Goal: Task Accomplishment & Management: Manage account settings

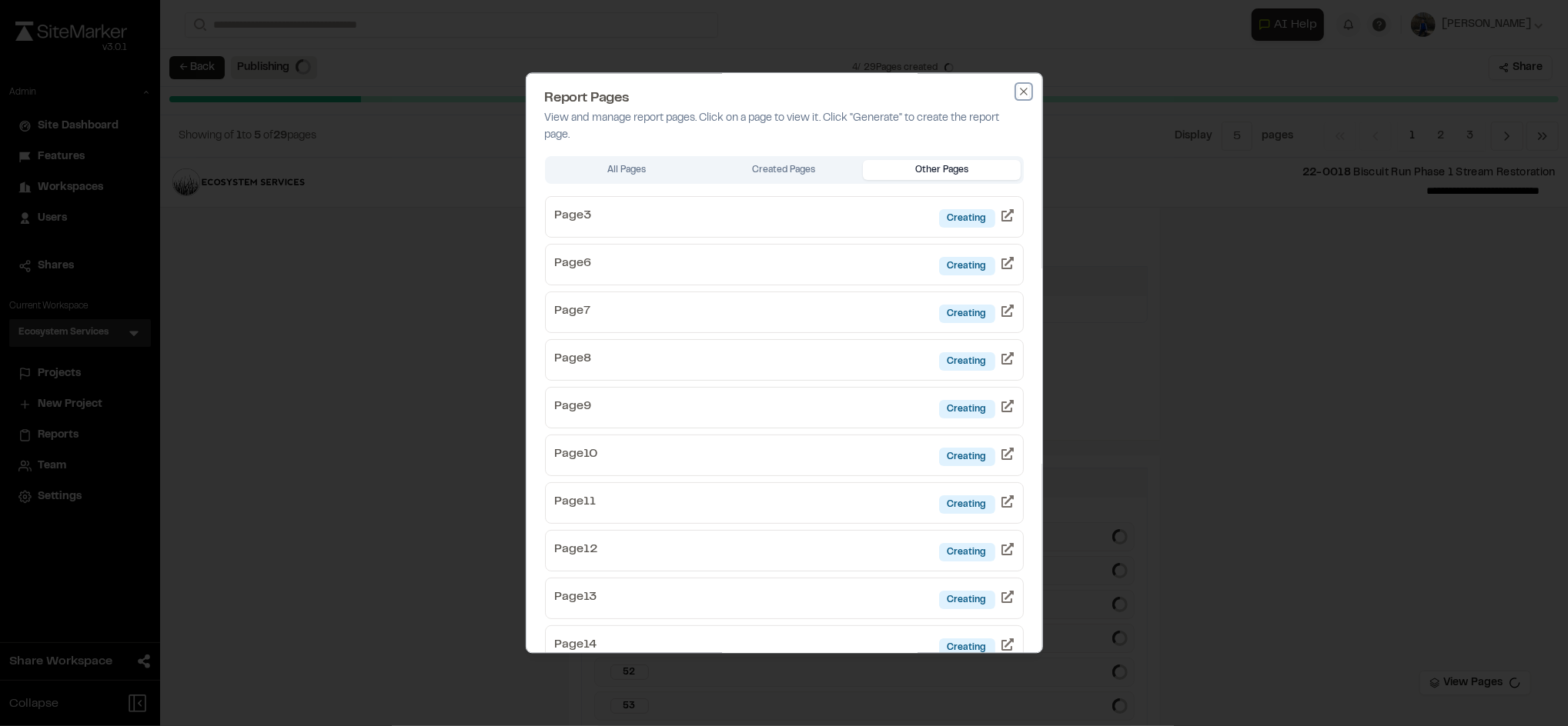
click at [1017, 90] on icon "button" at bounding box center [1024, 91] width 12 height 12
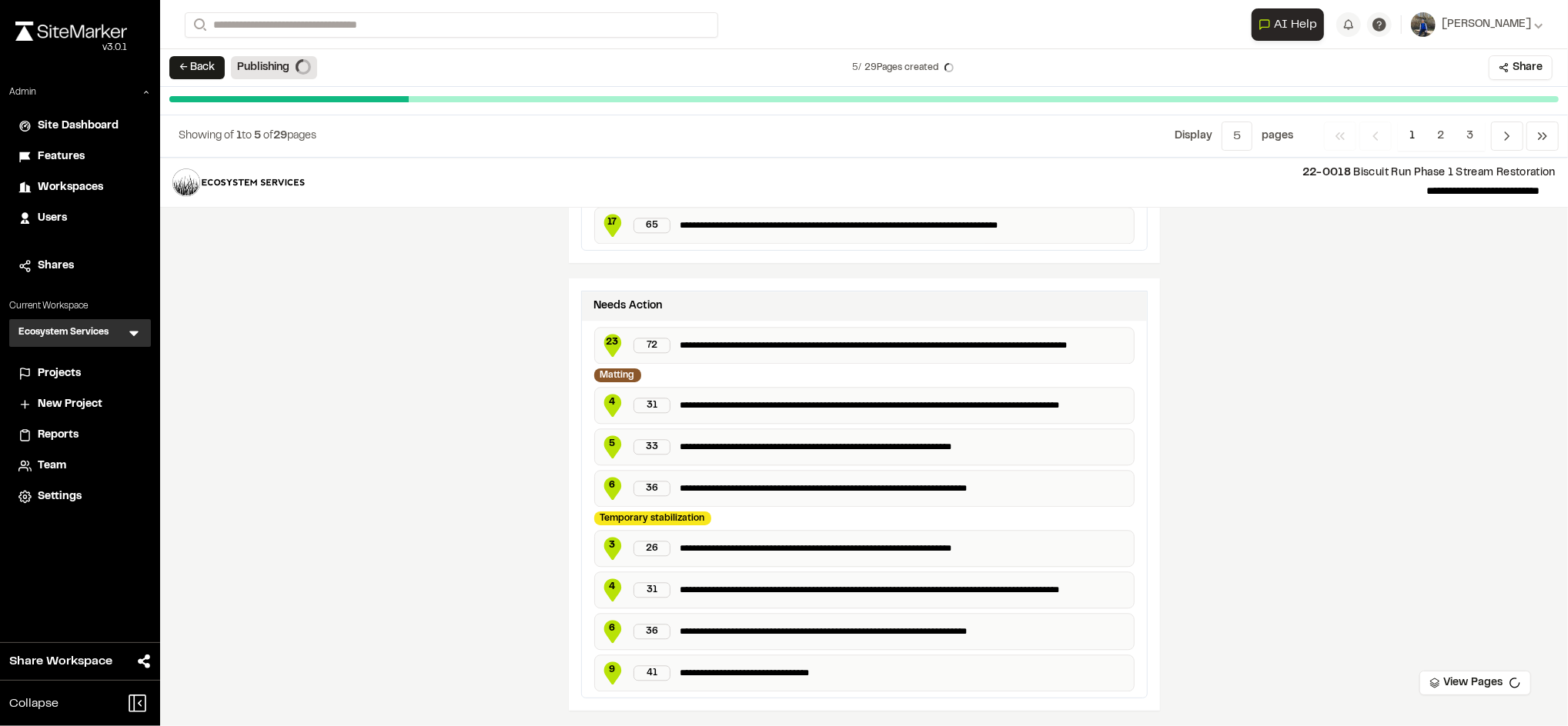
scroll to position [3026, 0]
click at [1505, 140] on polyline "Navigation" at bounding box center [1507, 136] width 4 height 8
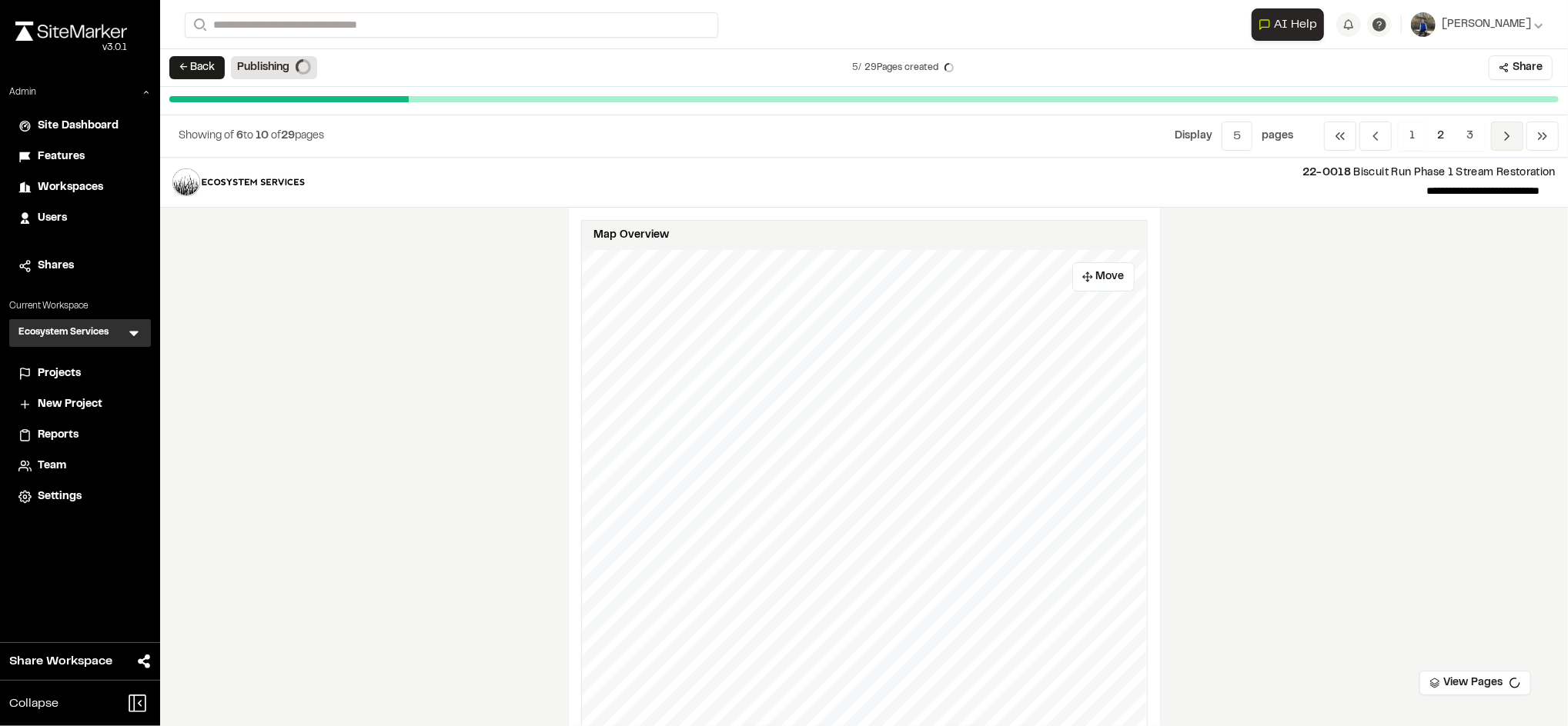
scroll to position [0, 0]
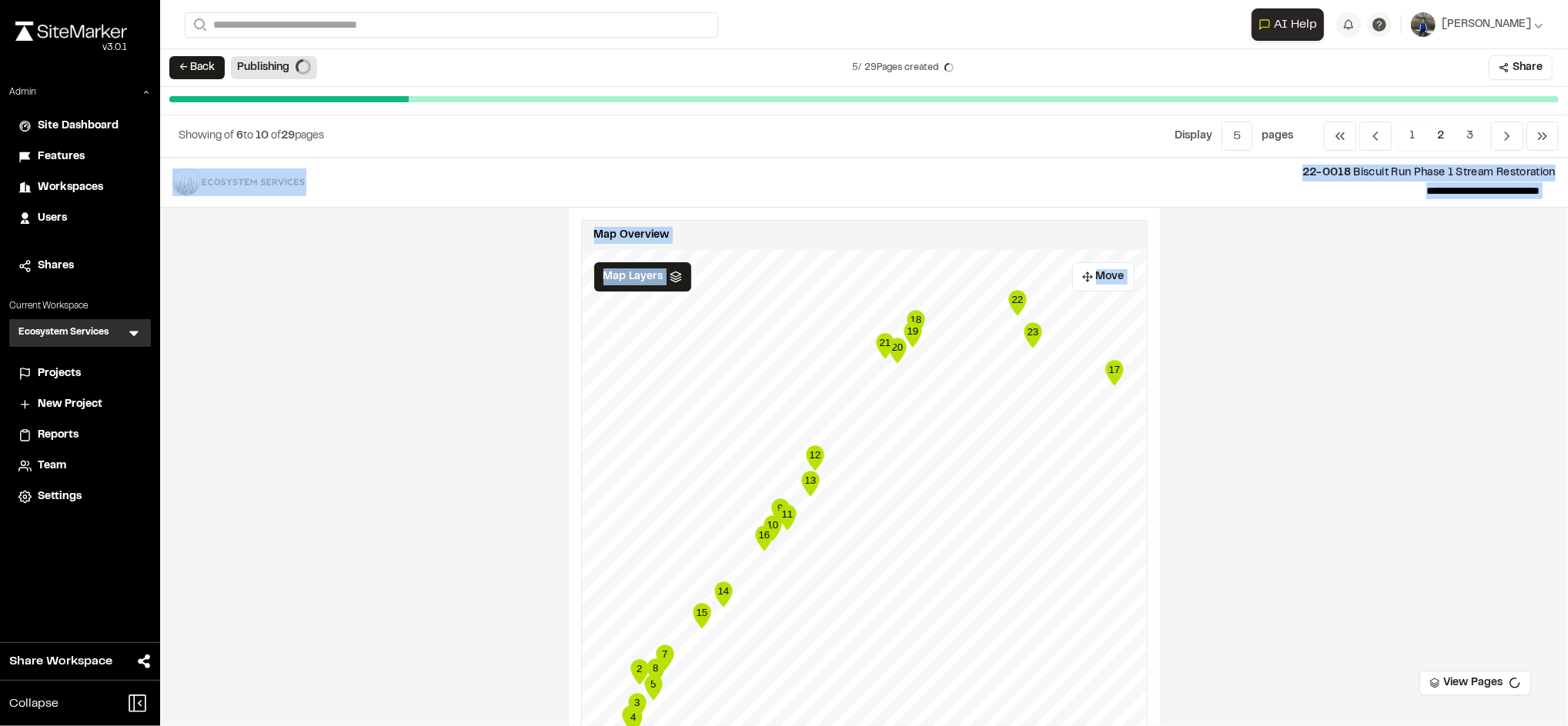
drag, startPoint x: 1505, startPoint y: 140, endPoint x: 1390, endPoint y: 379, distance: 265.2
click at [1390, 379] on div "**********" at bounding box center [864, 363] width 1408 height 726
click at [1390, 379] on div "**********" at bounding box center [864, 442] width 1408 height 569
click at [1343, 290] on div "**********" at bounding box center [864, 442] width 1408 height 569
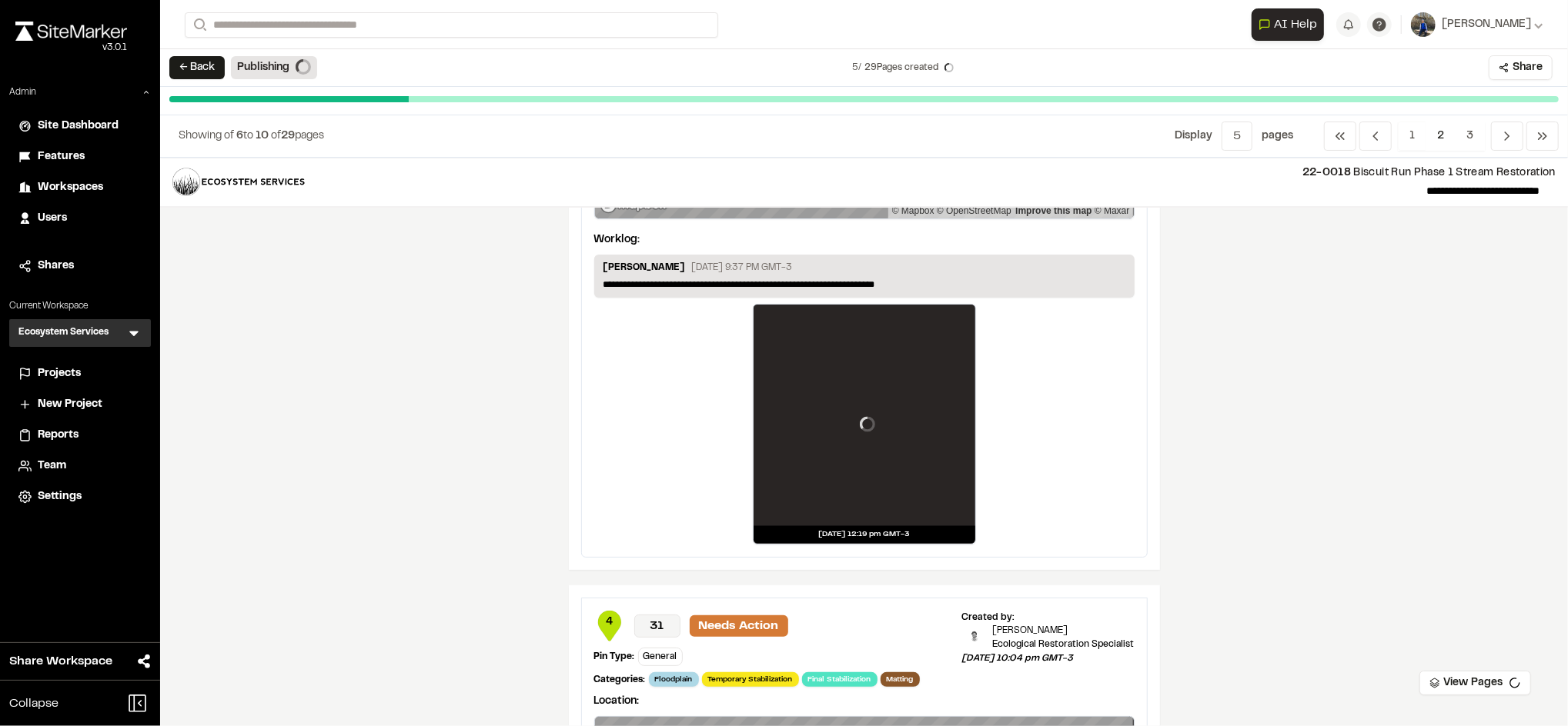
scroll to position [2715, 0]
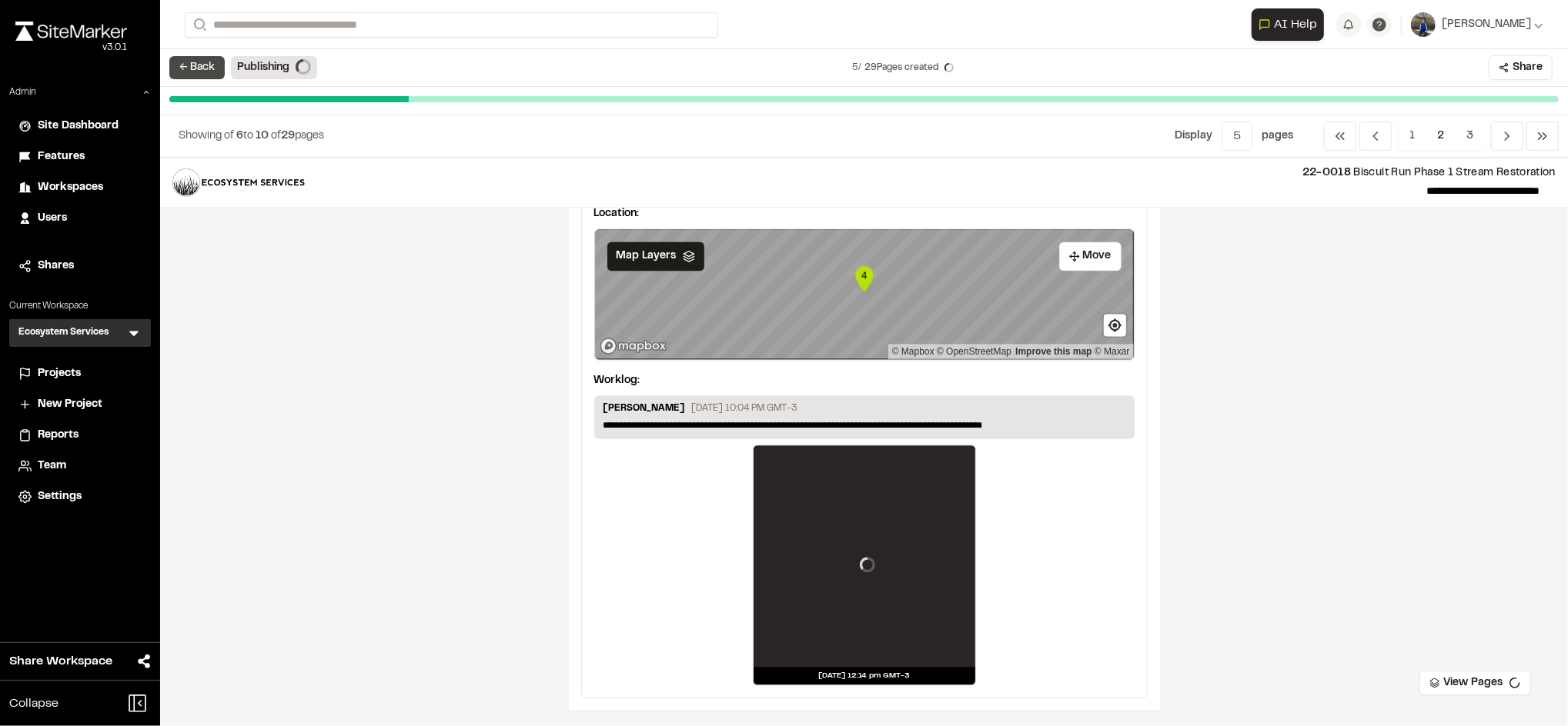
click at [205, 70] on button "← Back" at bounding box center [197, 68] width 56 height 23
click at [57, 431] on span "Reports" at bounding box center [58, 436] width 41 height 17
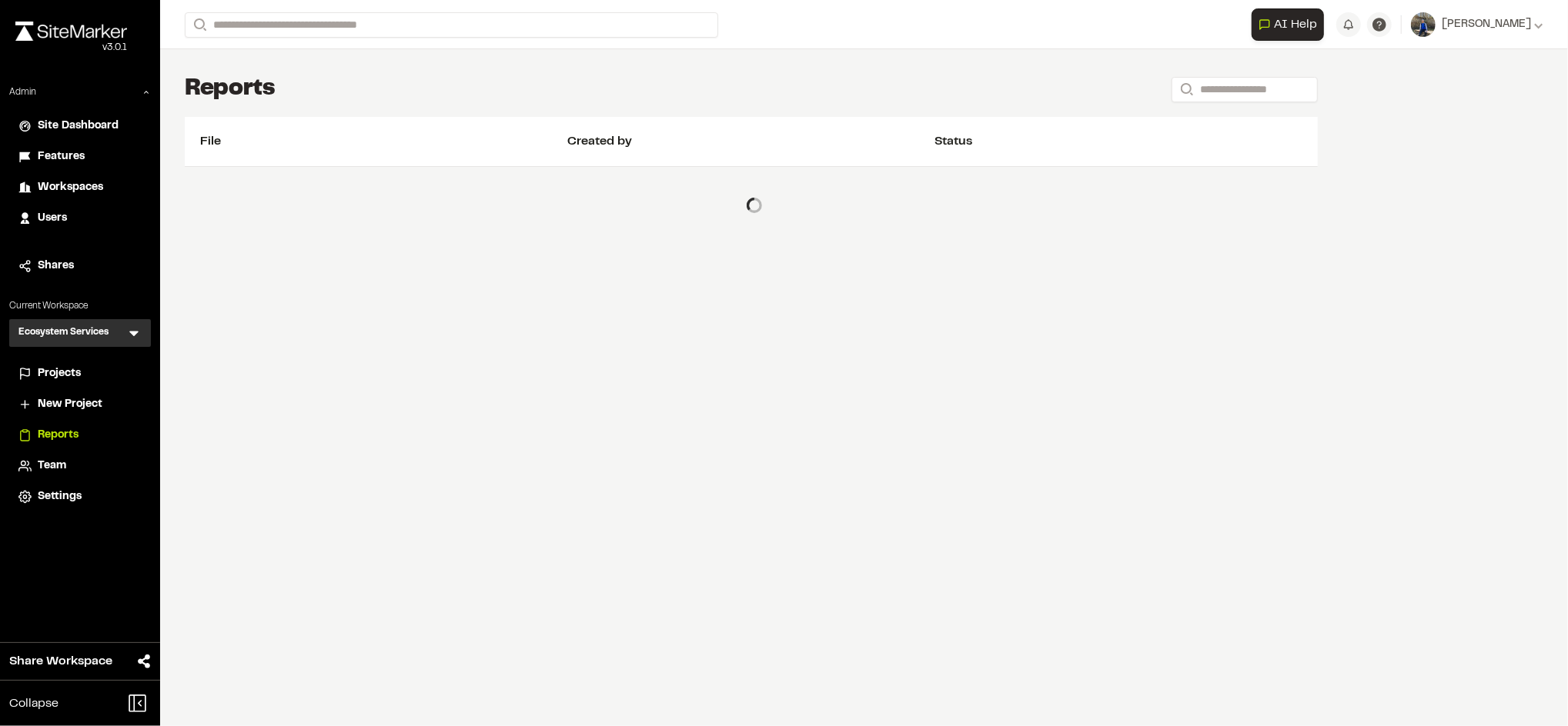
click at [90, 374] on div "Projects" at bounding box center [90, 374] width 104 height 17
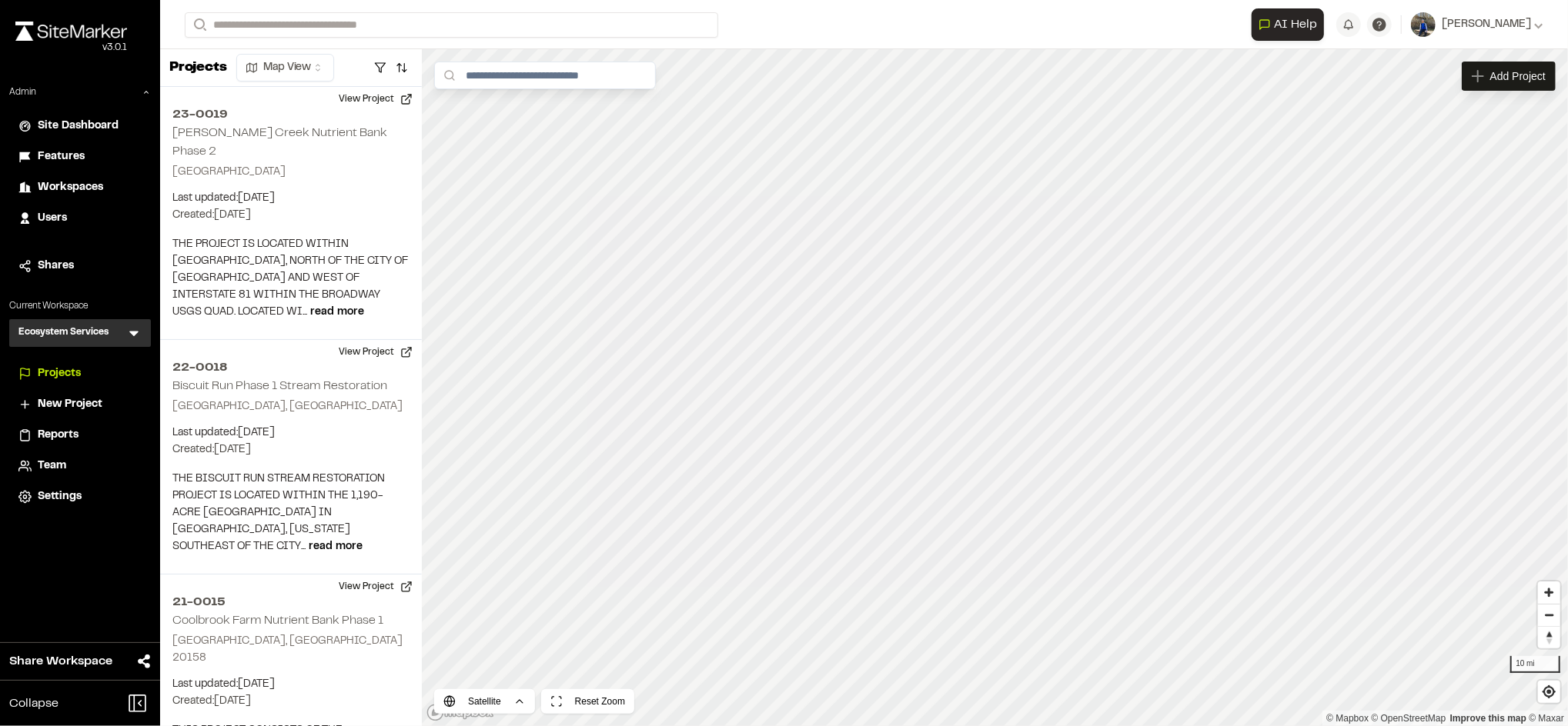
click at [50, 433] on span "Reports" at bounding box center [58, 436] width 41 height 17
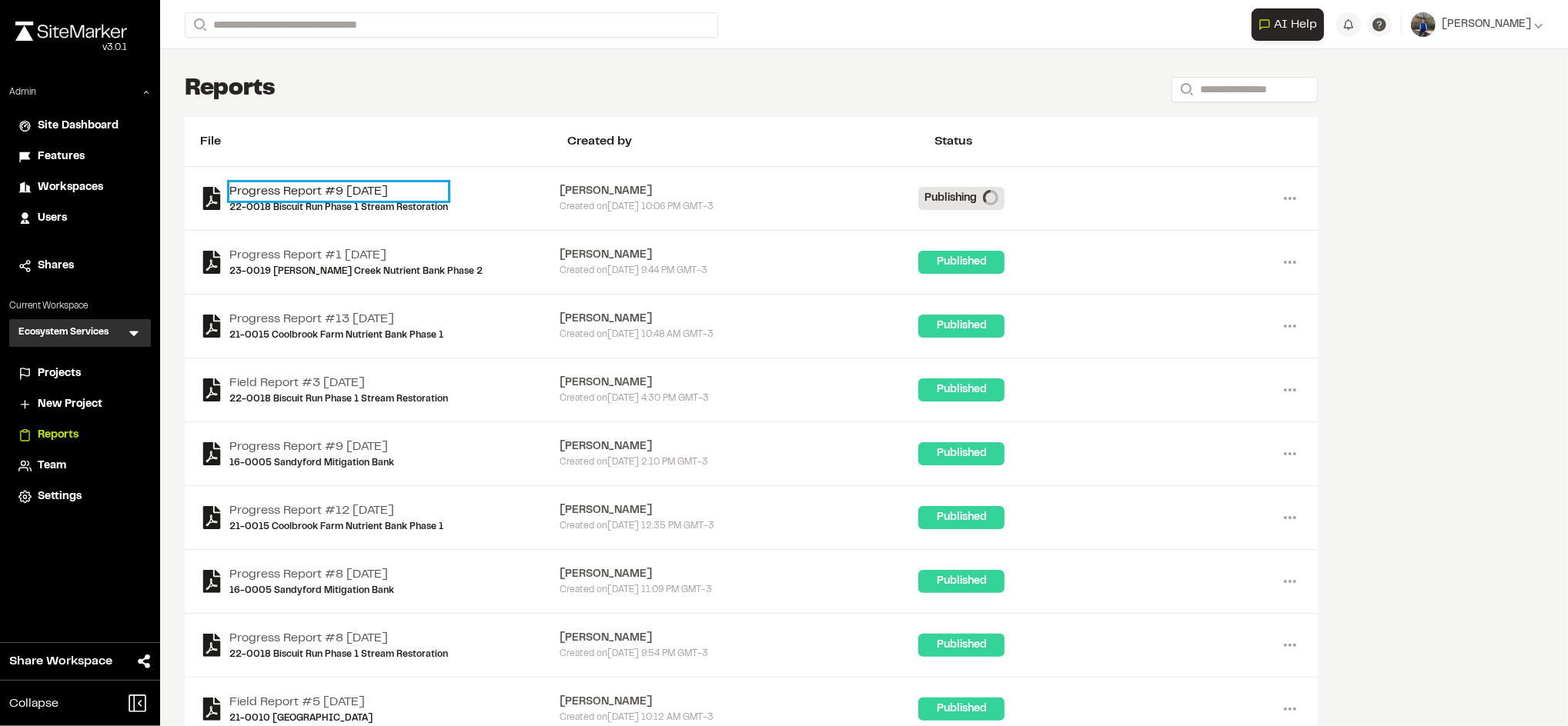
click at [374, 183] on link "Progress Report #9 [DATE]" at bounding box center [338, 192] width 218 height 19
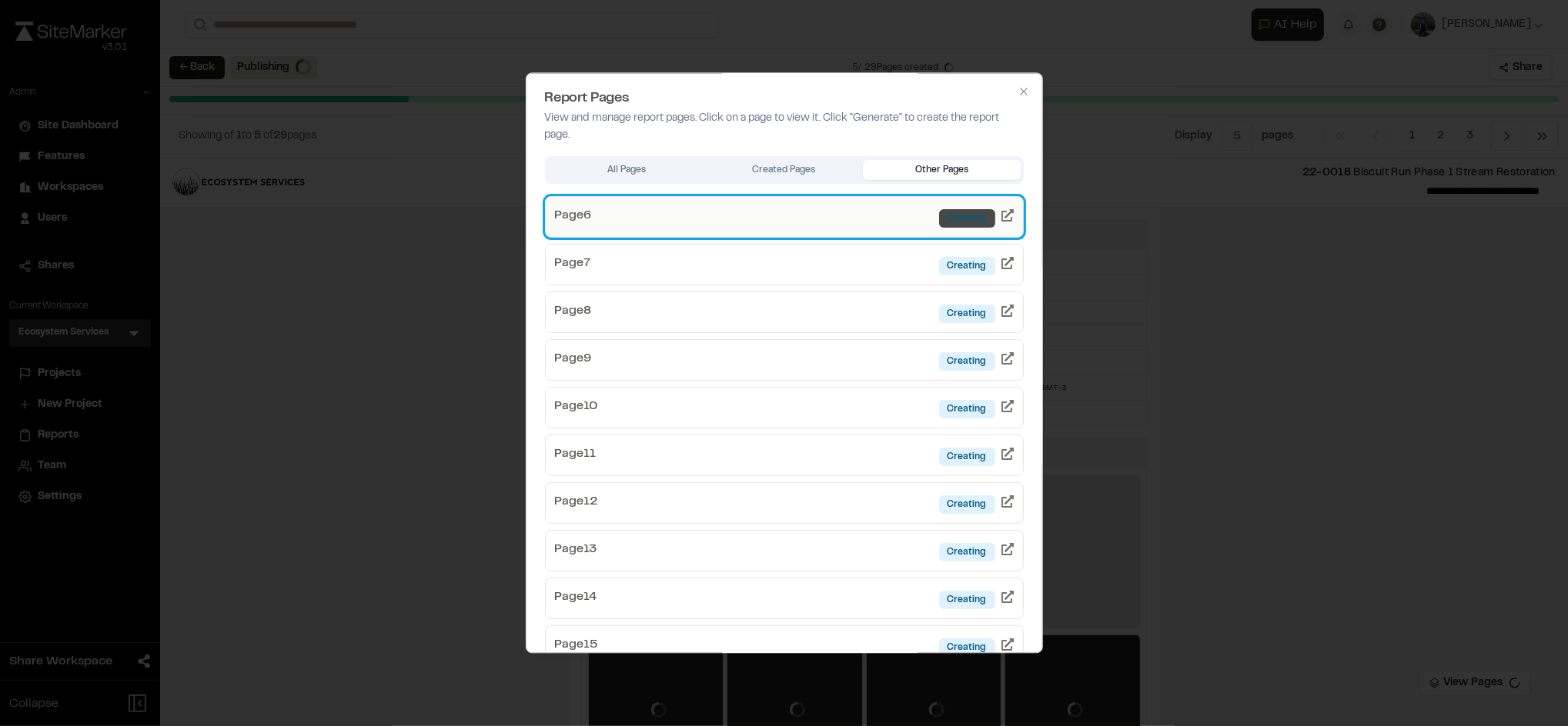
click at [940, 220] on div "Creating" at bounding box center [967, 218] width 57 height 19
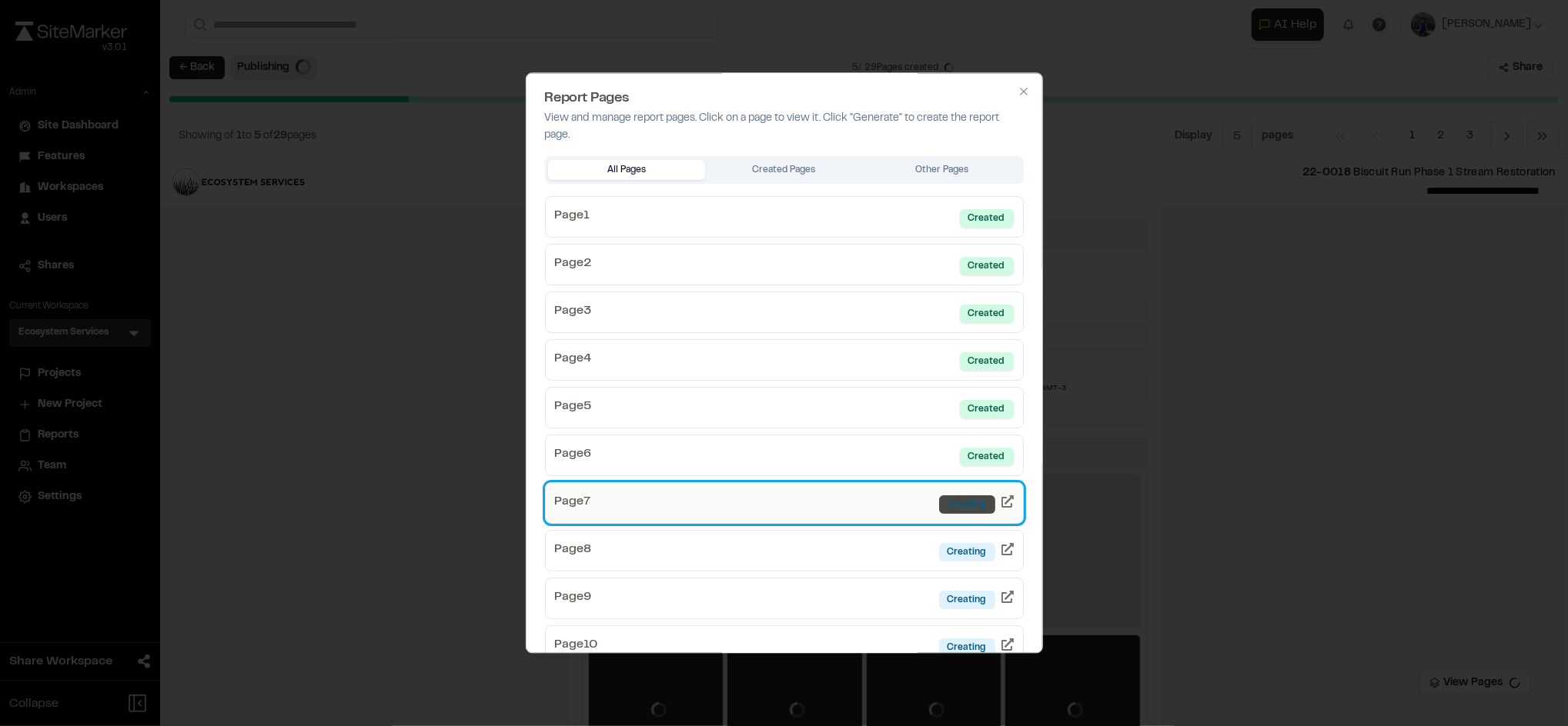
click at [940, 502] on div "Creating" at bounding box center [967, 505] width 57 height 19
click at [968, 509] on div "Creating" at bounding box center [967, 505] width 57 height 19
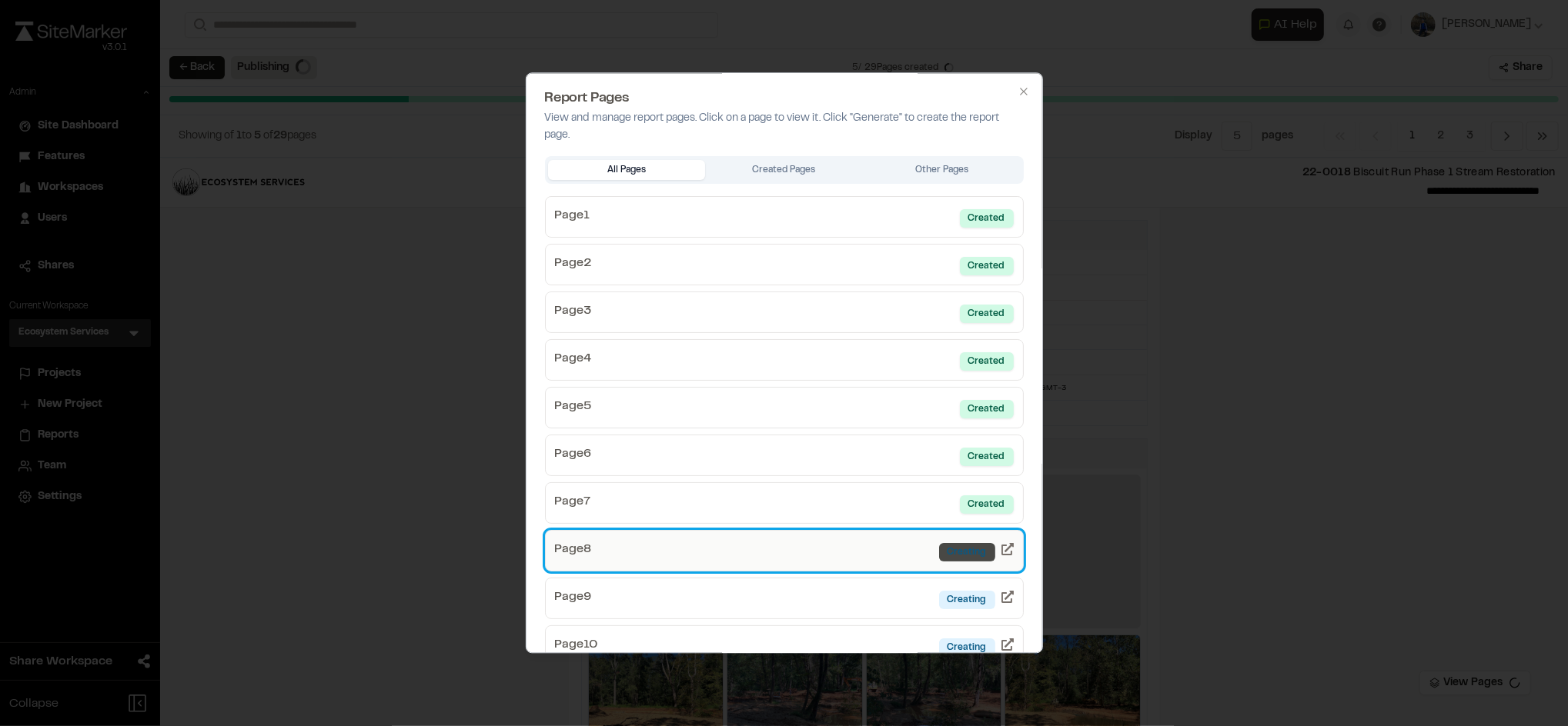
click at [963, 558] on div "Creating" at bounding box center [967, 553] width 57 height 19
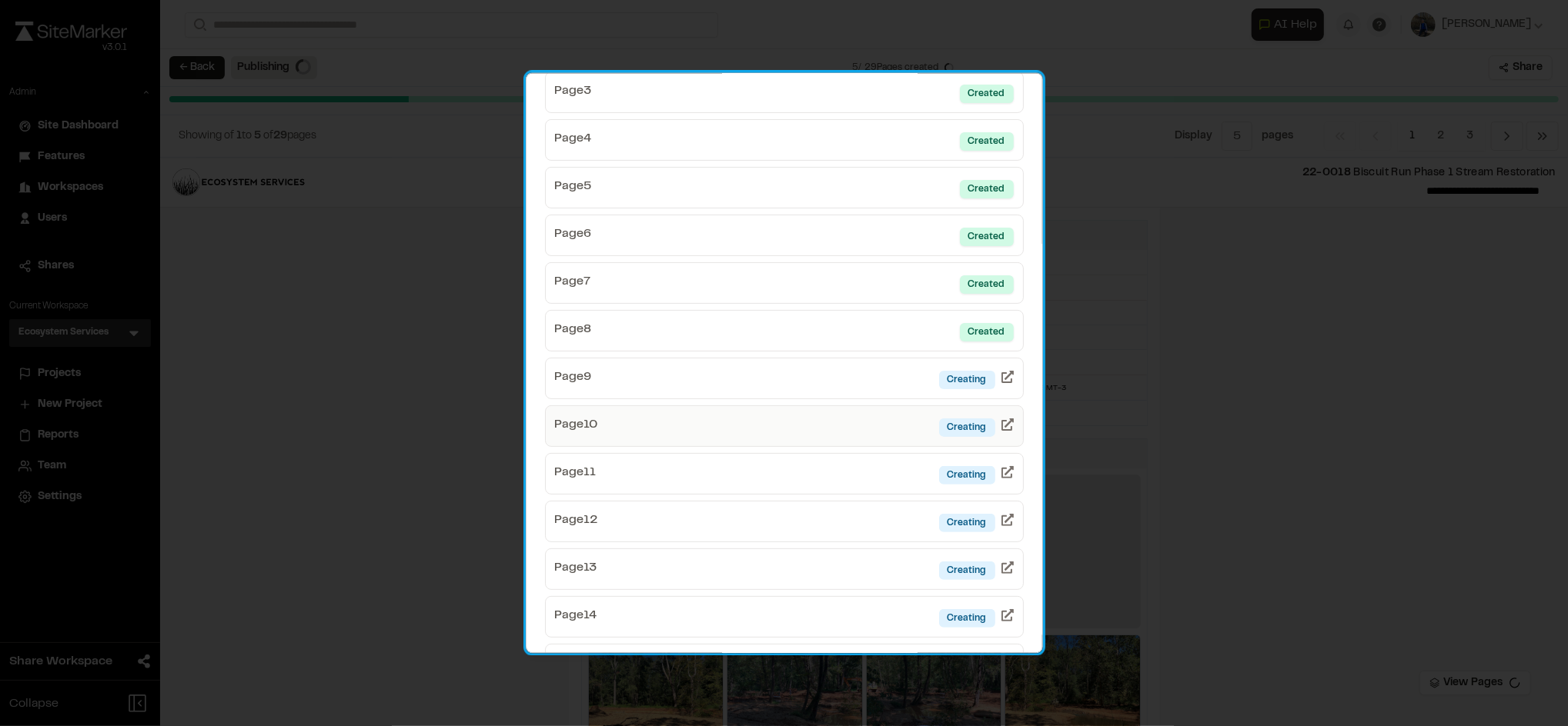
scroll to position [221, 0]
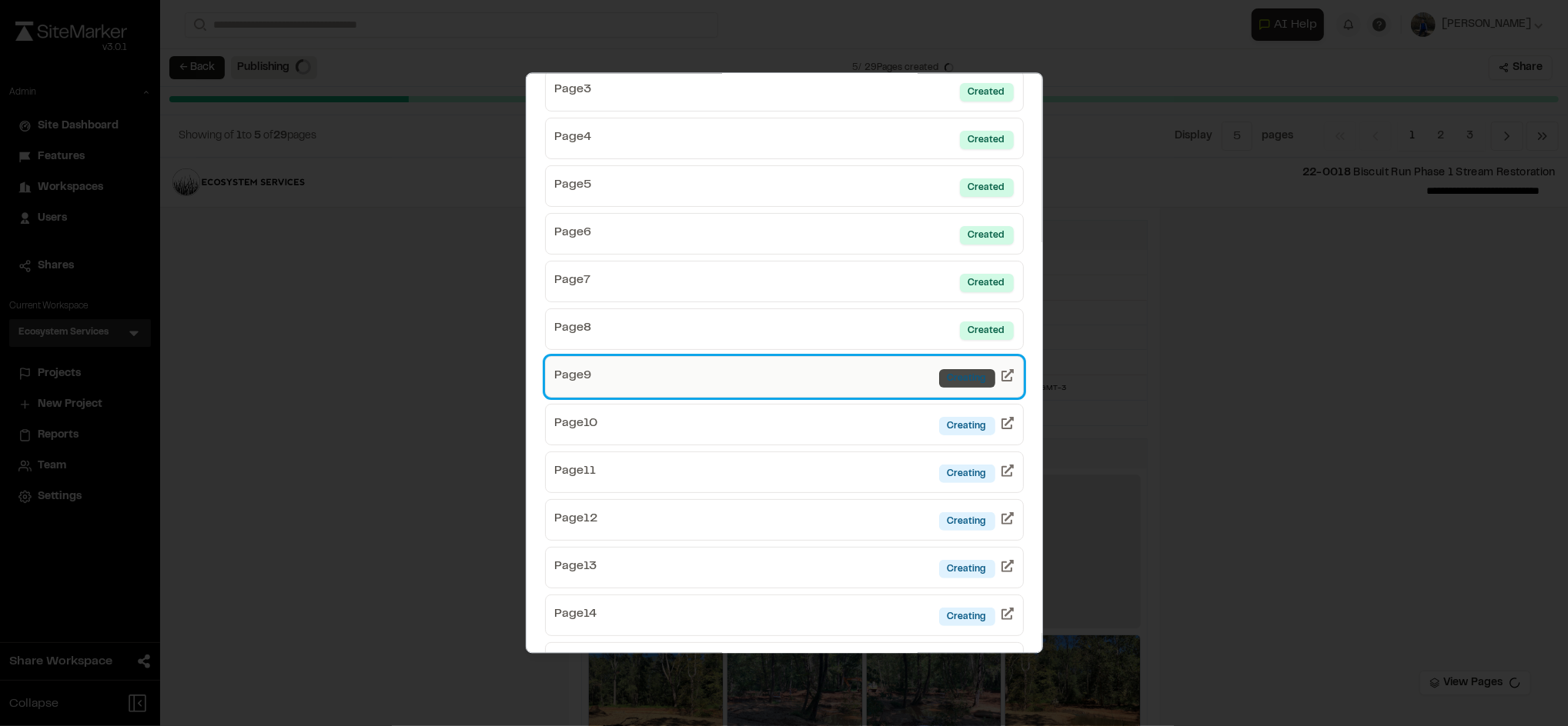
click at [952, 379] on div "Creating" at bounding box center [967, 378] width 57 height 19
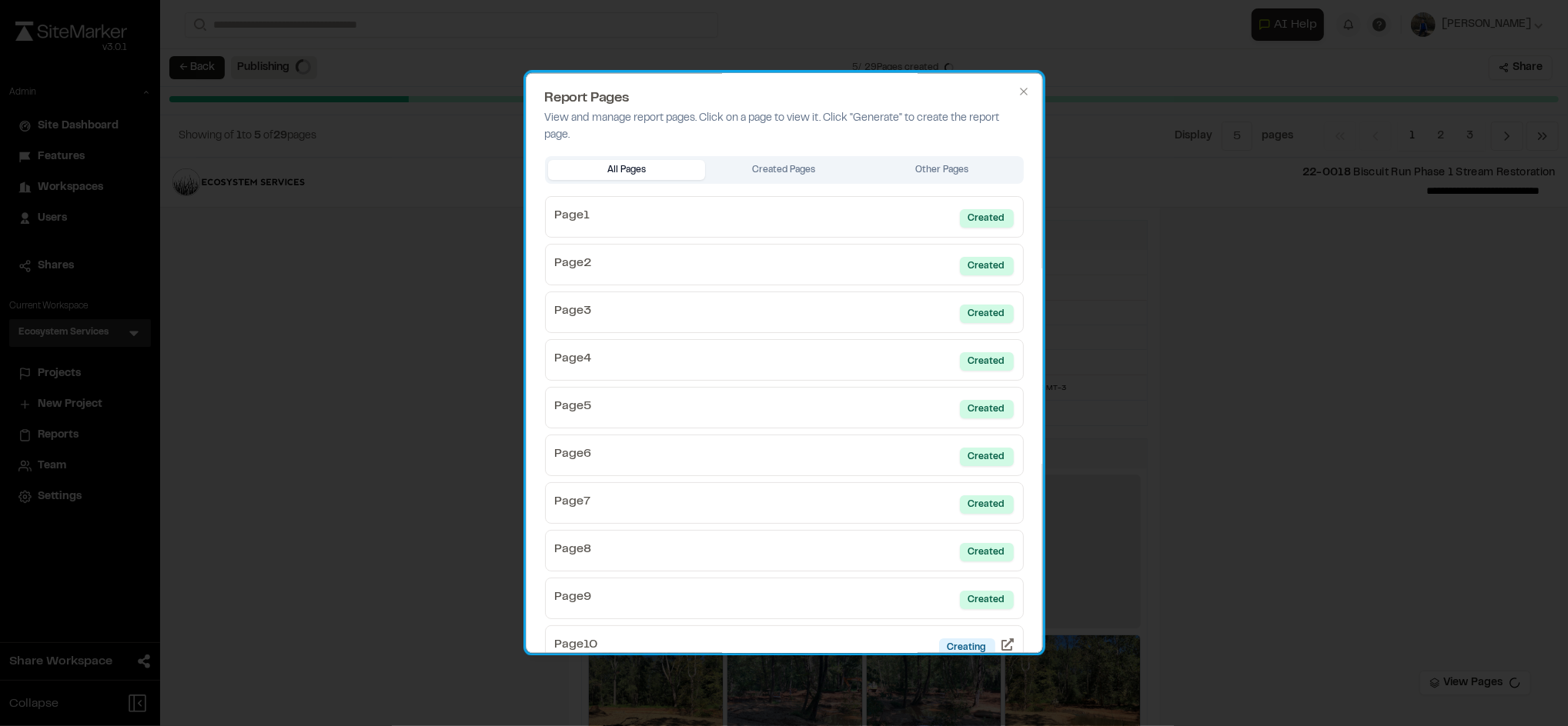
scroll to position [139, 0]
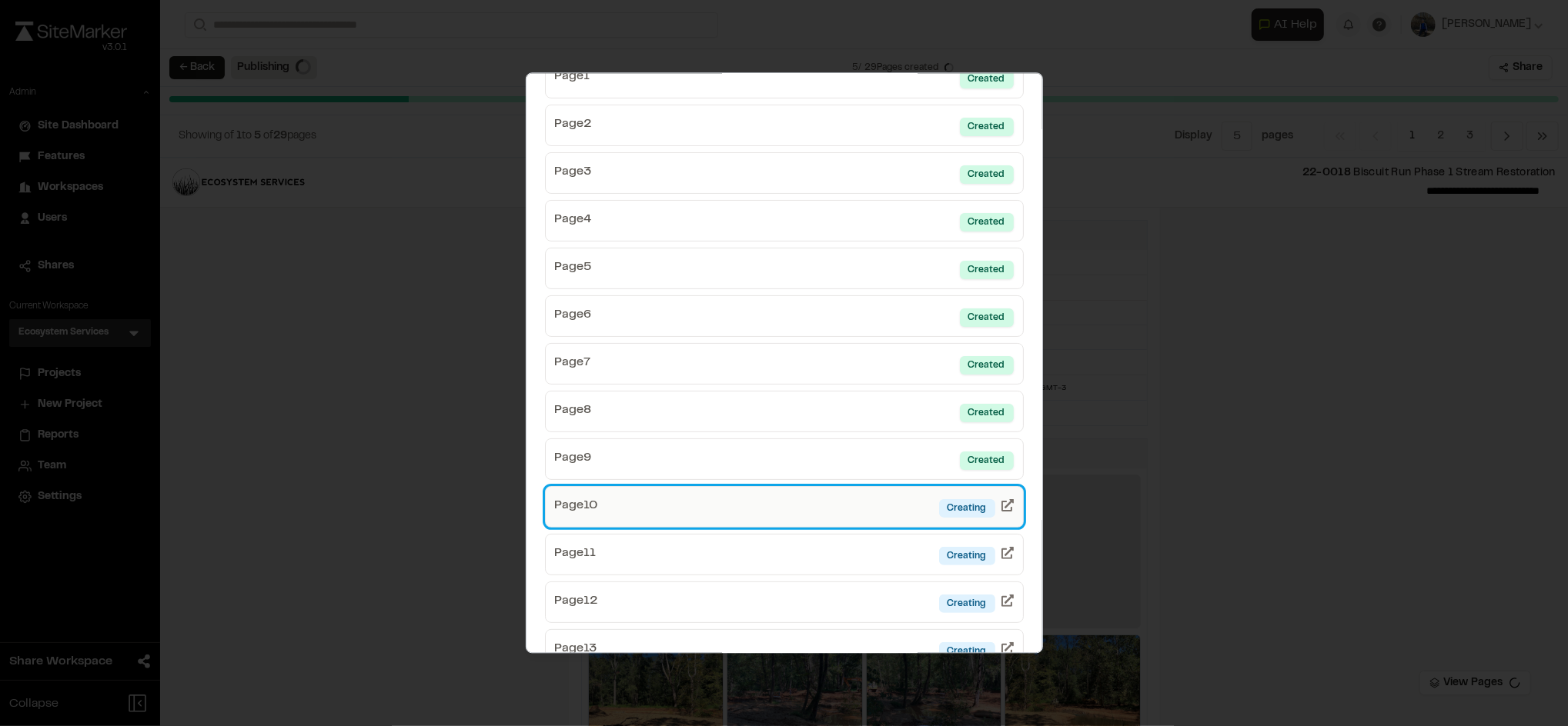
click at [870, 501] on link "Page 10 Creating" at bounding box center [784, 507] width 479 height 42
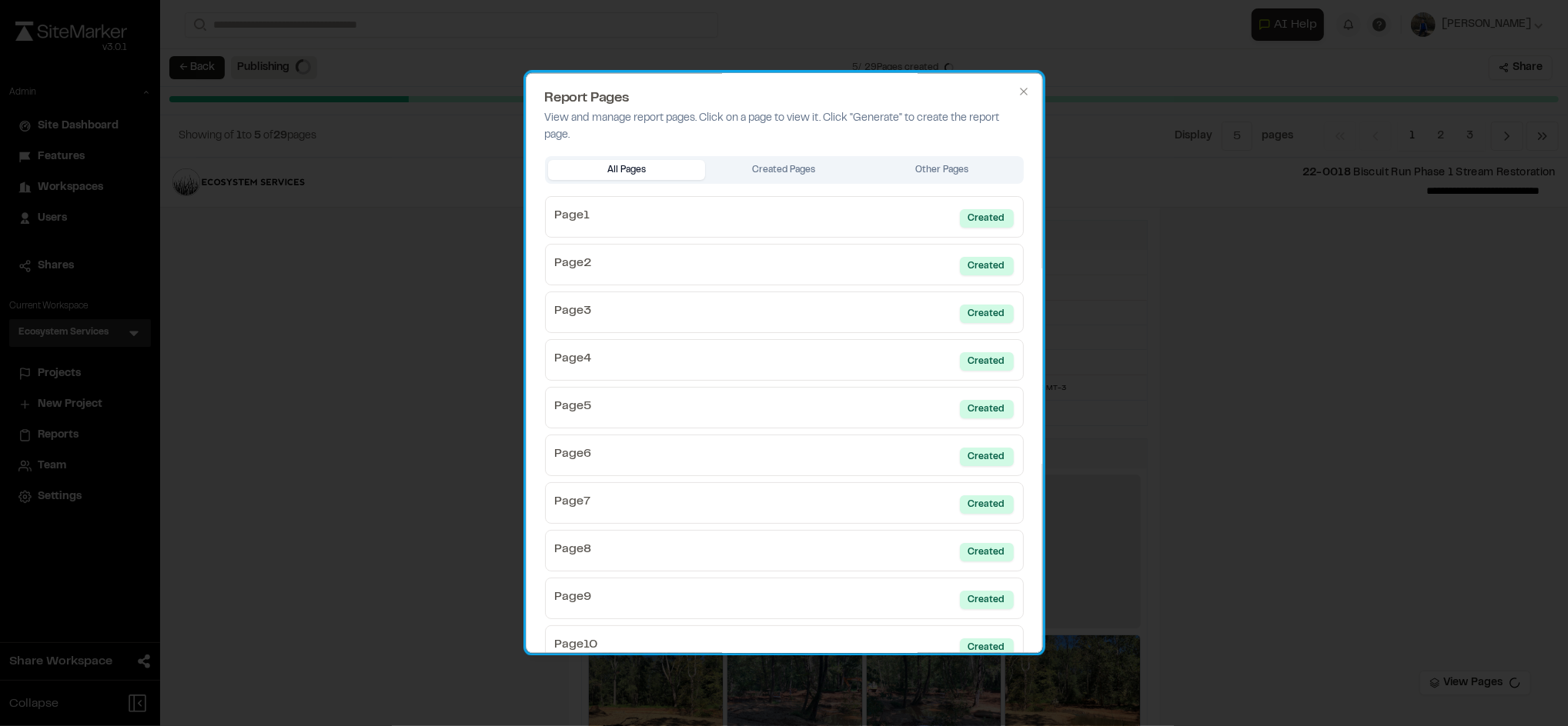
scroll to position [361, 0]
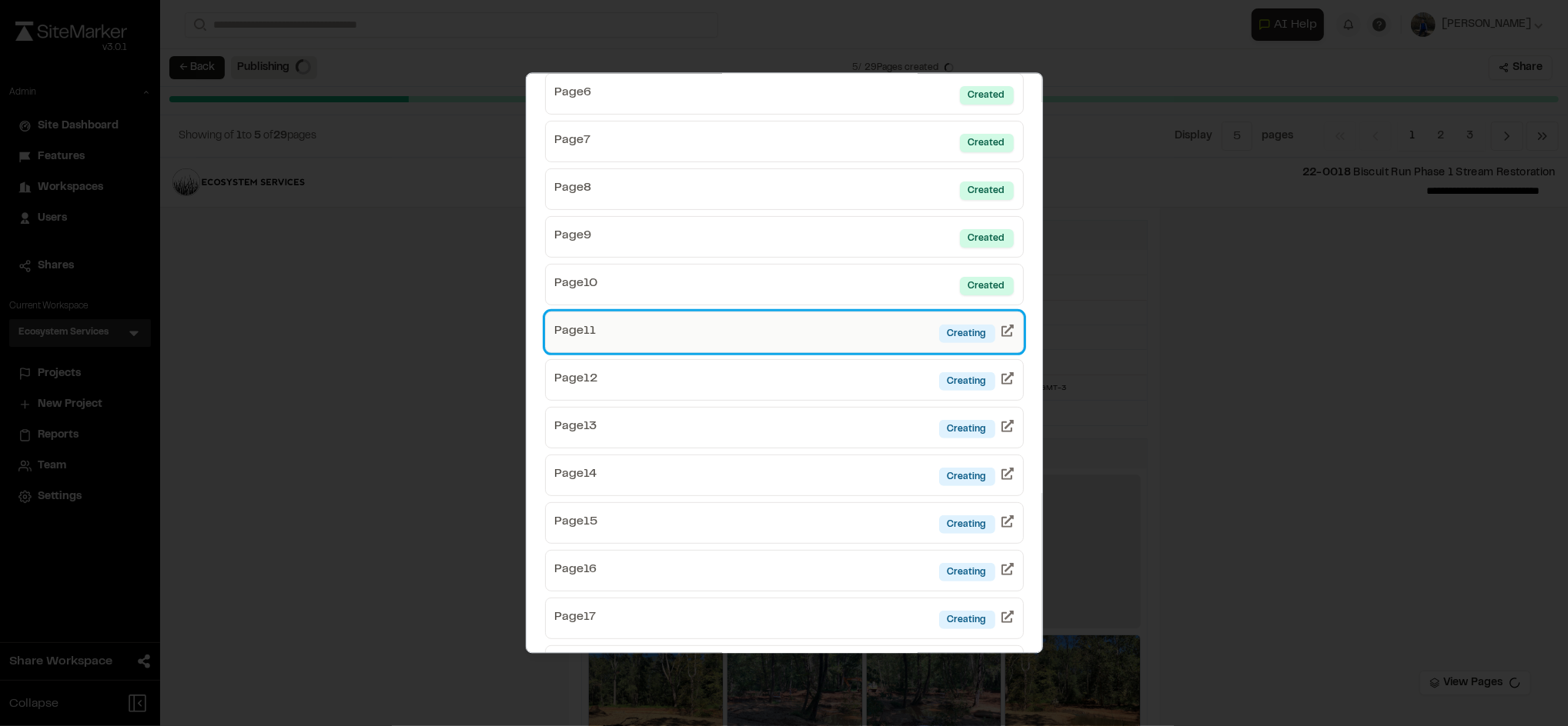
click at [872, 341] on link "Page 11 Creating" at bounding box center [784, 333] width 479 height 42
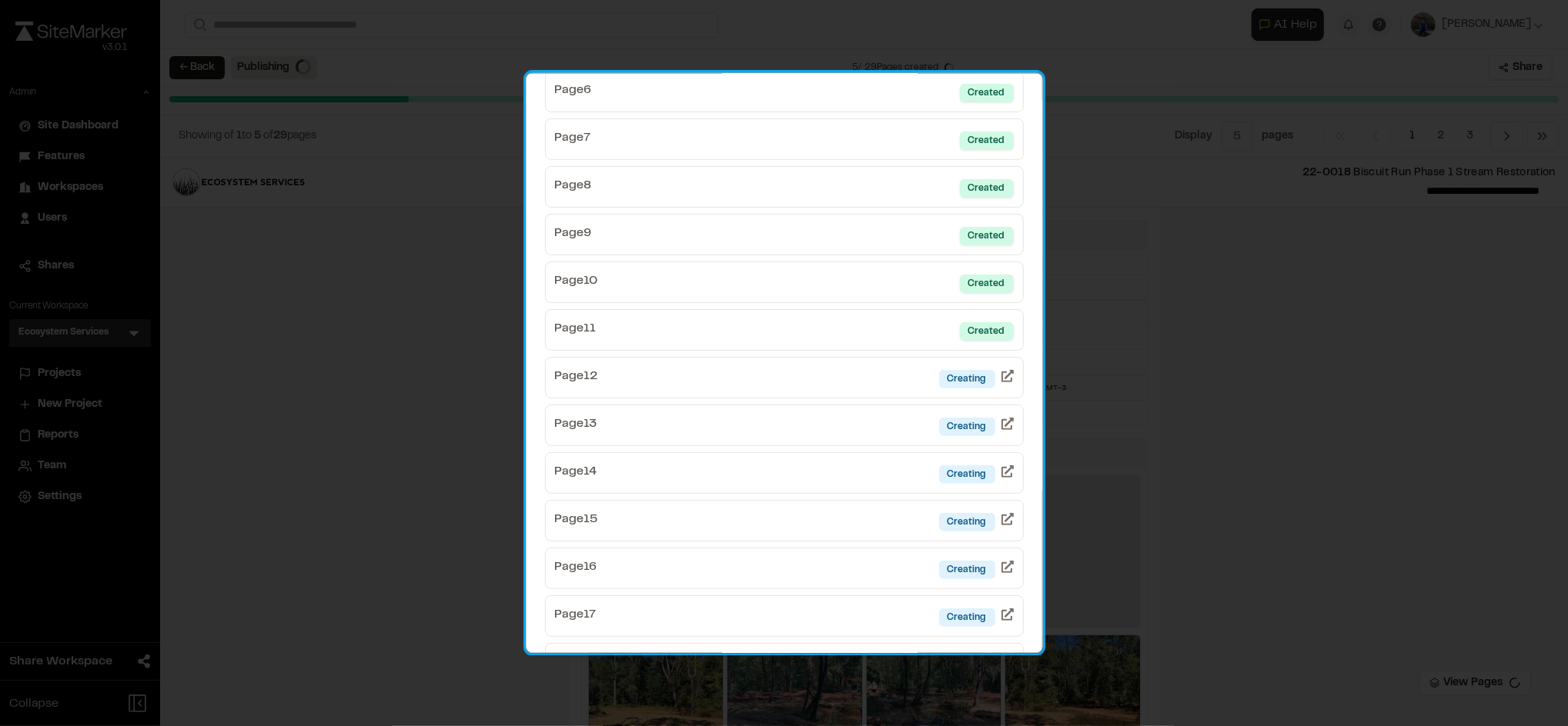
scroll to position [409, 0]
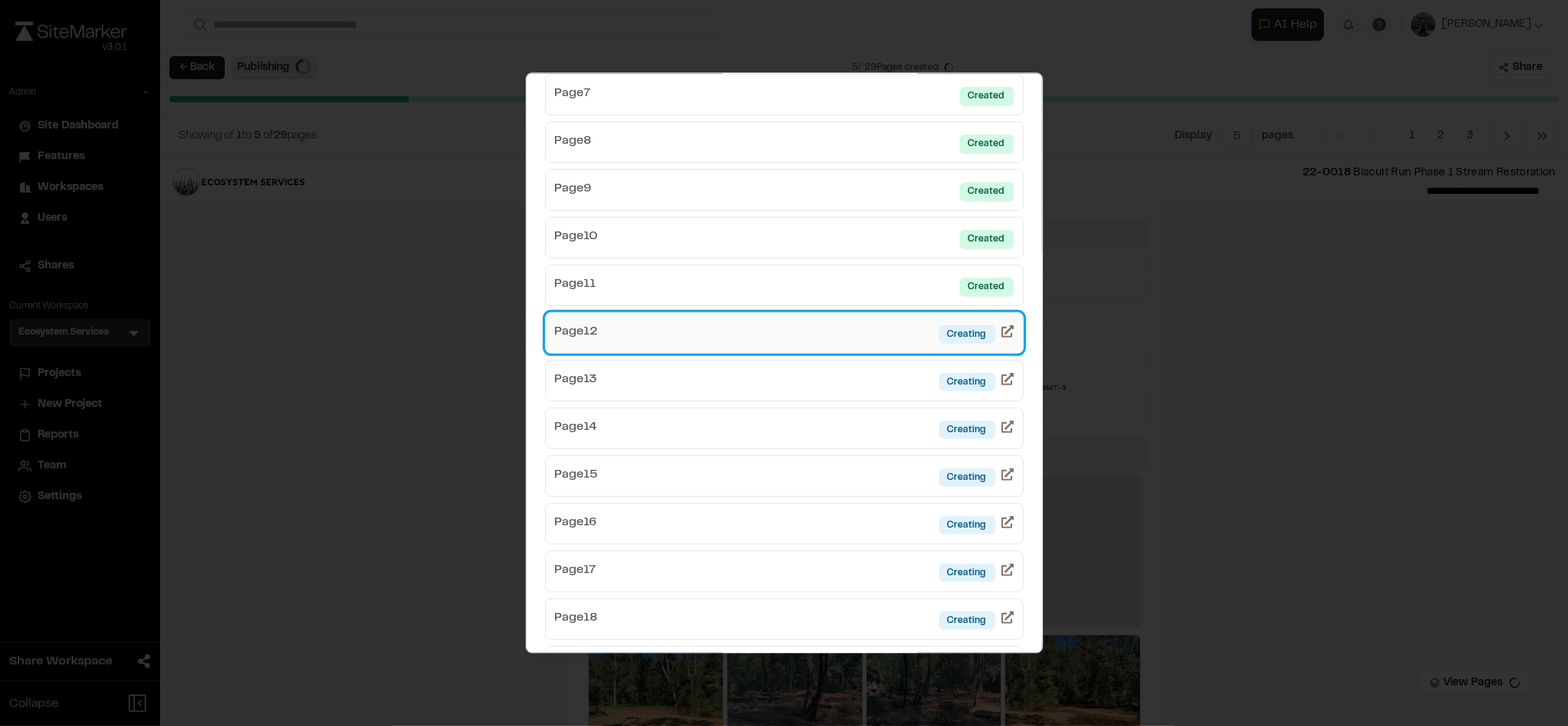
click at [858, 324] on link "Page 12 Creating" at bounding box center [784, 334] width 479 height 42
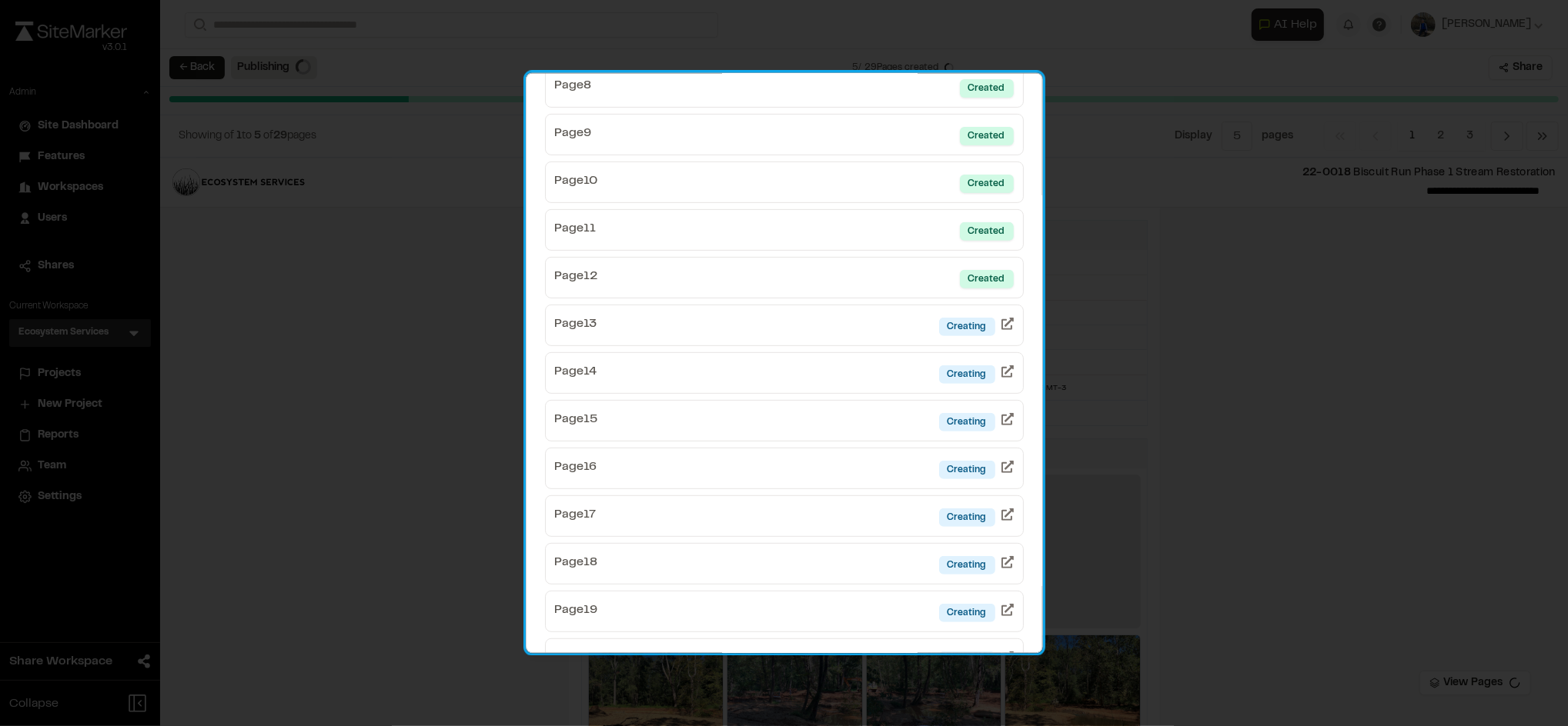
scroll to position [463, 0]
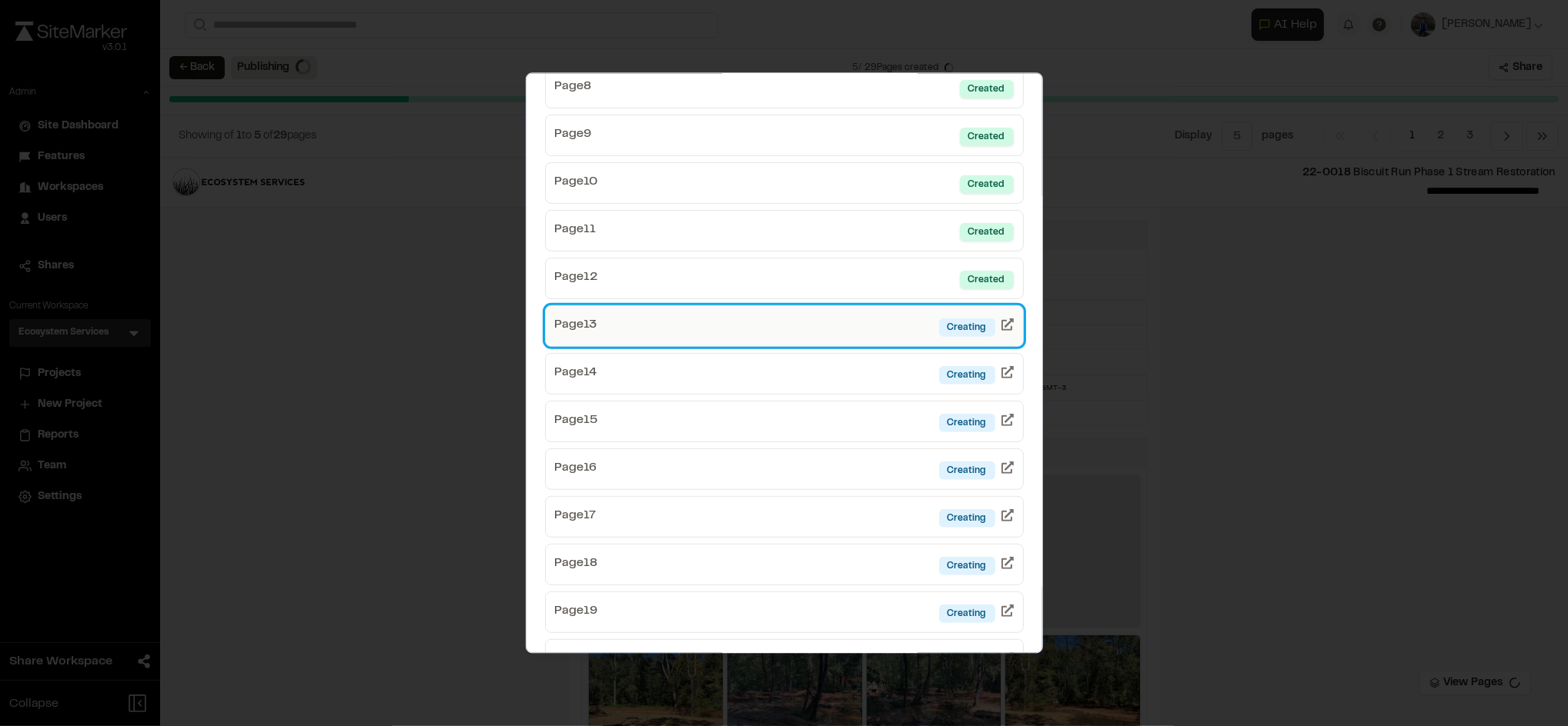
click at [853, 324] on link "Page 13 Creating" at bounding box center [784, 327] width 479 height 42
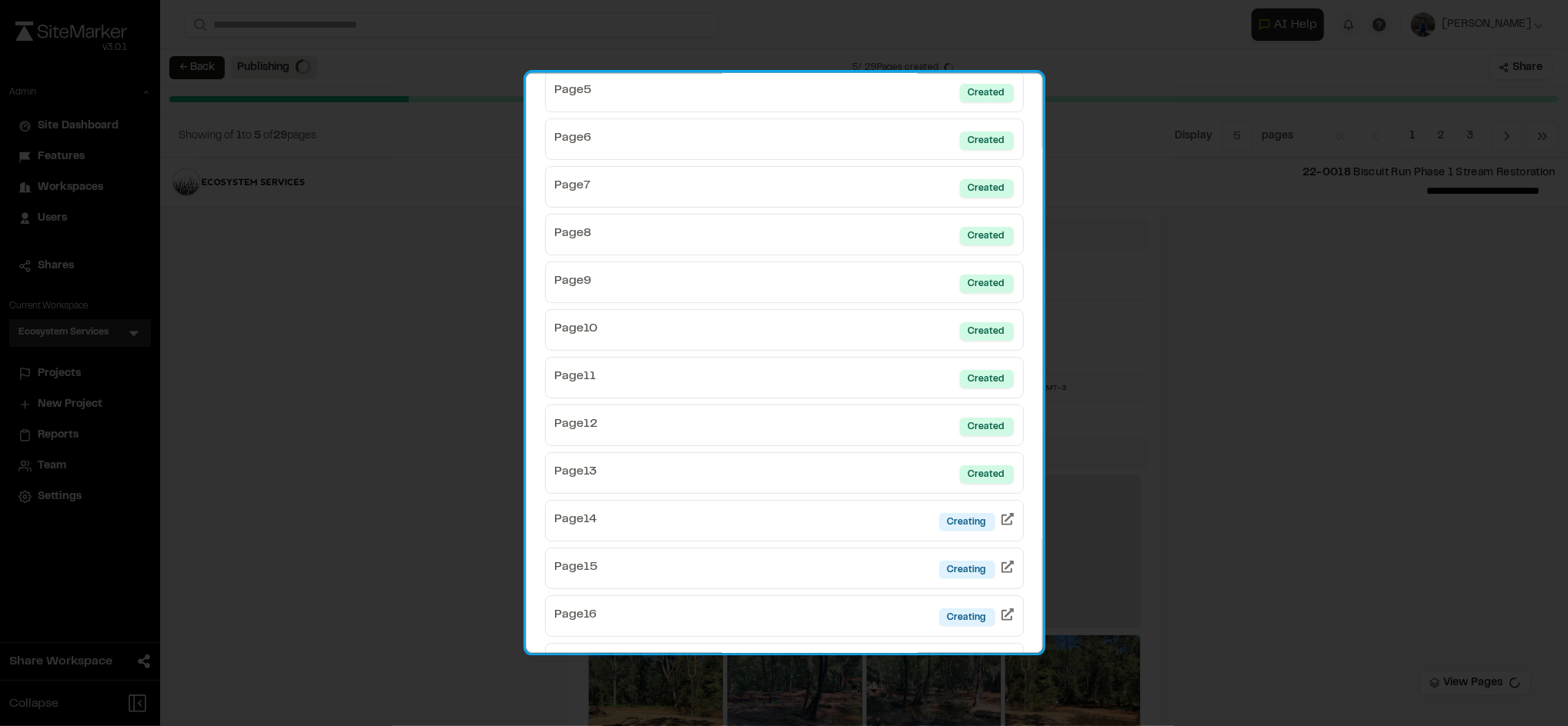
scroll to position [327, 0]
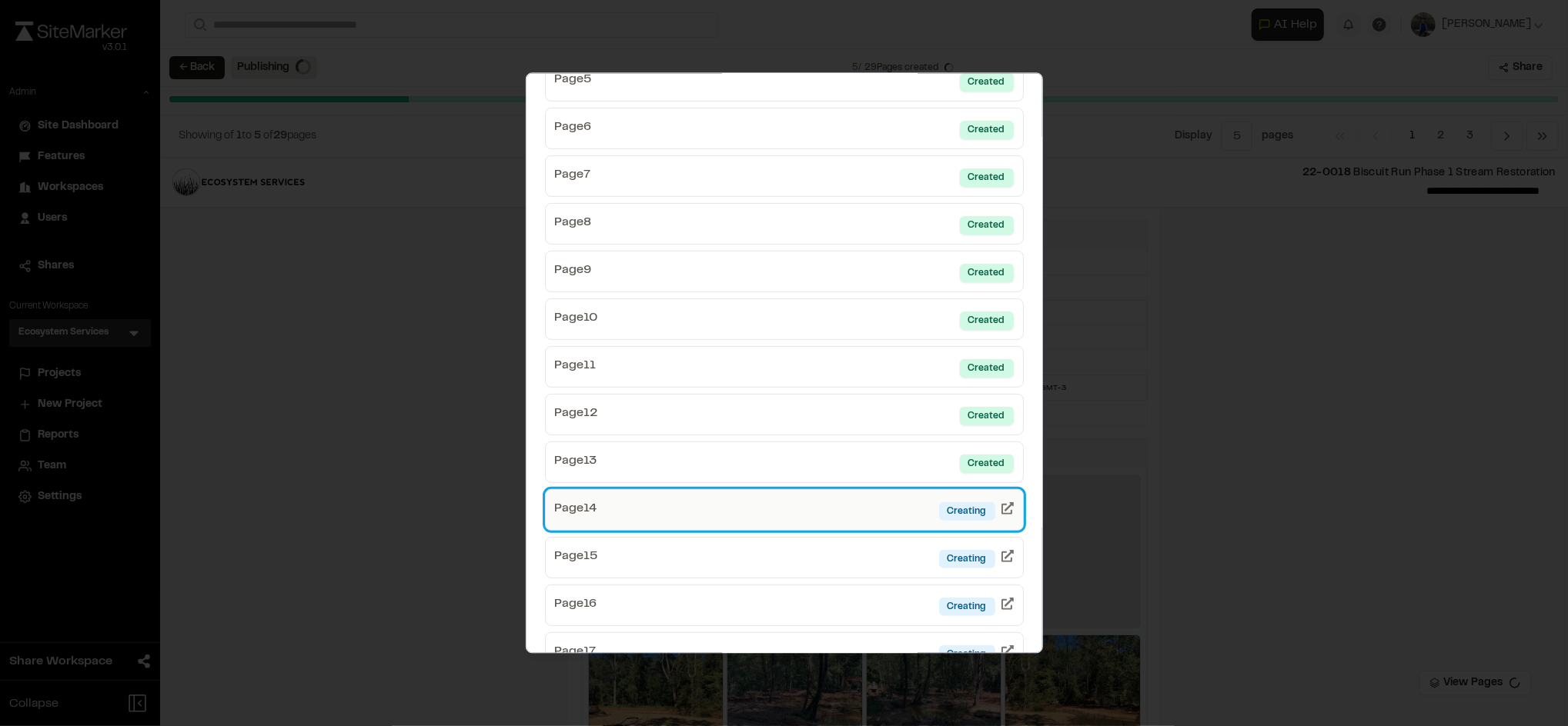
click at [871, 501] on link "Page 14 Creating" at bounding box center [784, 510] width 479 height 42
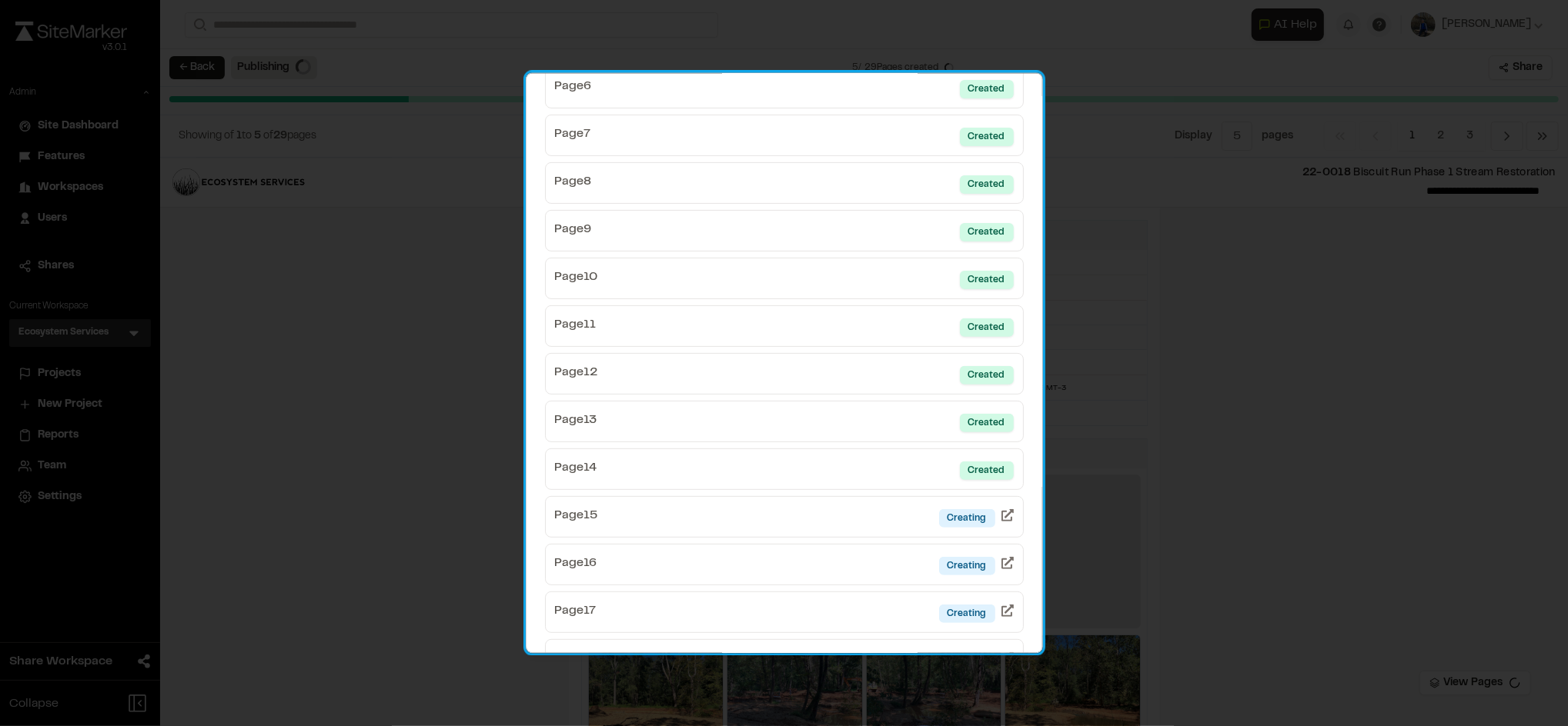
scroll to position [372, 0]
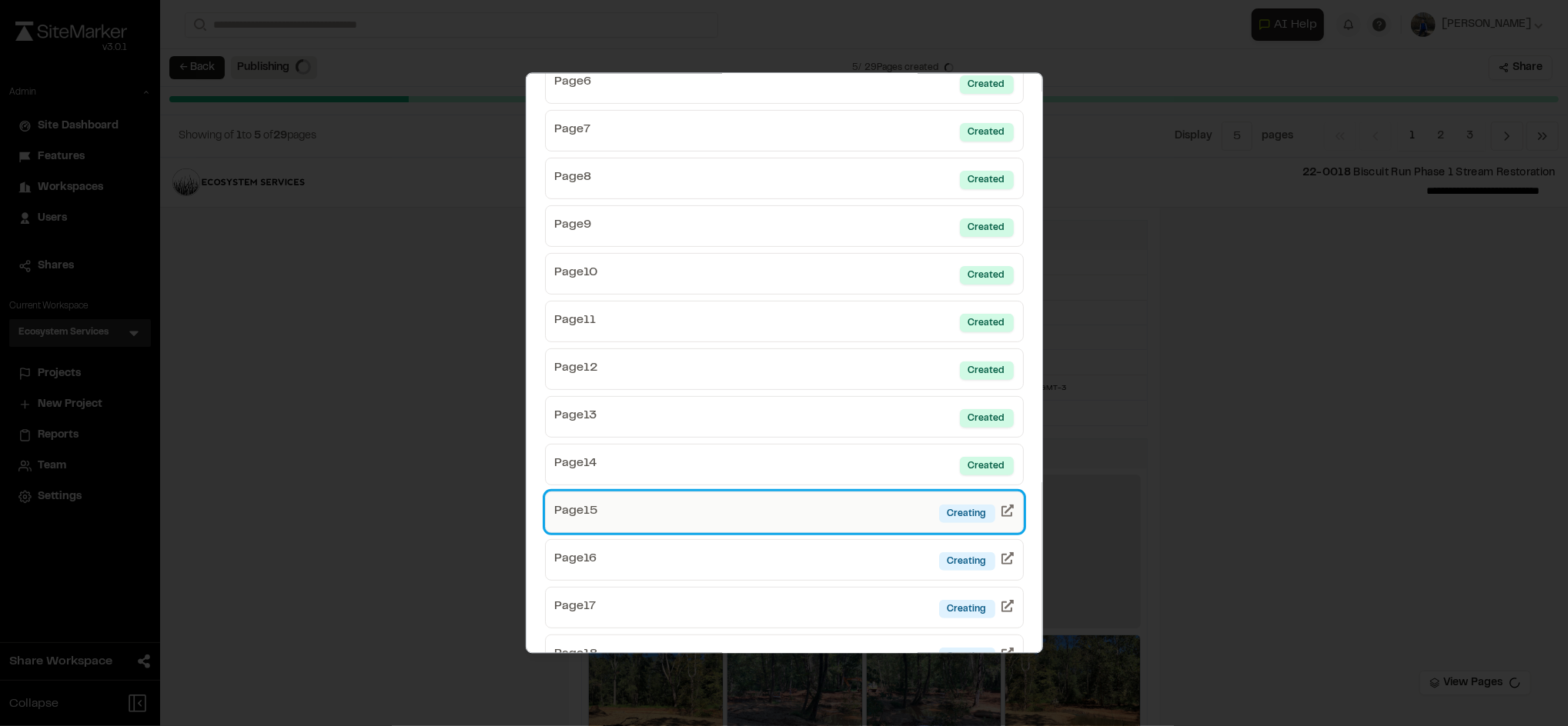
click at [894, 514] on link "Page 15 Creating" at bounding box center [784, 512] width 479 height 42
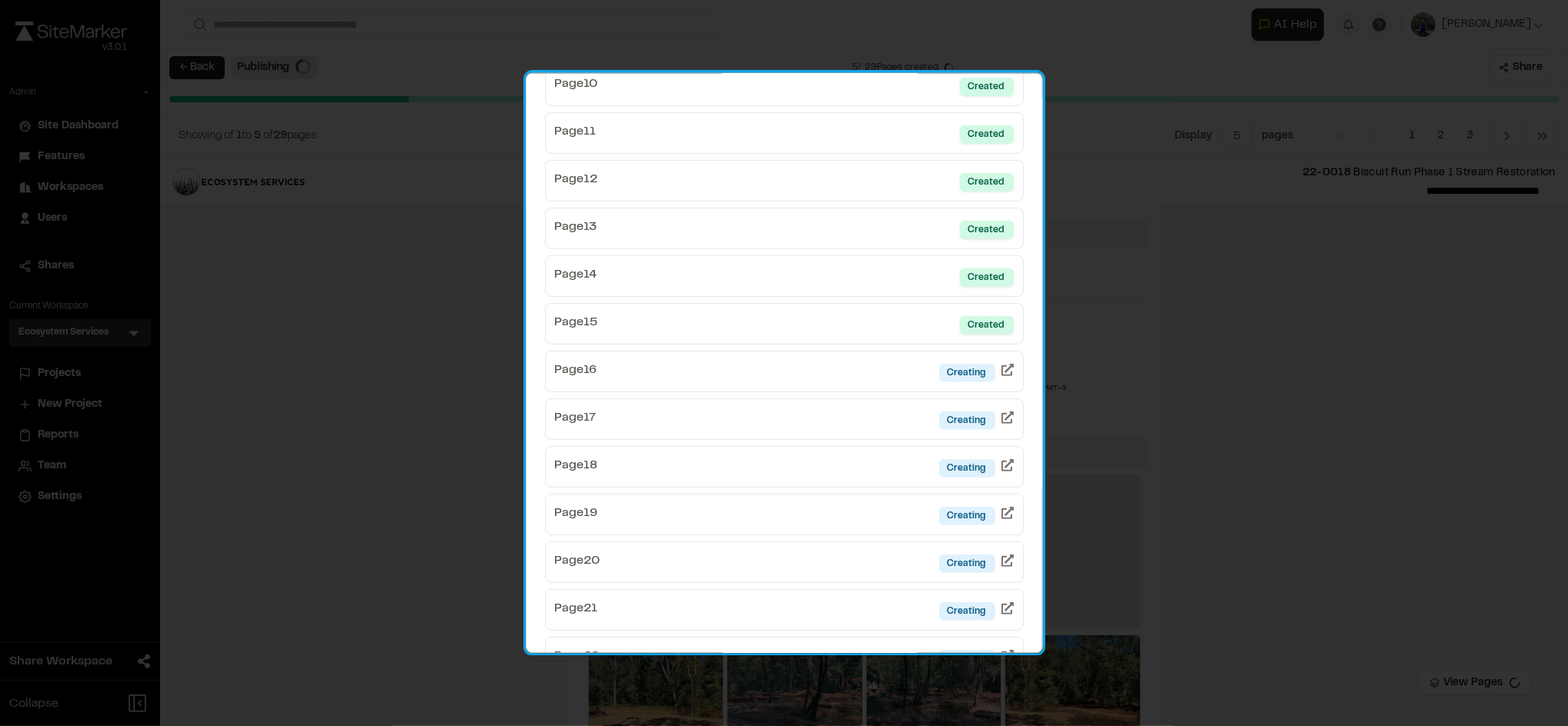
scroll to position [563, 0]
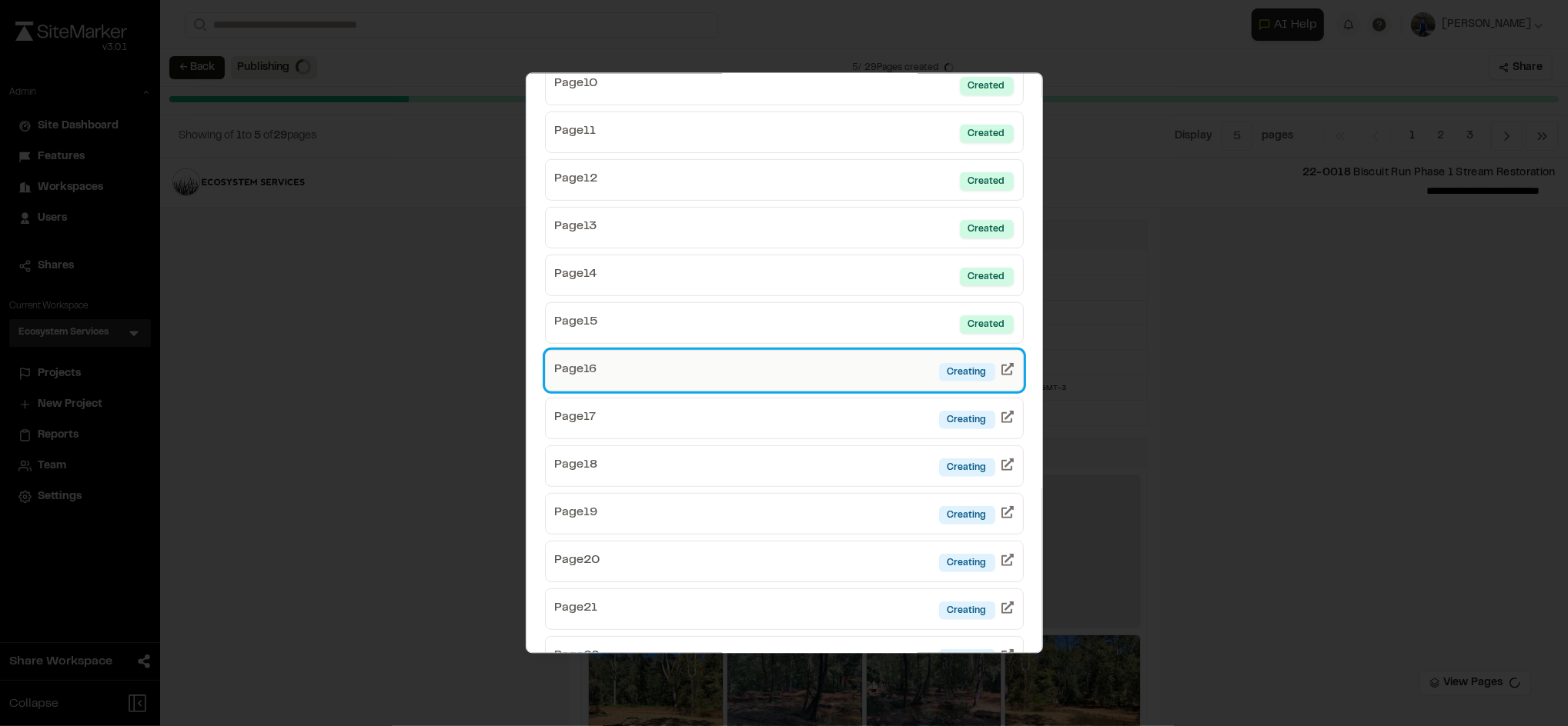
click at [831, 383] on link "Page 16 Creating" at bounding box center [784, 370] width 479 height 42
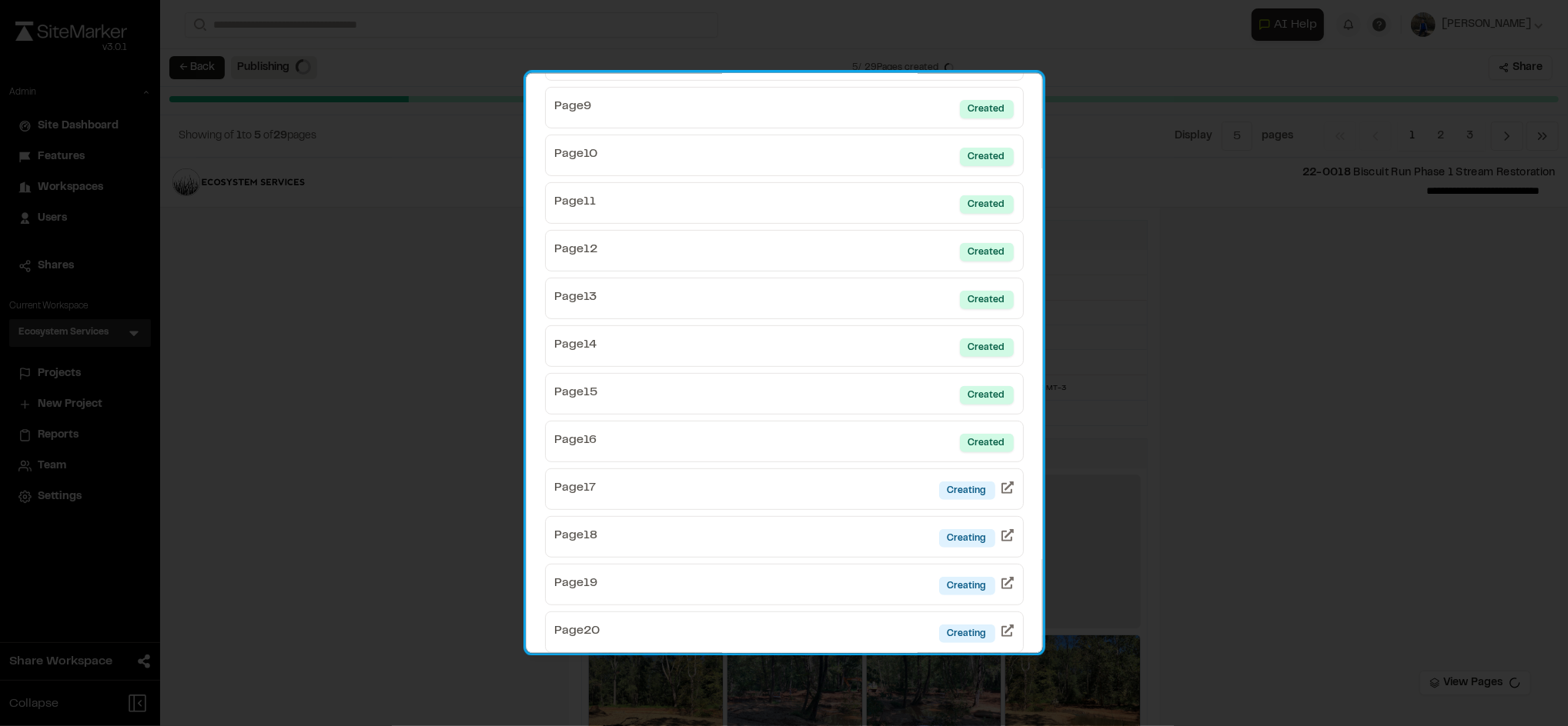
scroll to position [538, 0]
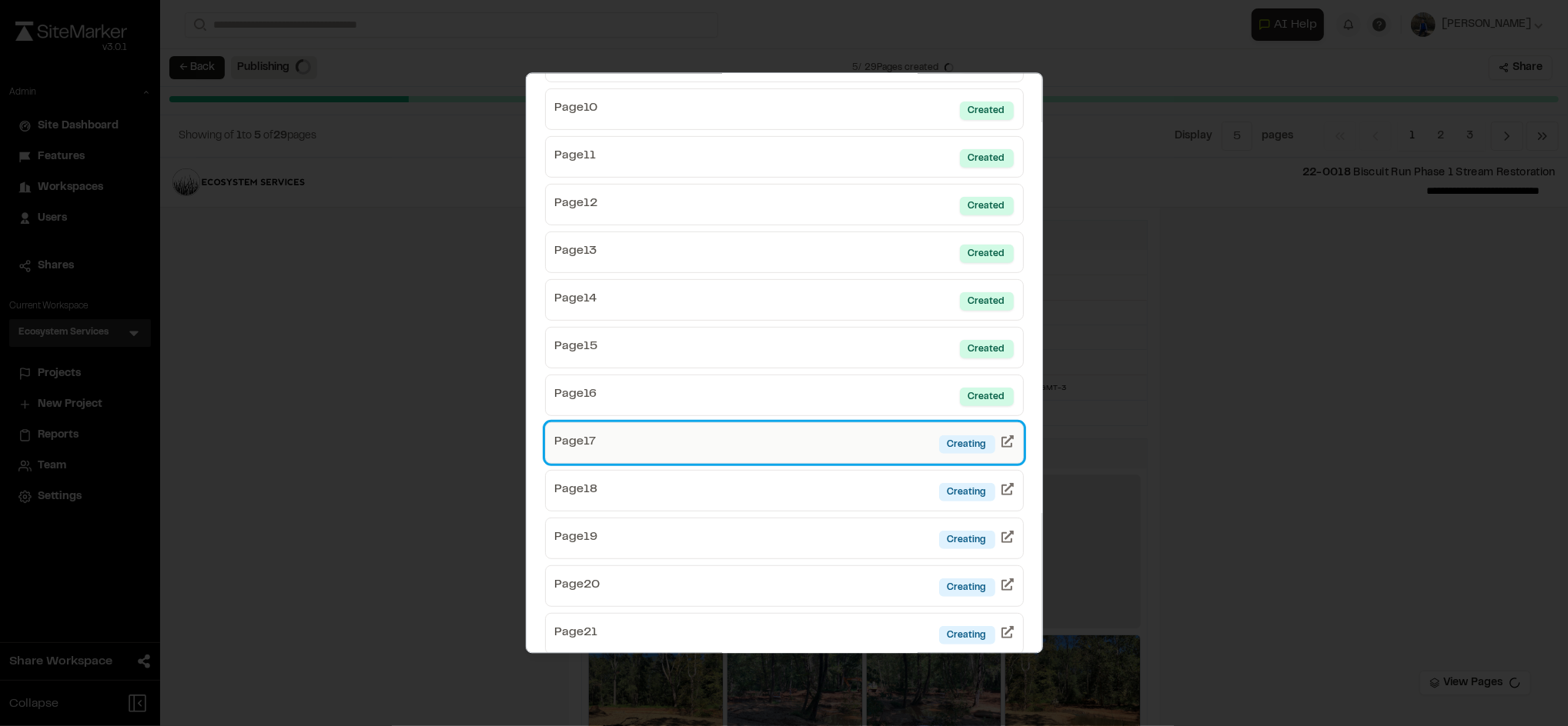
click at [843, 437] on link "Page 17 Creating" at bounding box center [784, 443] width 479 height 42
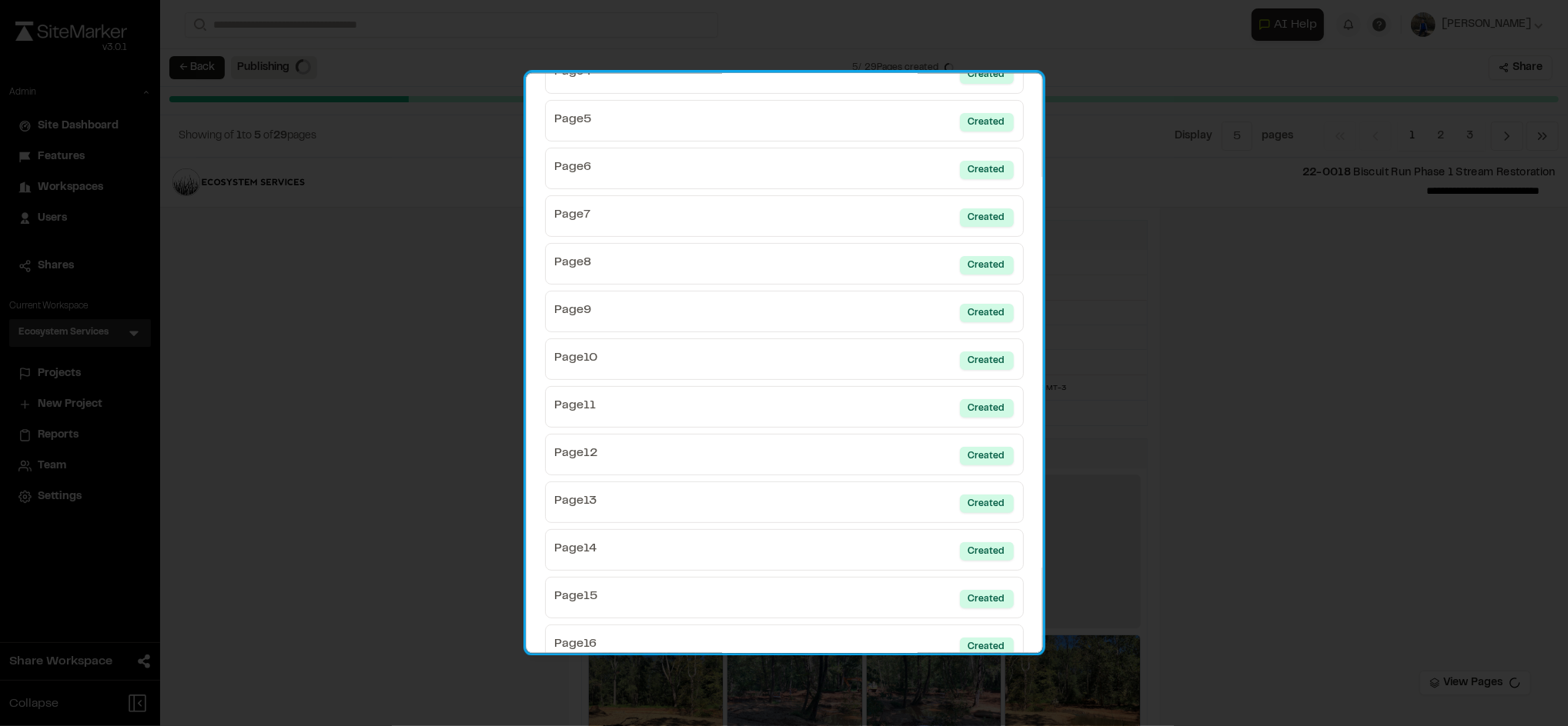
scroll to position [598, 0]
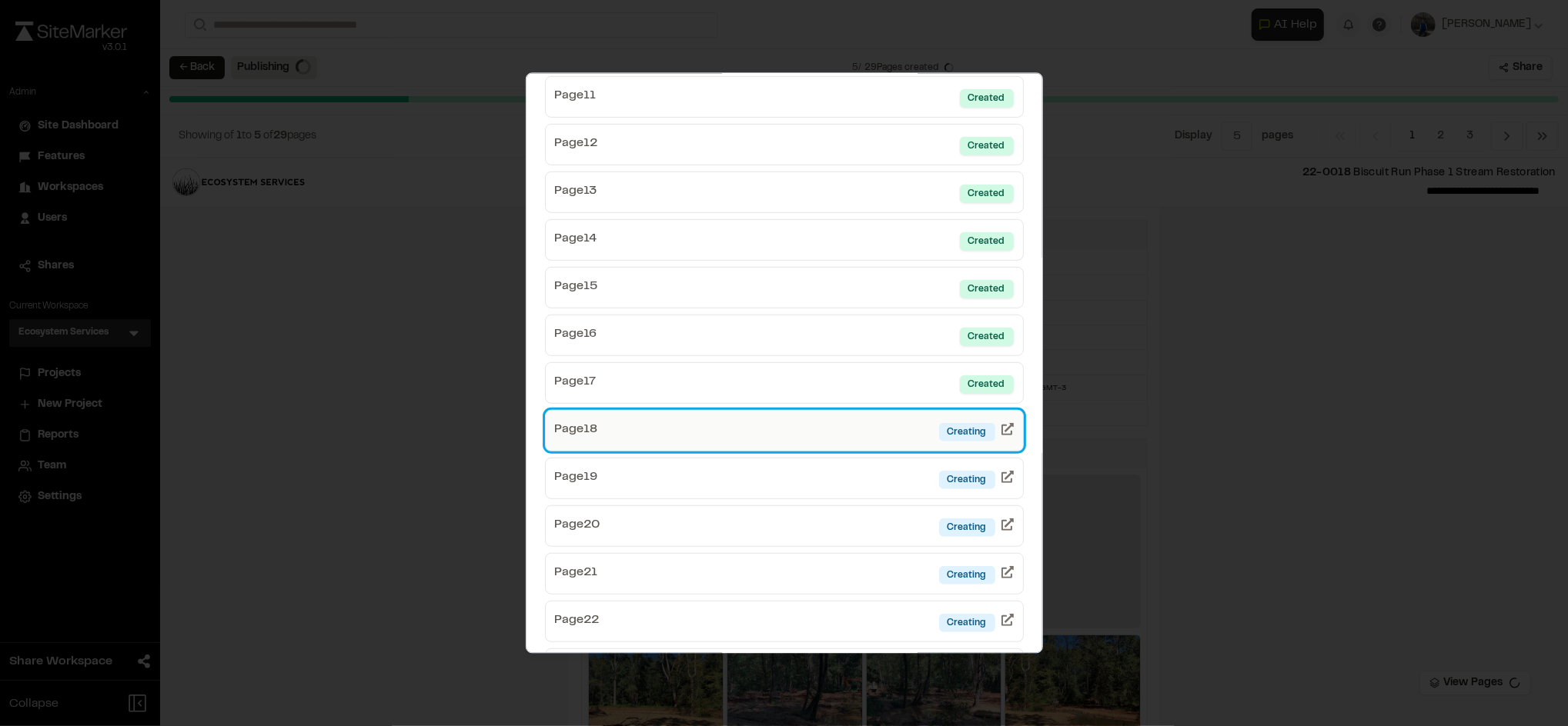
click at [875, 440] on link "Page 18 Creating" at bounding box center [784, 430] width 479 height 42
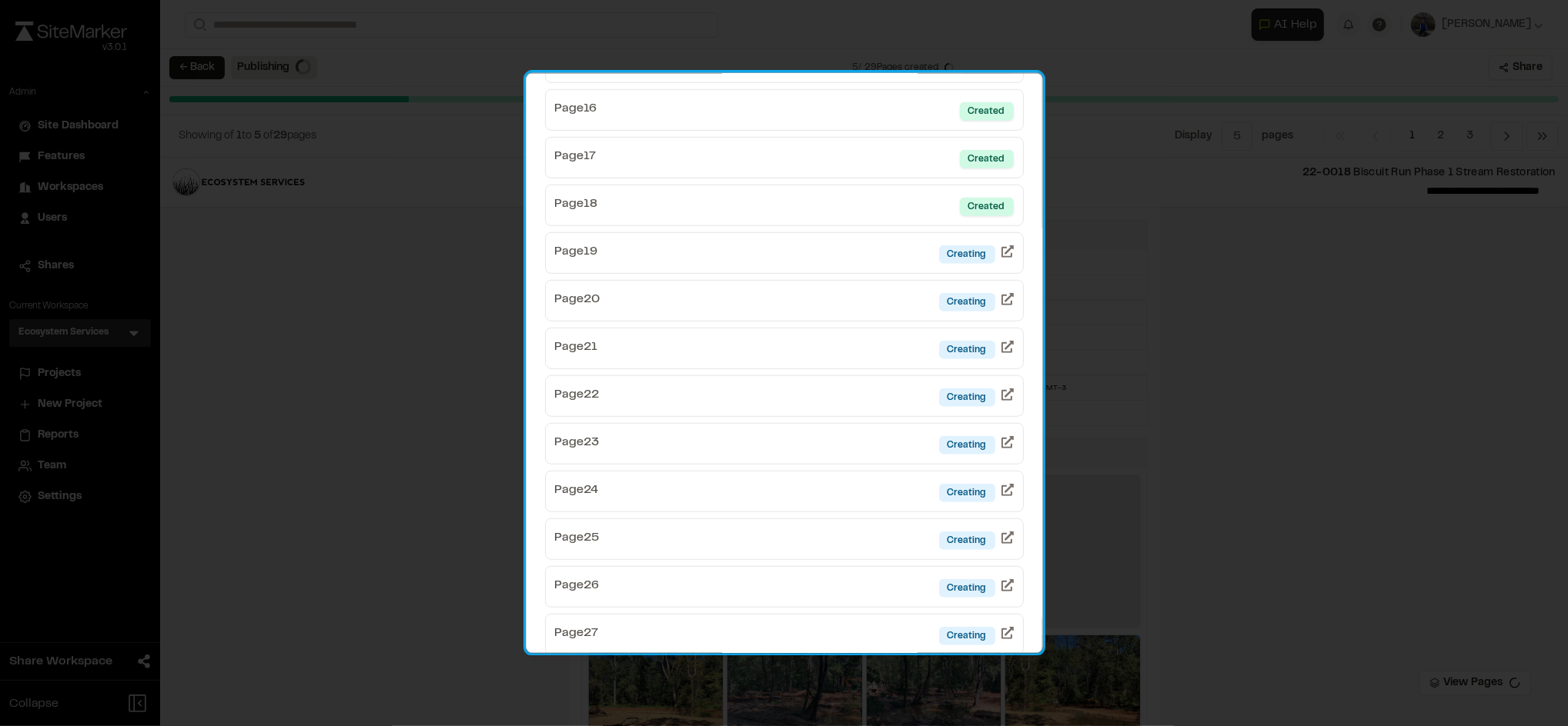
scroll to position [827, 0]
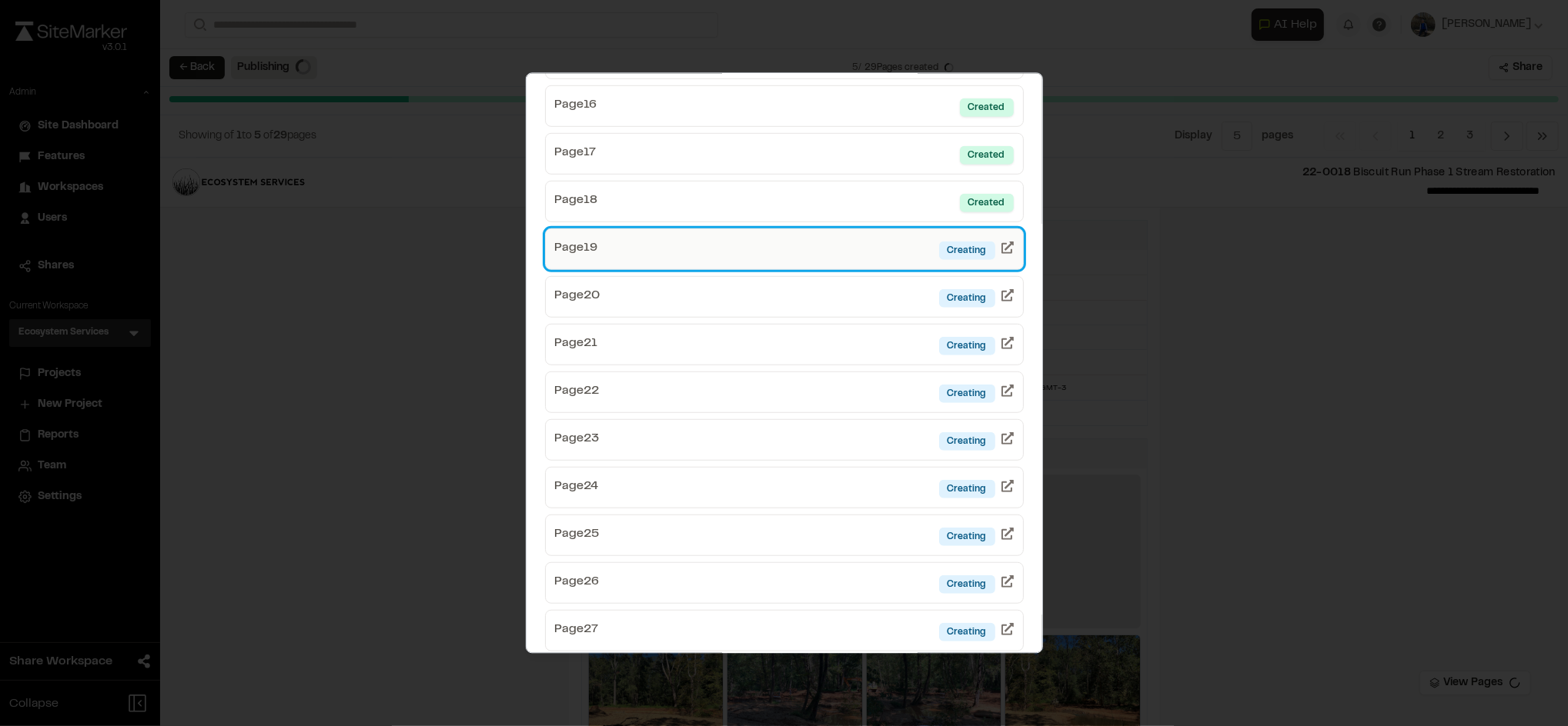
click at [869, 246] on link "Page 19 Creating" at bounding box center [784, 248] width 479 height 42
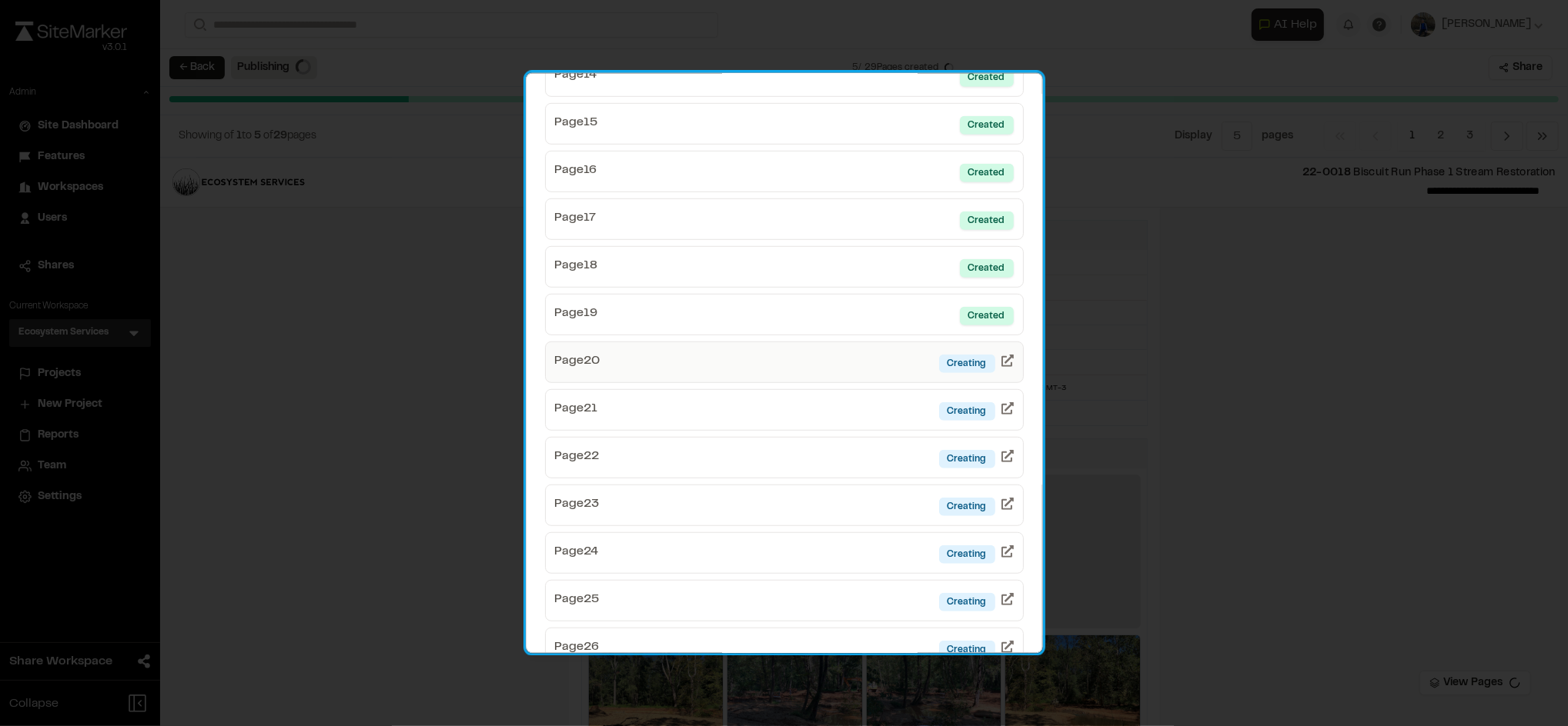
scroll to position [763, 0]
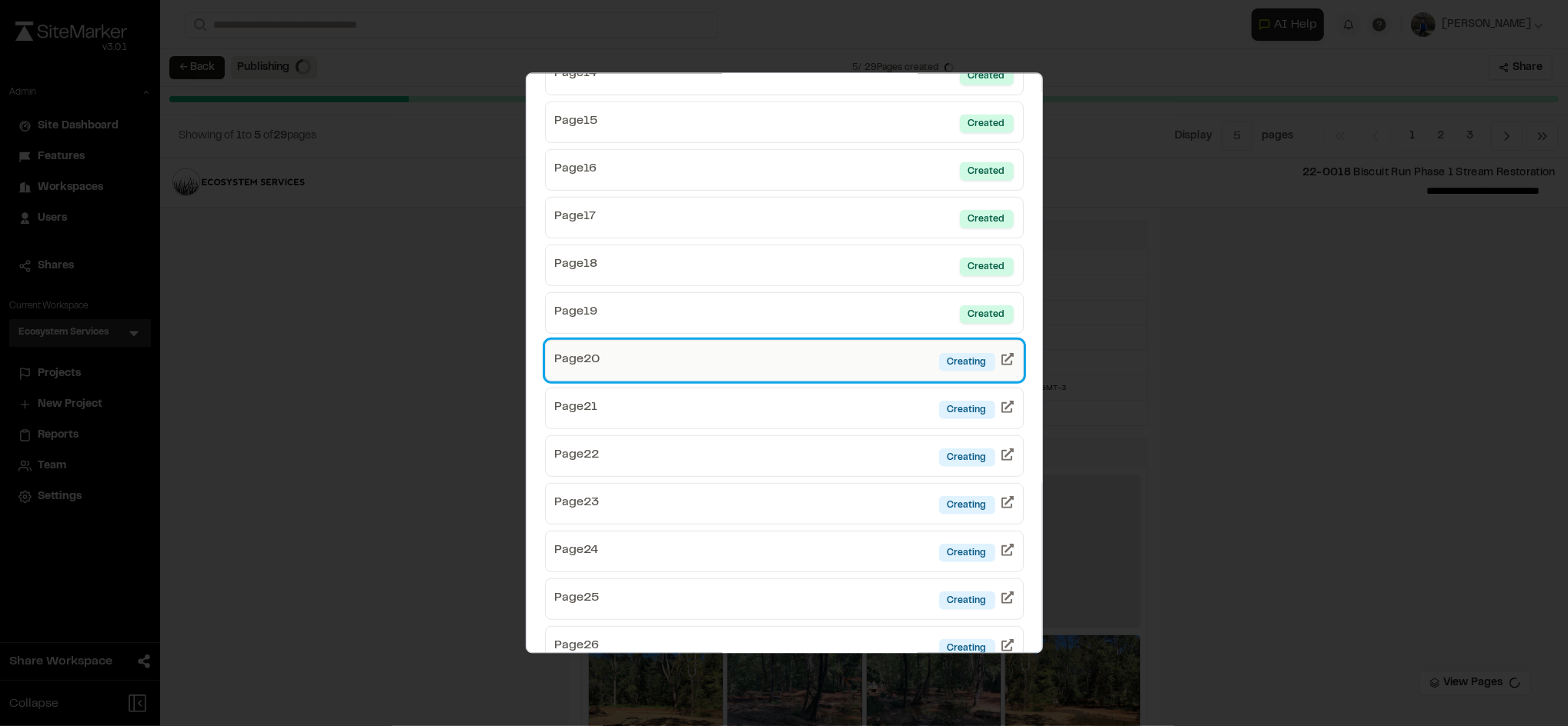
click at [757, 370] on link "Page 20 Creating" at bounding box center [784, 360] width 479 height 42
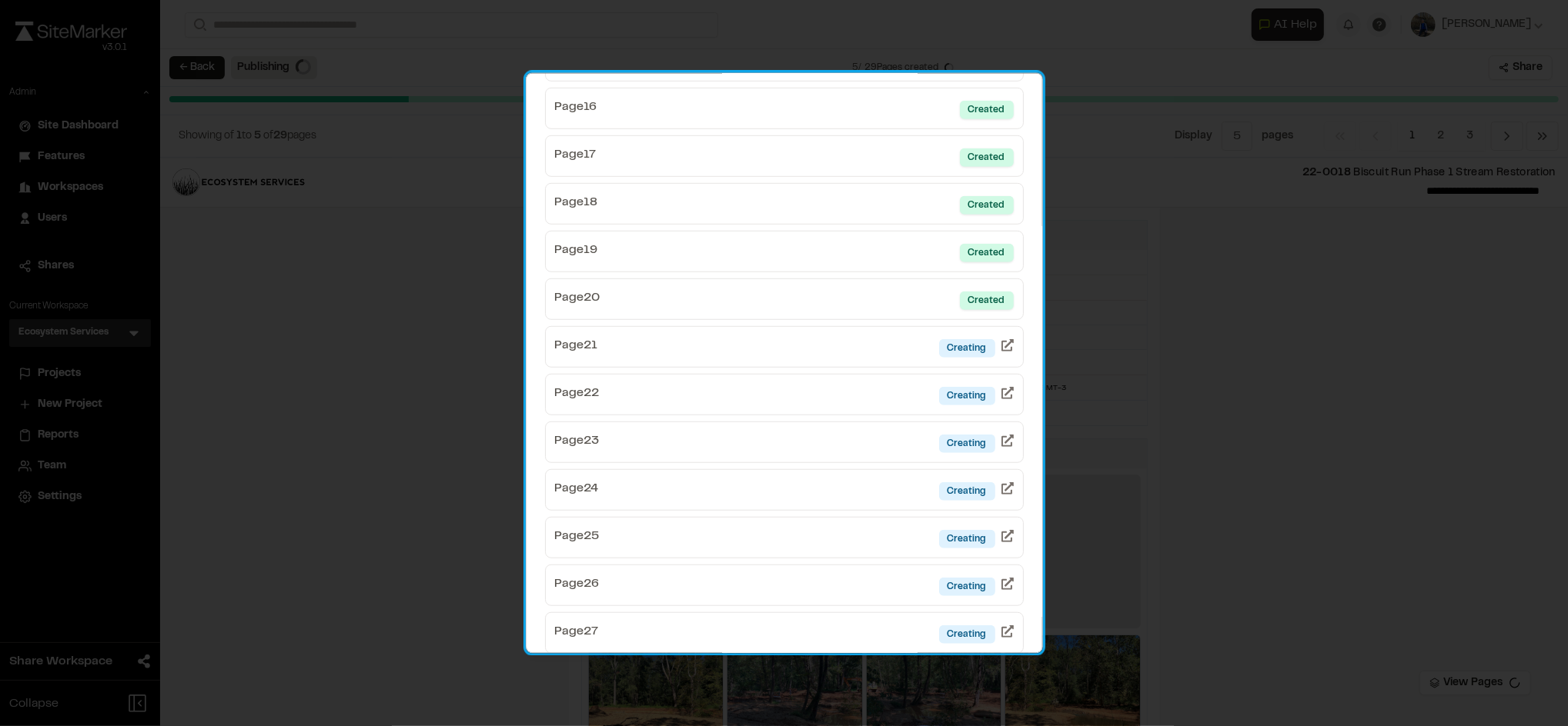
scroll to position [944, 0]
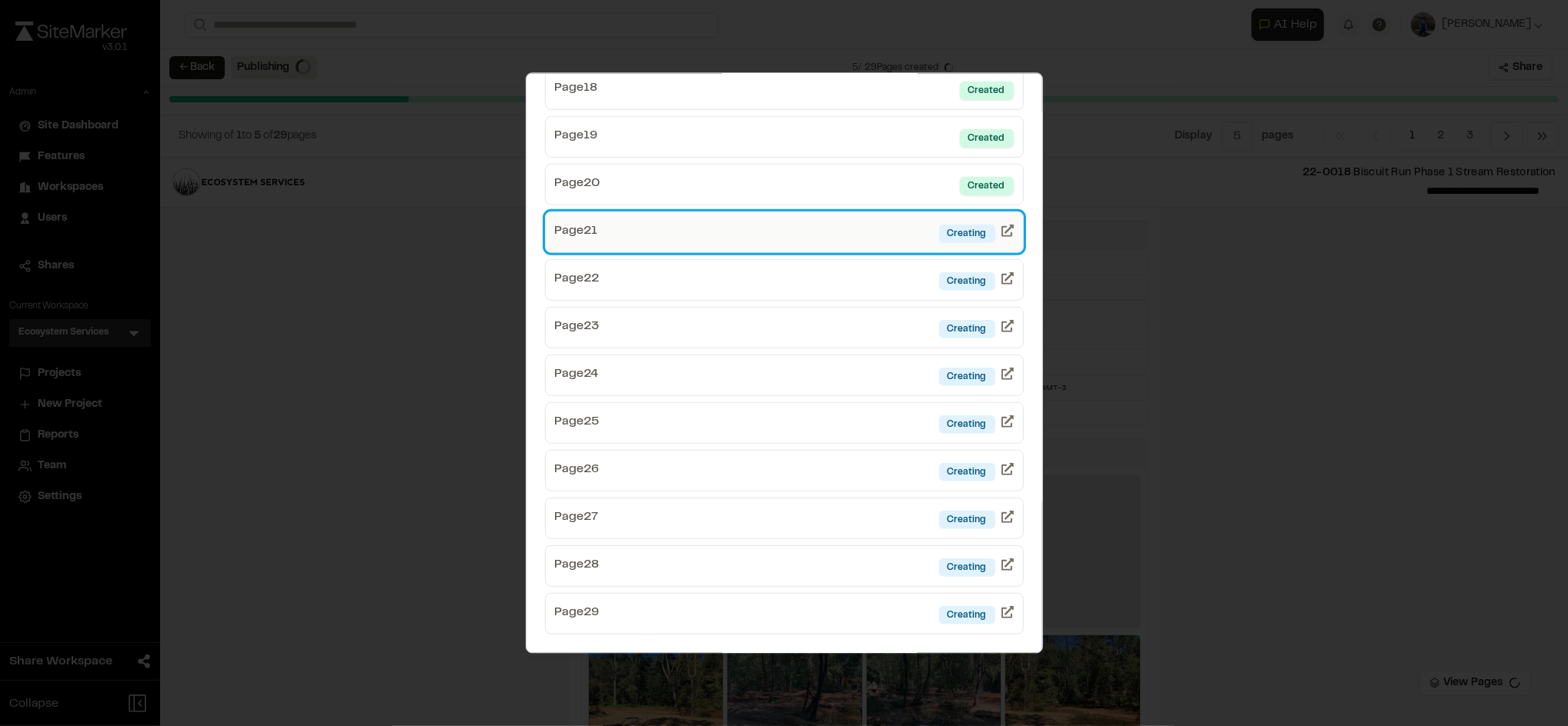
click at [818, 234] on link "Page 21 Creating" at bounding box center [784, 231] width 479 height 42
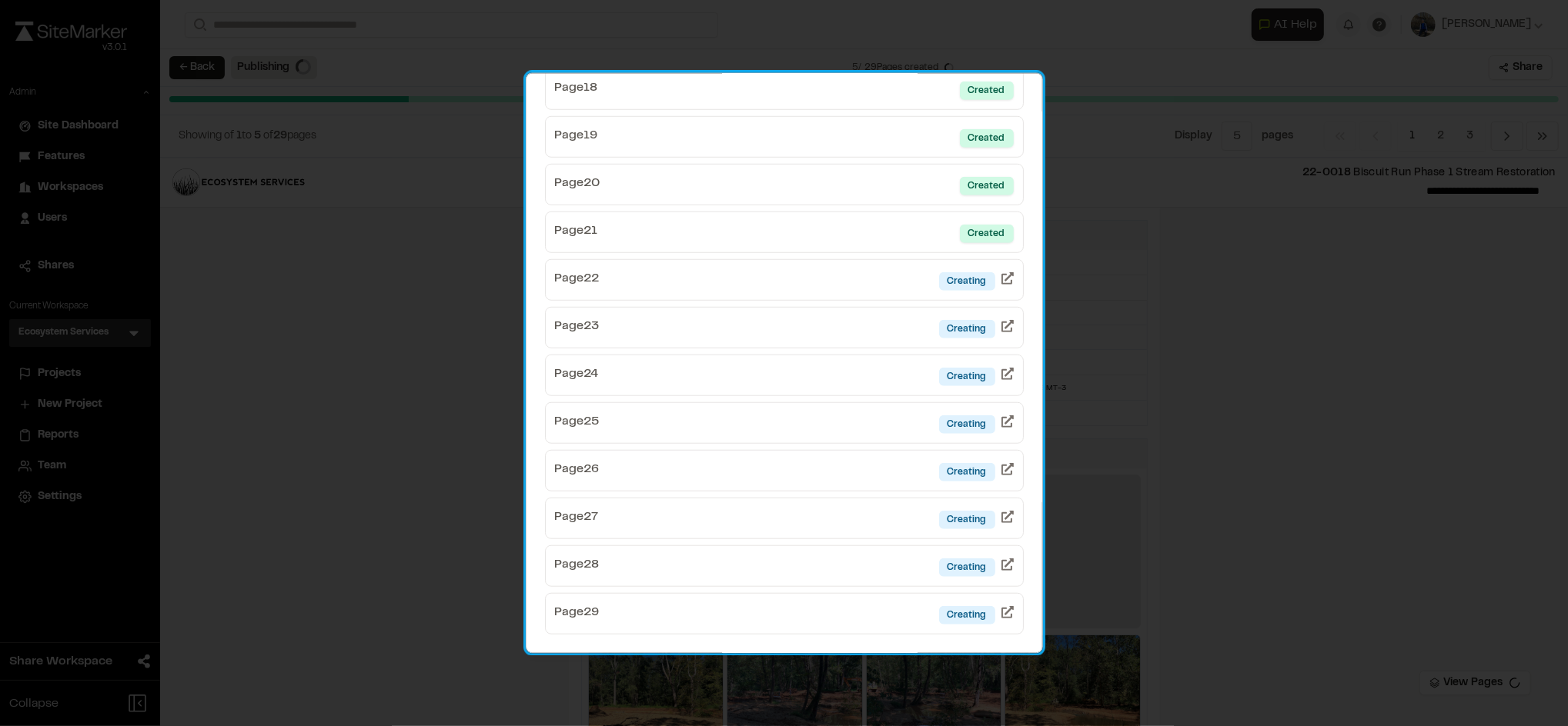
scroll to position [943, 0]
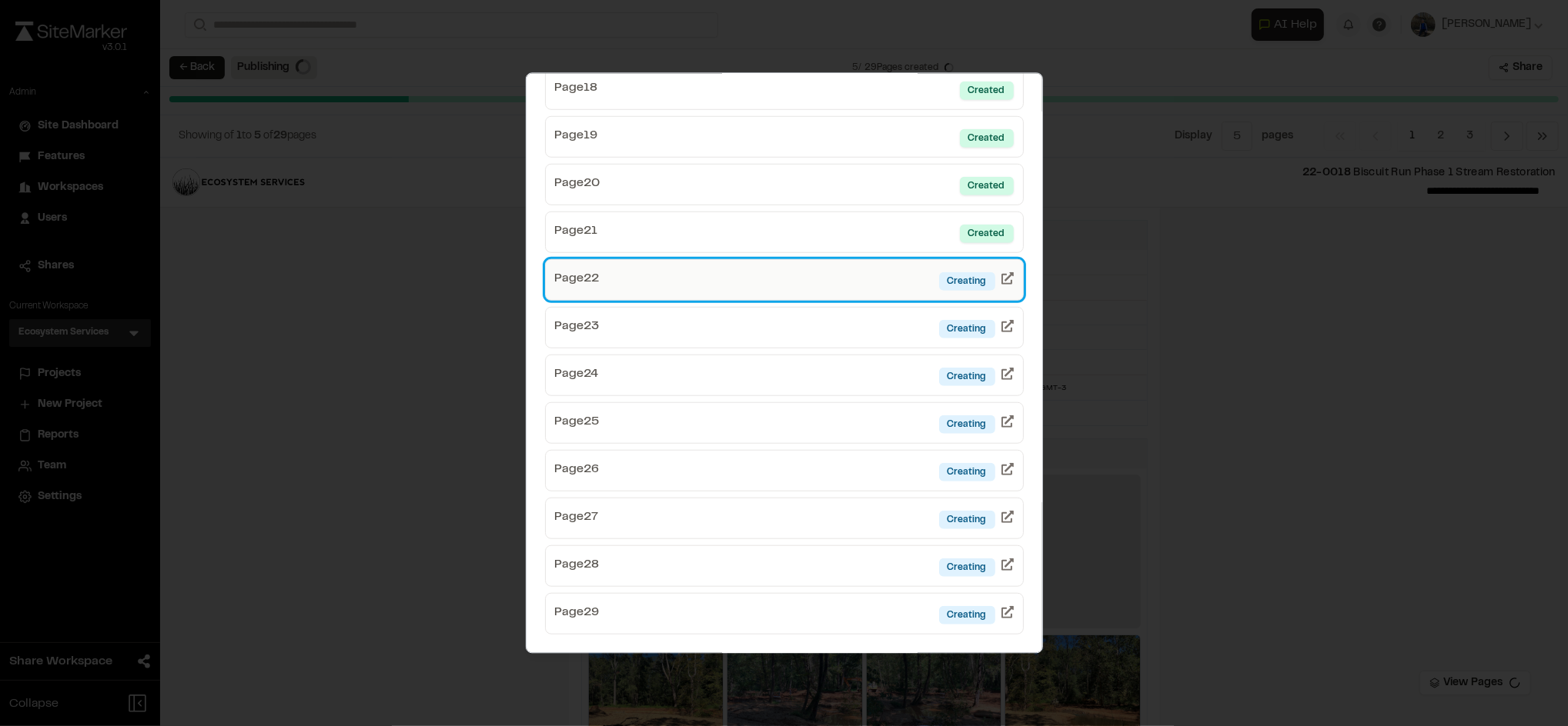
click at [863, 285] on link "Page 22 Creating" at bounding box center [784, 279] width 479 height 42
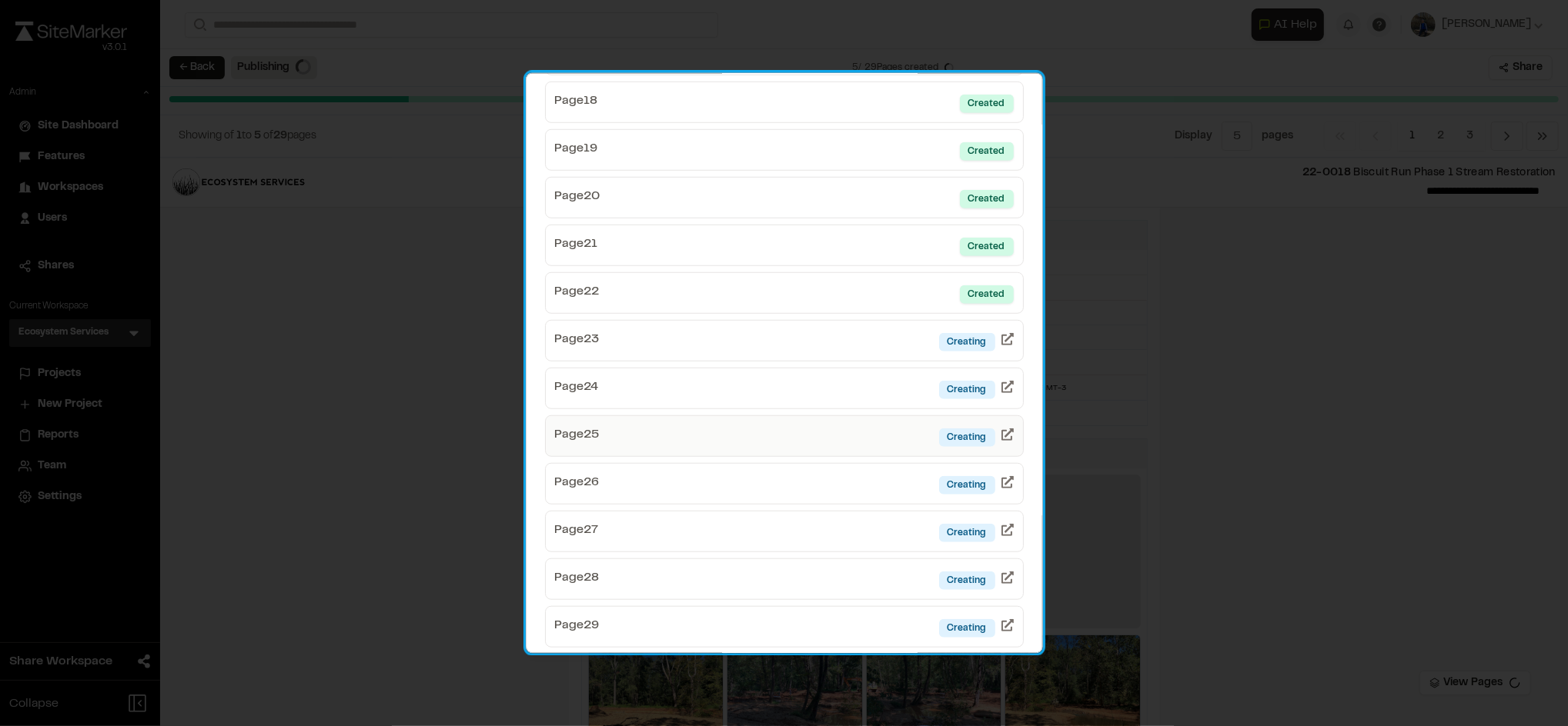
scroll to position [927, 0]
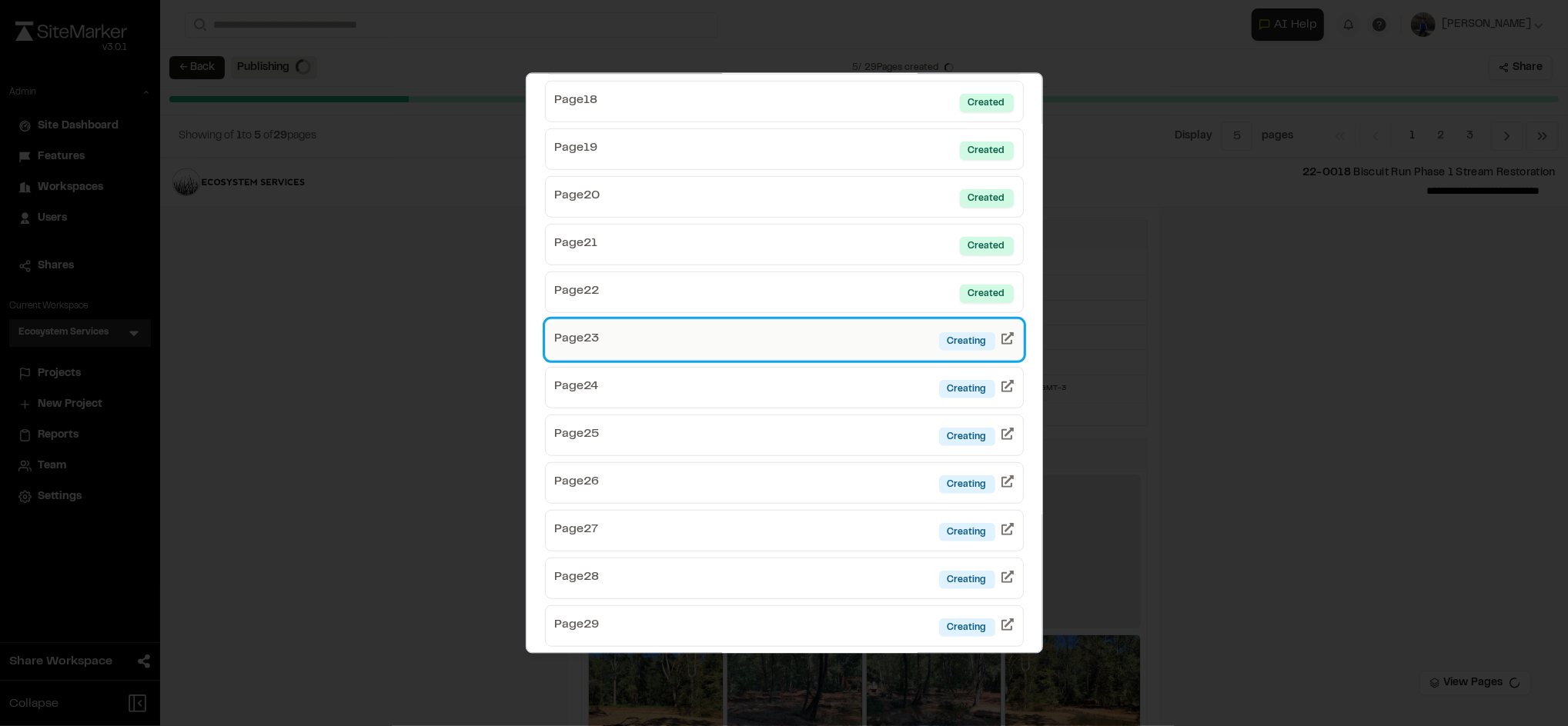
click at [868, 348] on link "Page 23 Creating" at bounding box center [784, 340] width 479 height 42
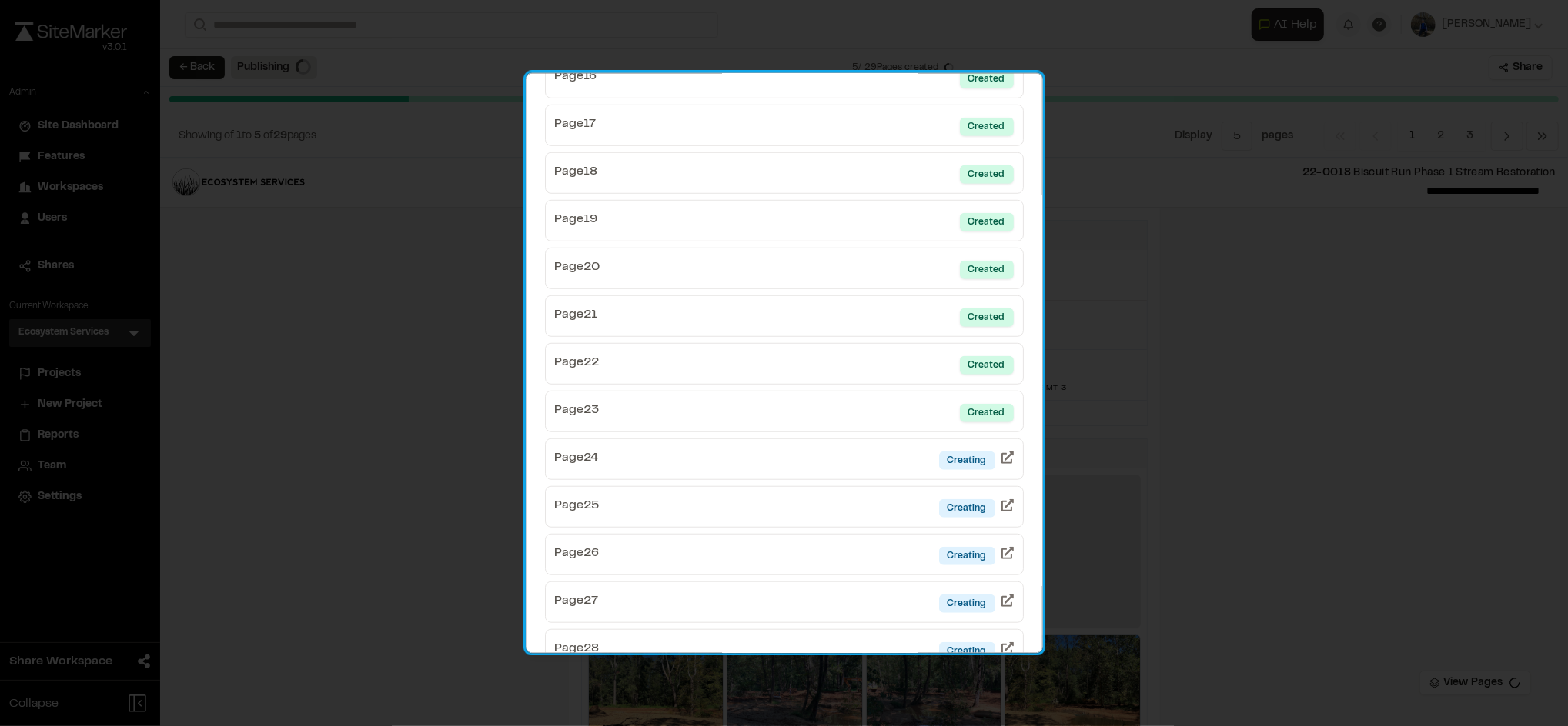
scroll to position [854, 0]
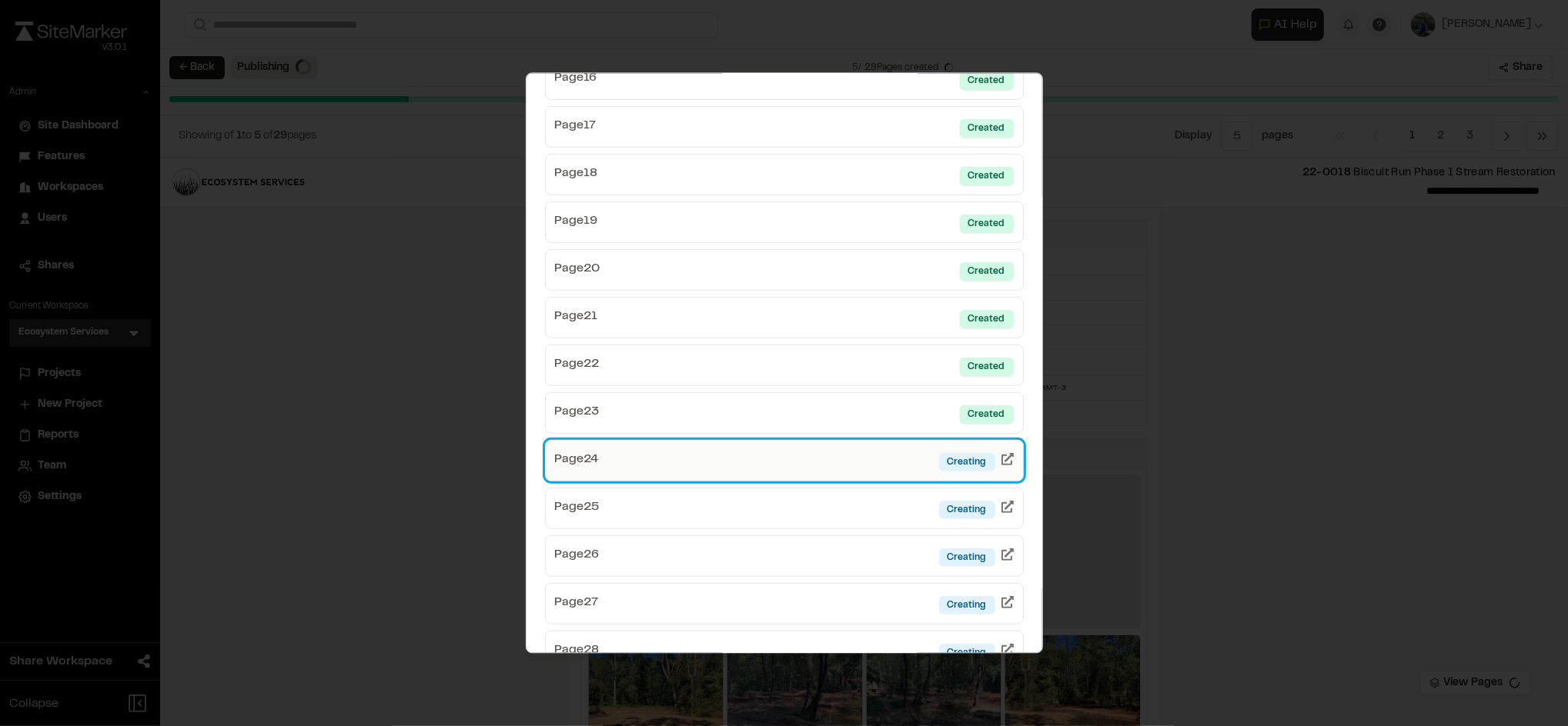
click at [839, 462] on link "Page 24 Creating" at bounding box center [784, 461] width 479 height 42
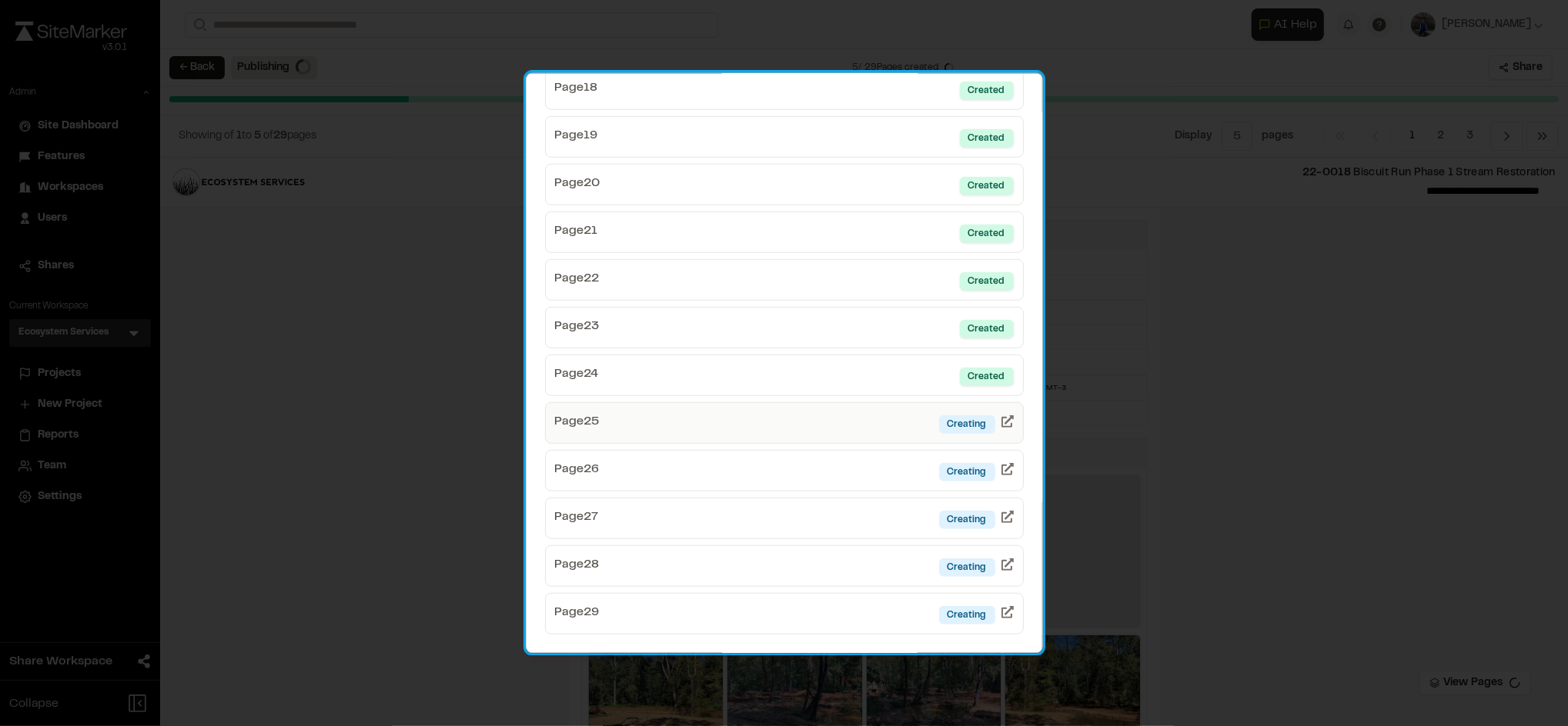
scroll to position [943, 0]
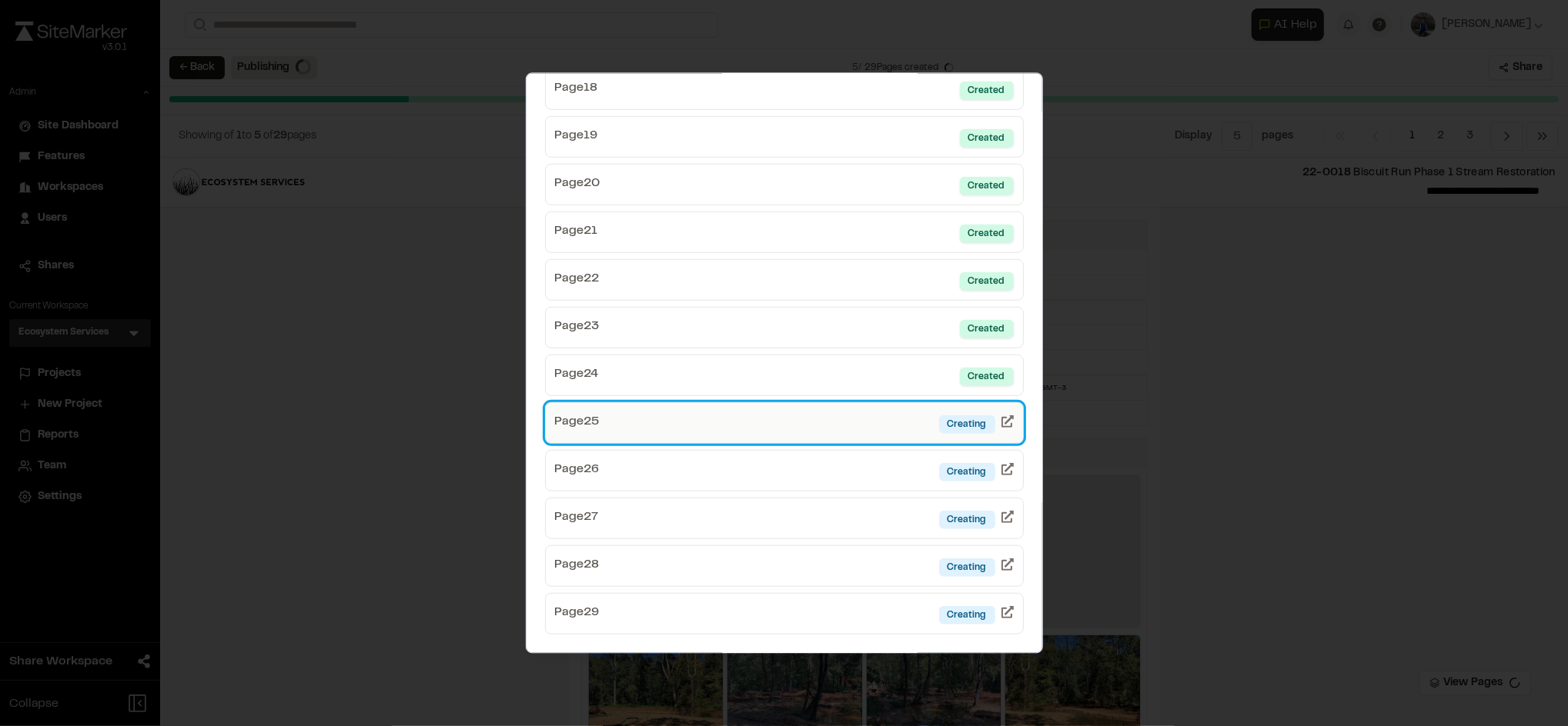
click at [829, 424] on link "Page 25 Creating" at bounding box center [784, 423] width 479 height 42
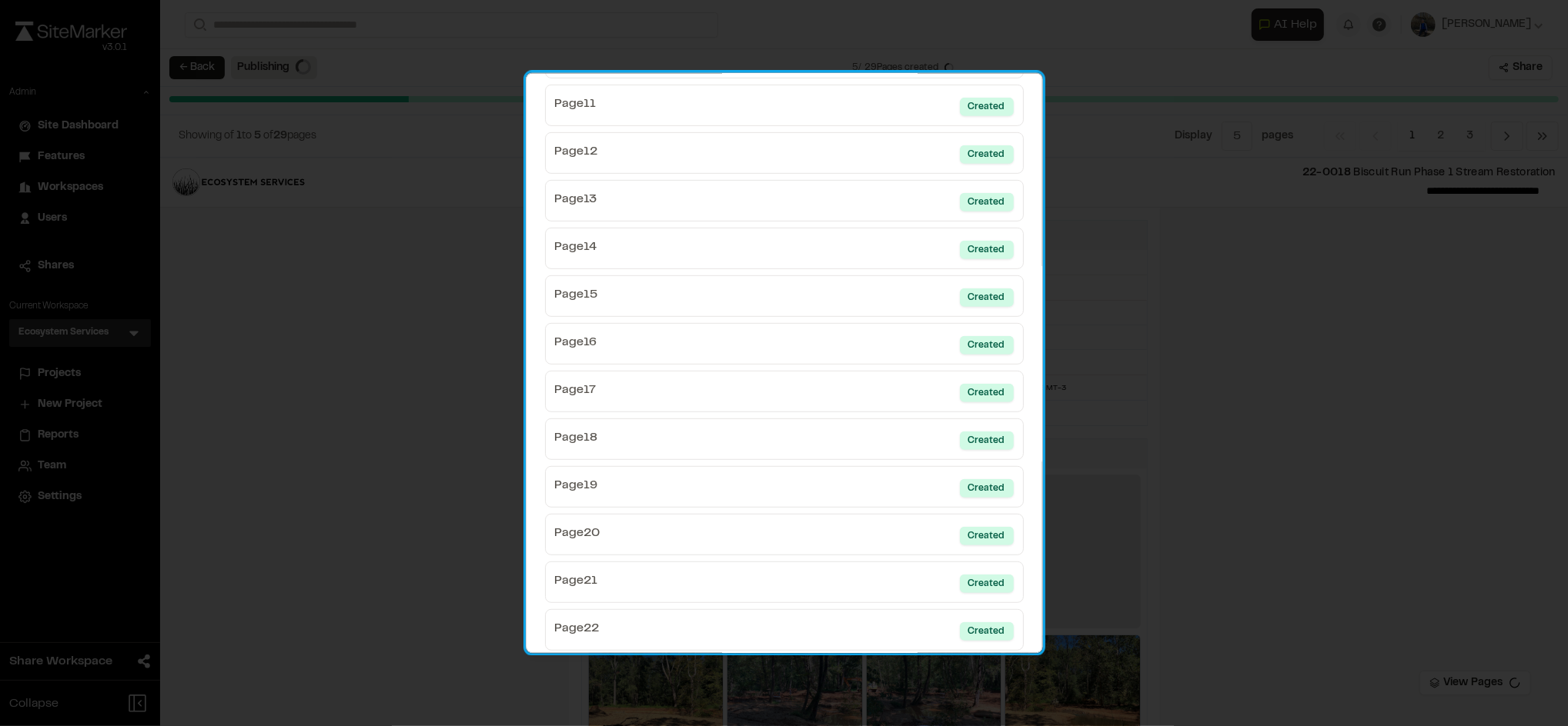
scroll to position [860, 0]
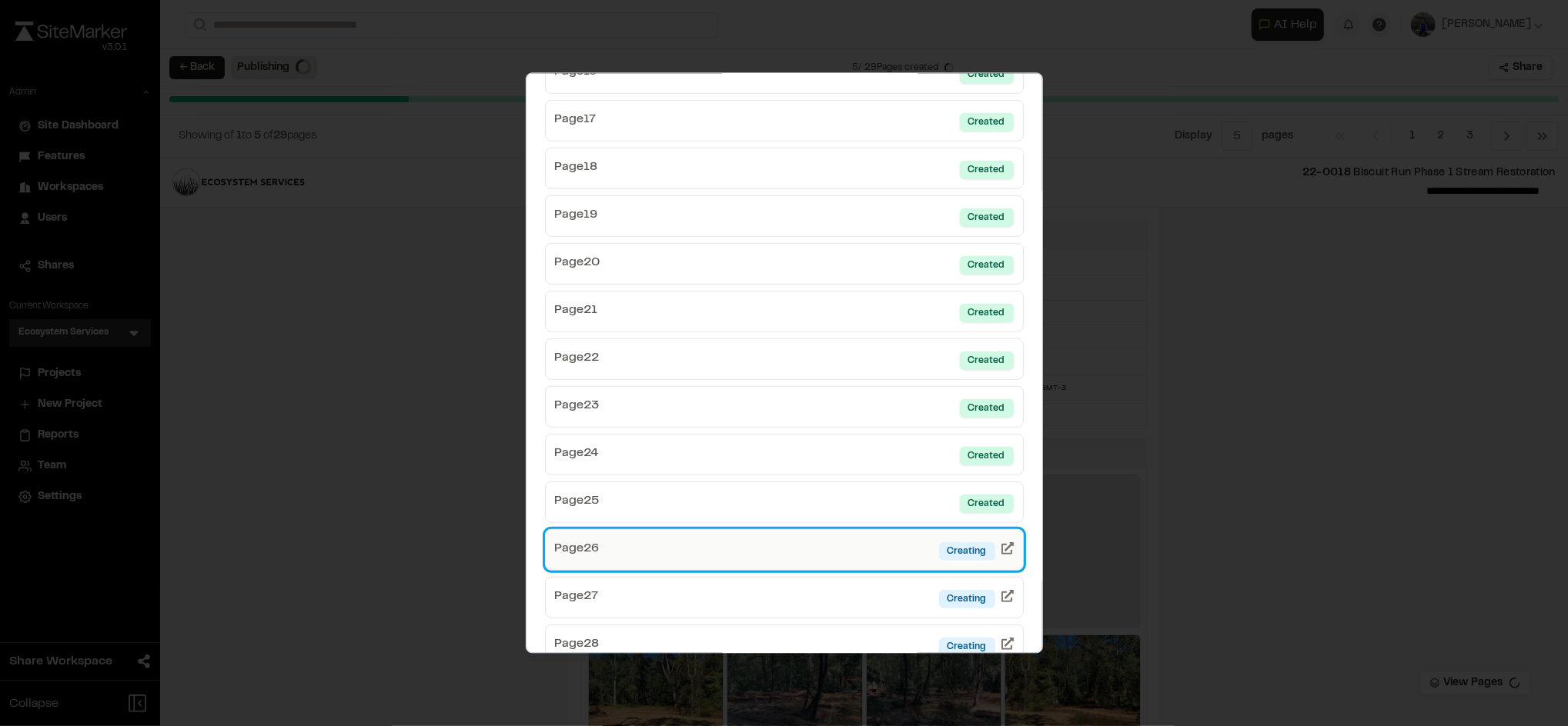
click at [820, 552] on link "Page 26 Creating" at bounding box center [784, 550] width 479 height 42
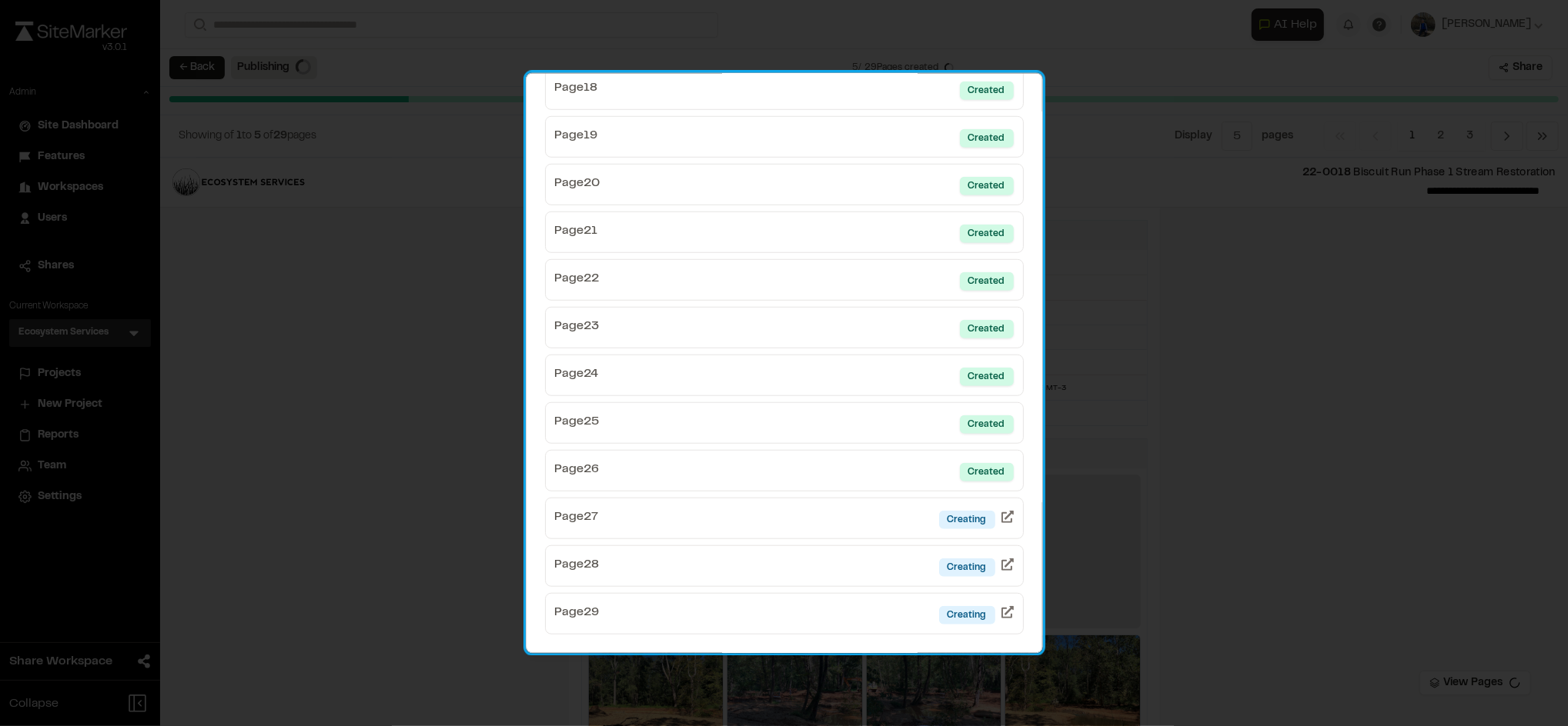
scroll to position [943, 0]
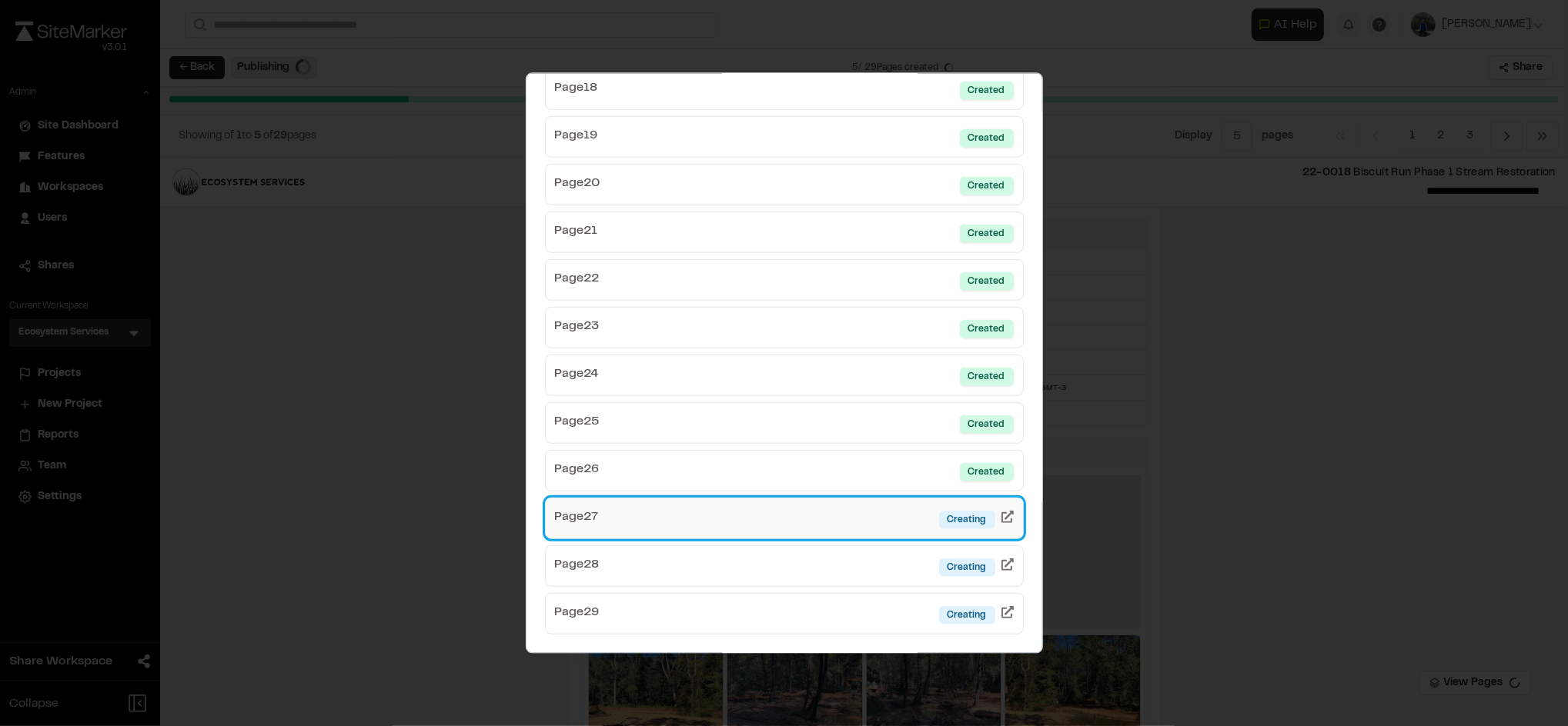
click at [802, 524] on link "Page 27 Creating" at bounding box center [784, 518] width 479 height 42
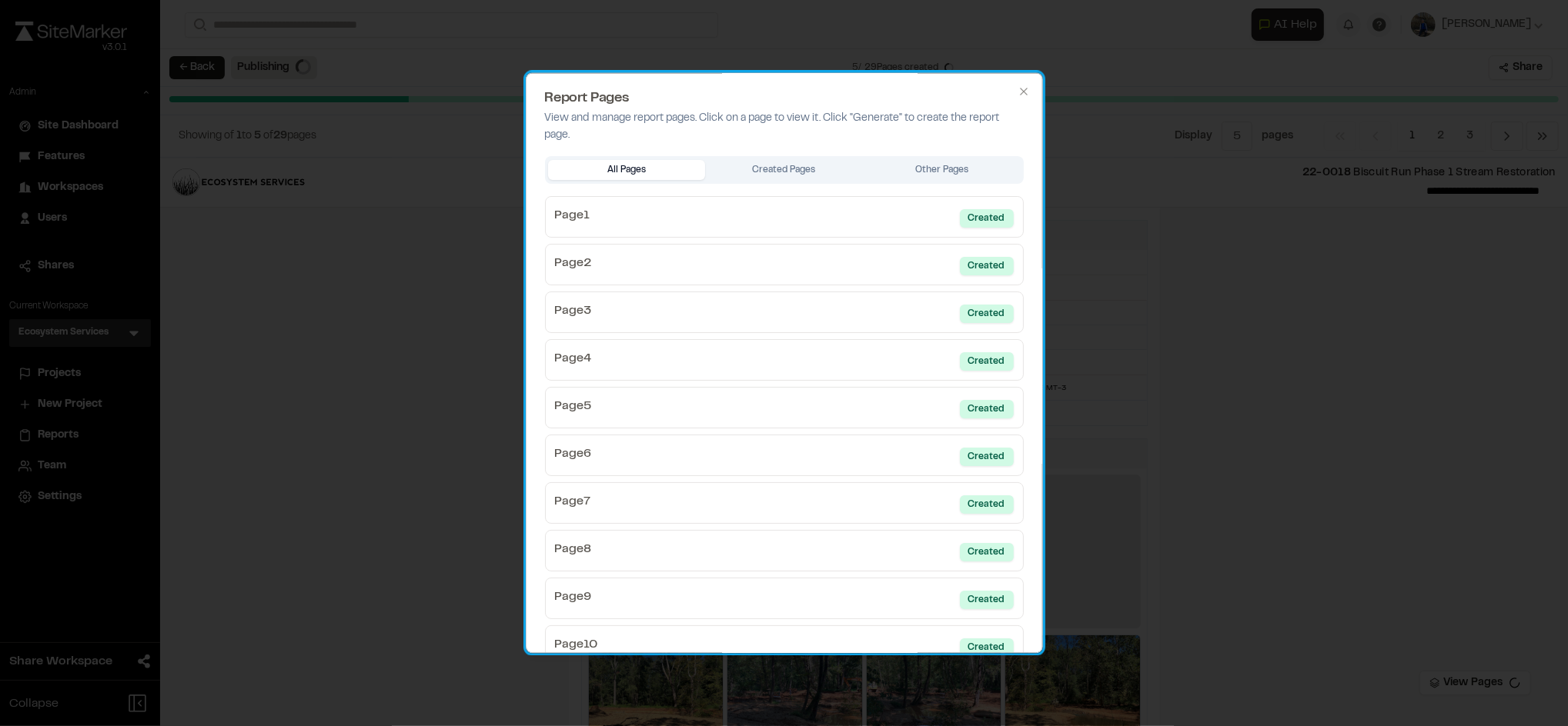
scroll to position [944, 0]
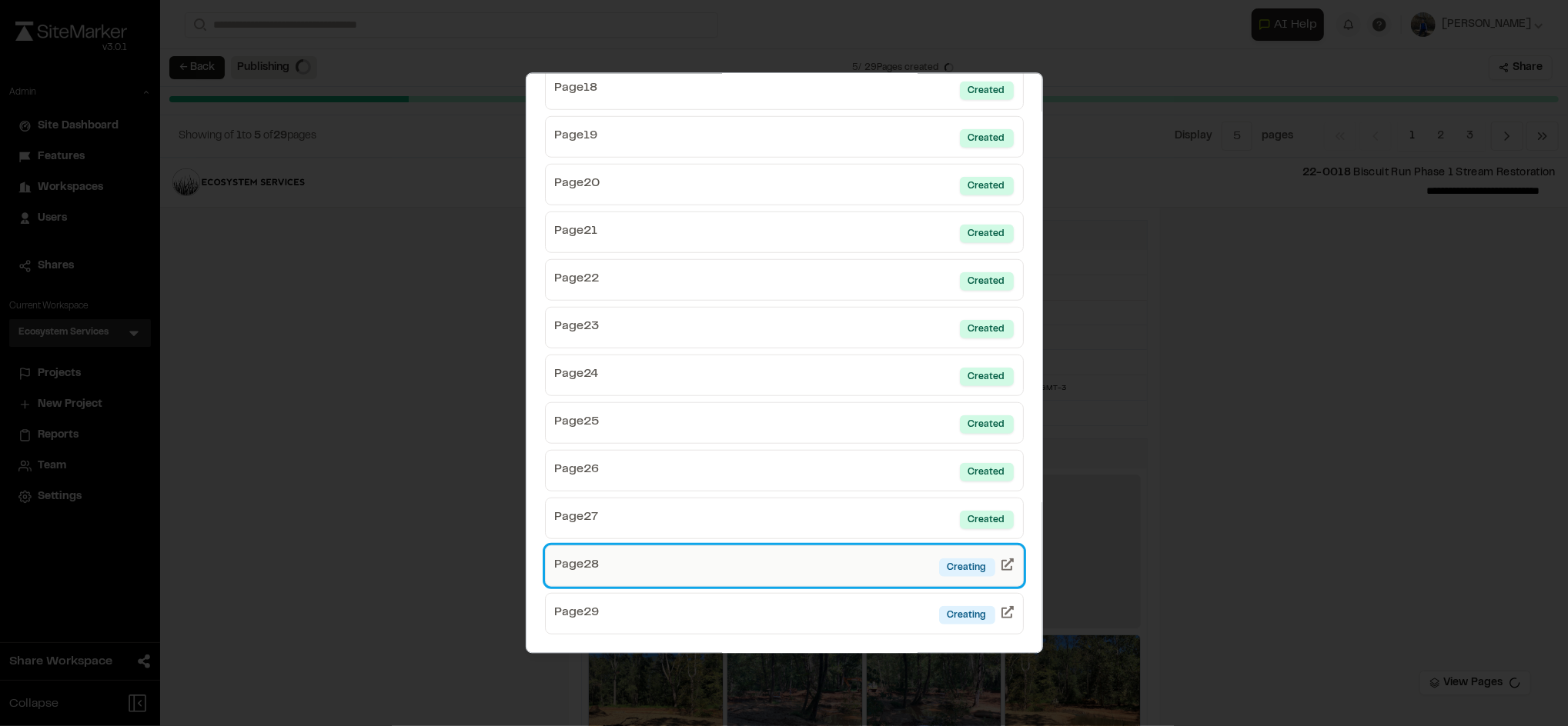
click at [788, 571] on link "Page 28 Creating" at bounding box center [784, 566] width 479 height 42
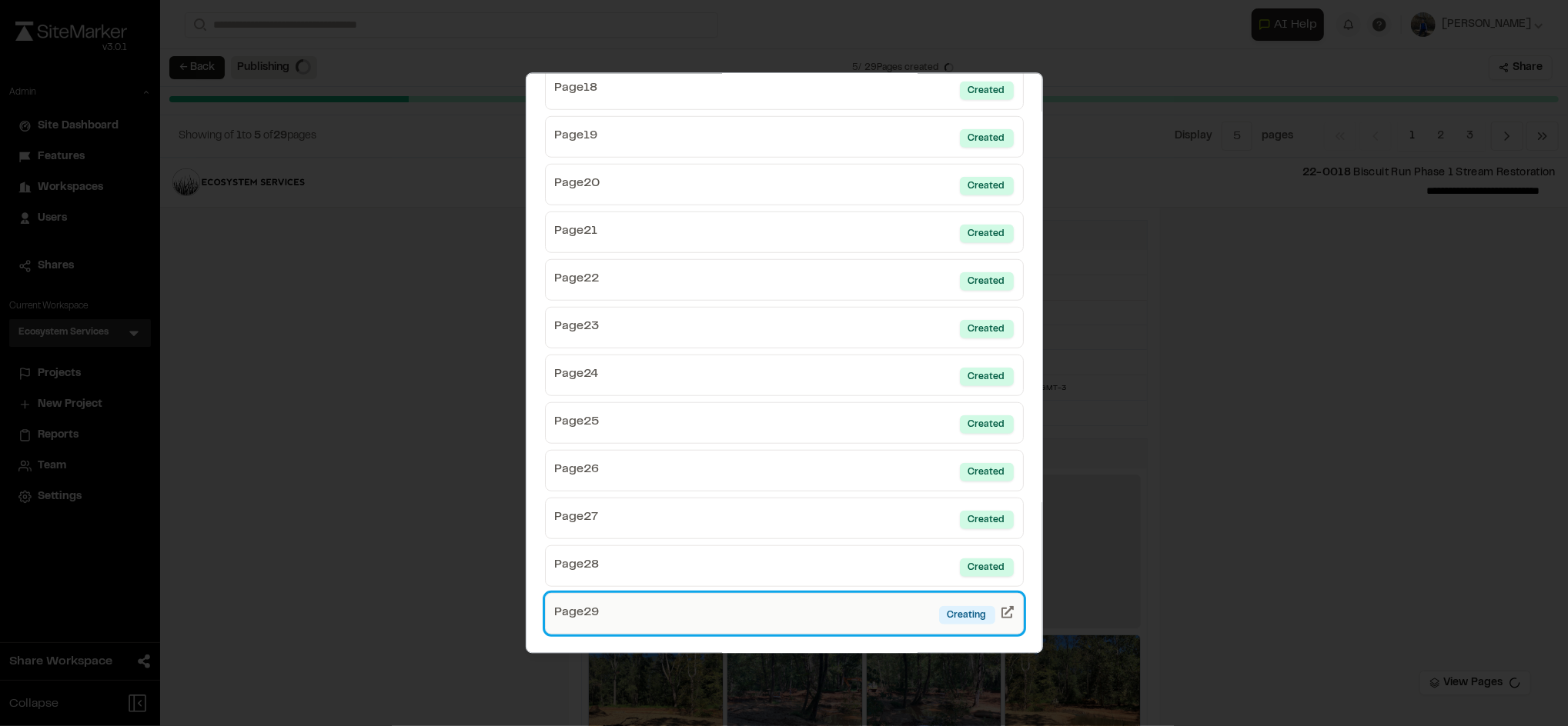
click at [805, 615] on link "Page 29 Creating" at bounding box center [784, 613] width 479 height 42
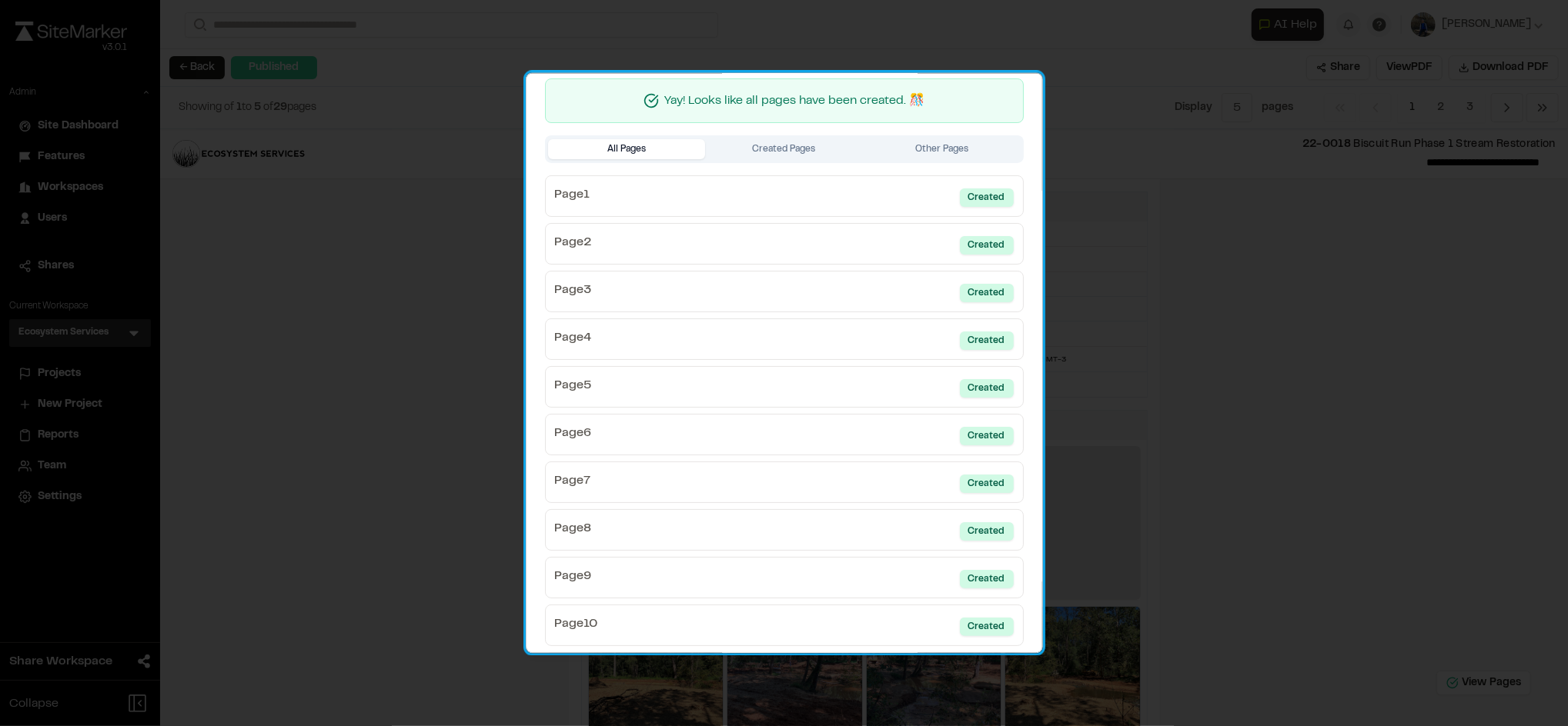
scroll to position [0, 0]
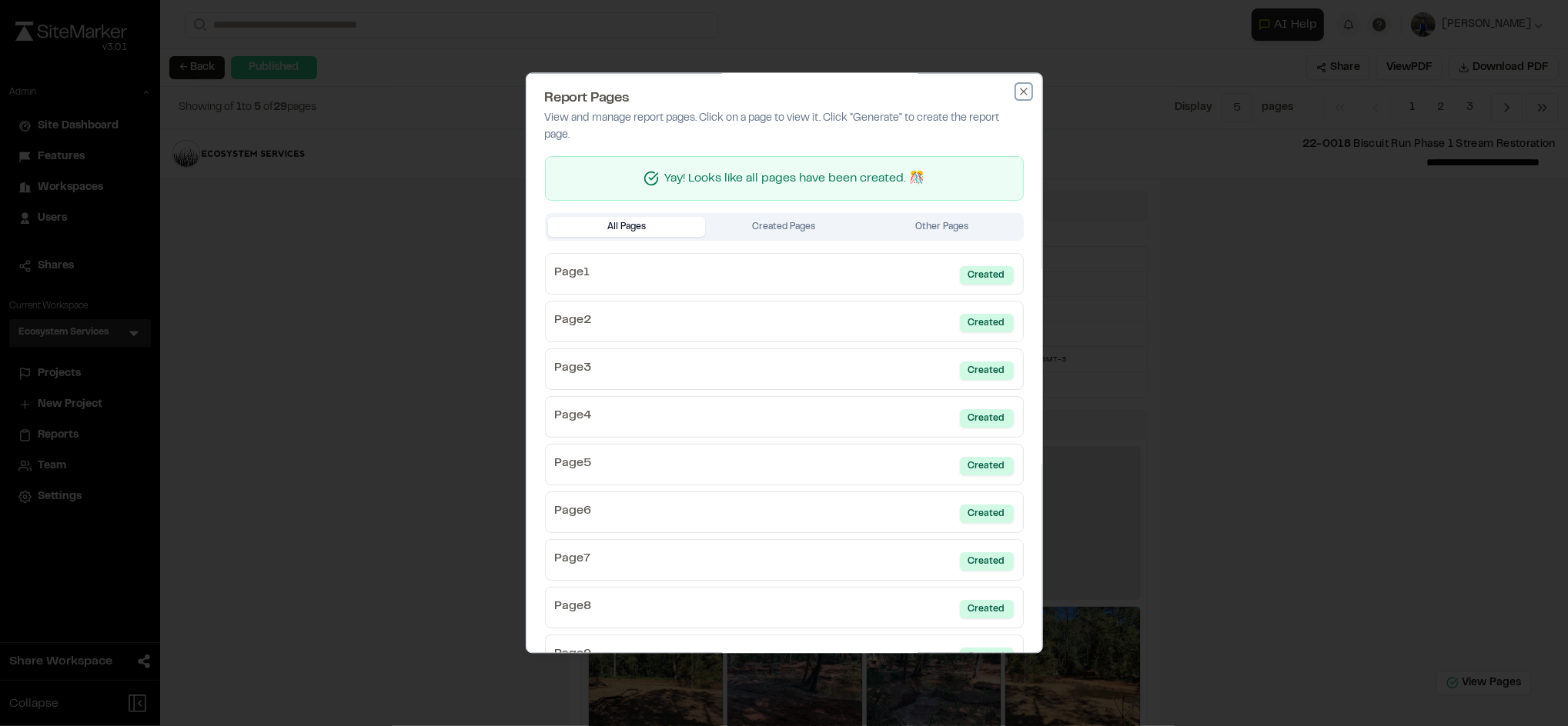
click at [1020, 90] on icon "button" at bounding box center [1023, 91] width 7 height 7
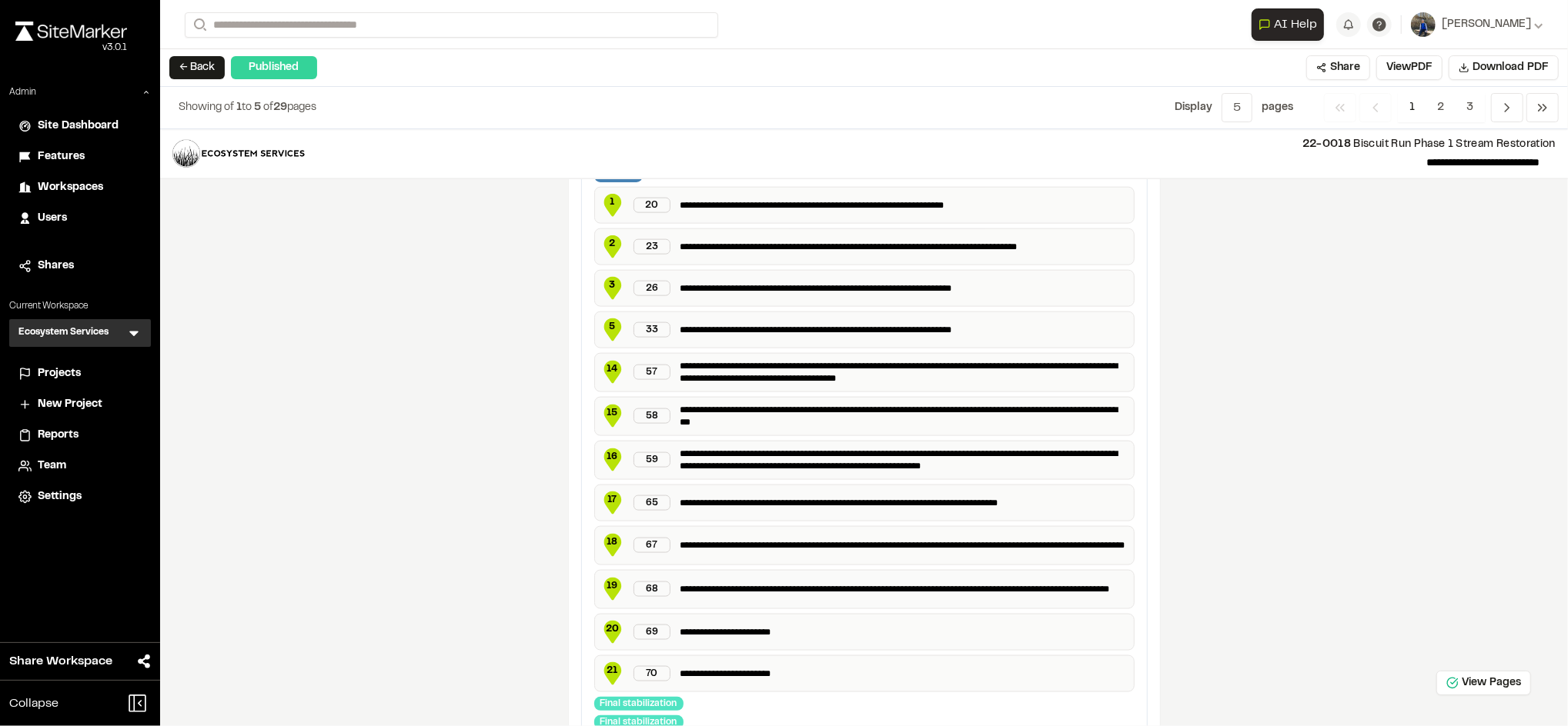
scroll to position [1656, 0]
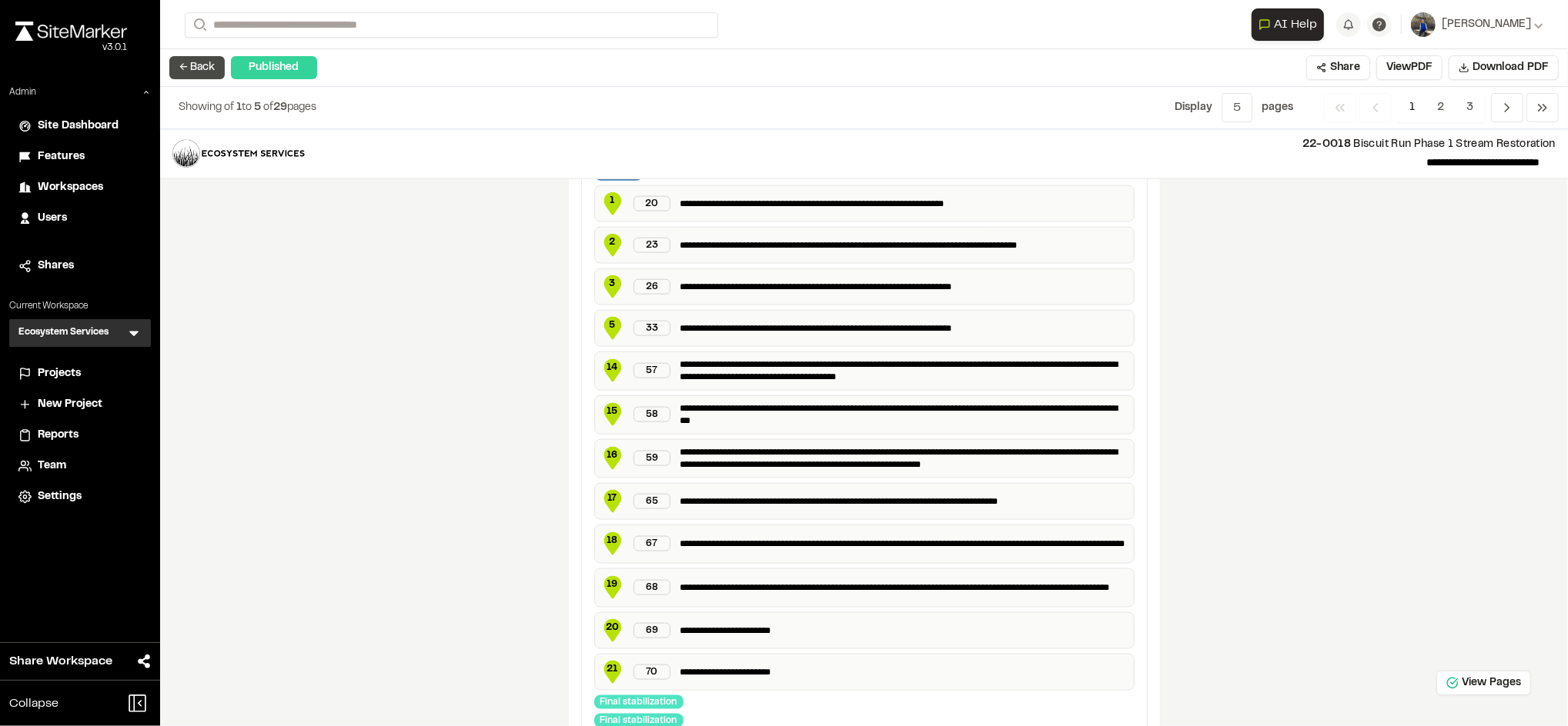
click at [197, 65] on button "← Back" at bounding box center [197, 68] width 56 height 23
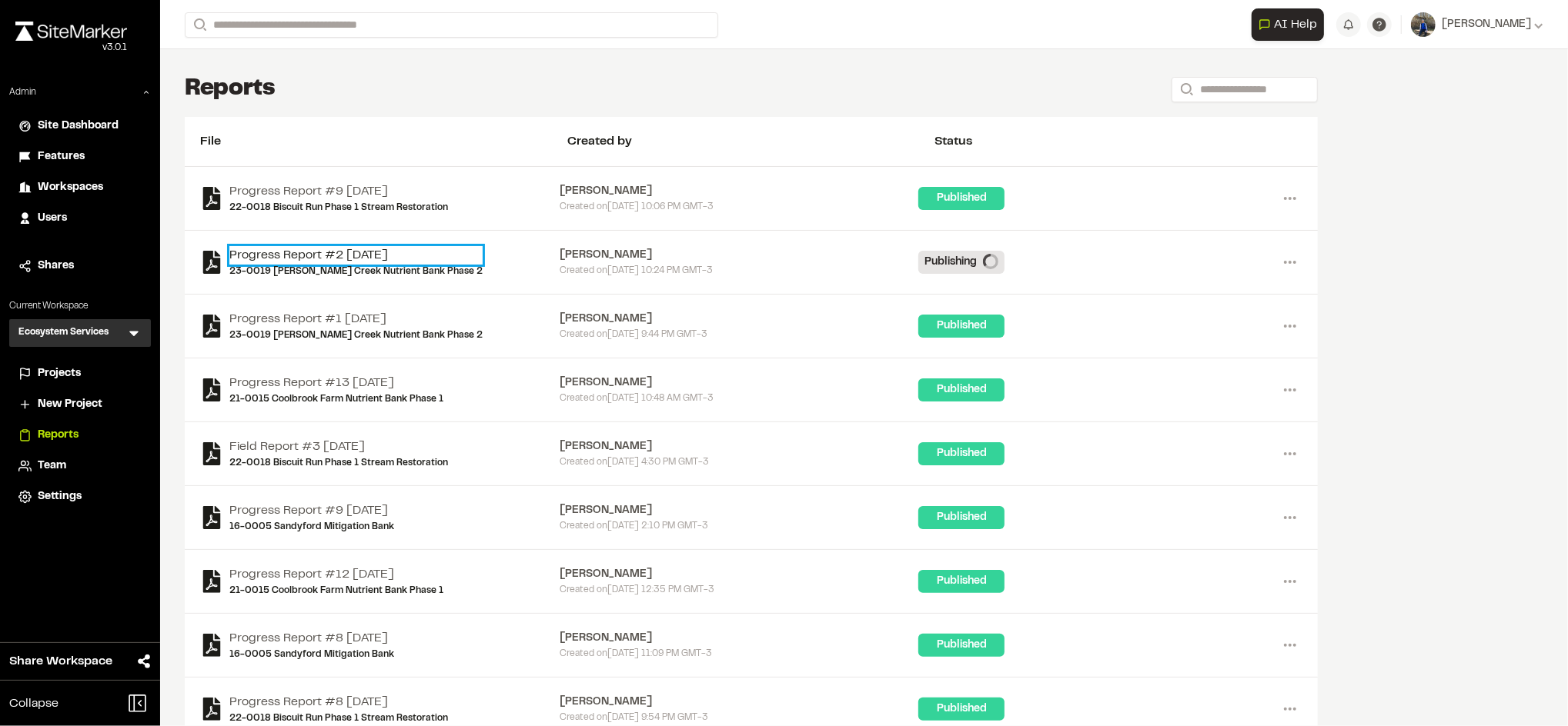
click at [319, 249] on link "Progress Report #2 2025-09-17" at bounding box center [355, 255] width 253 height 19
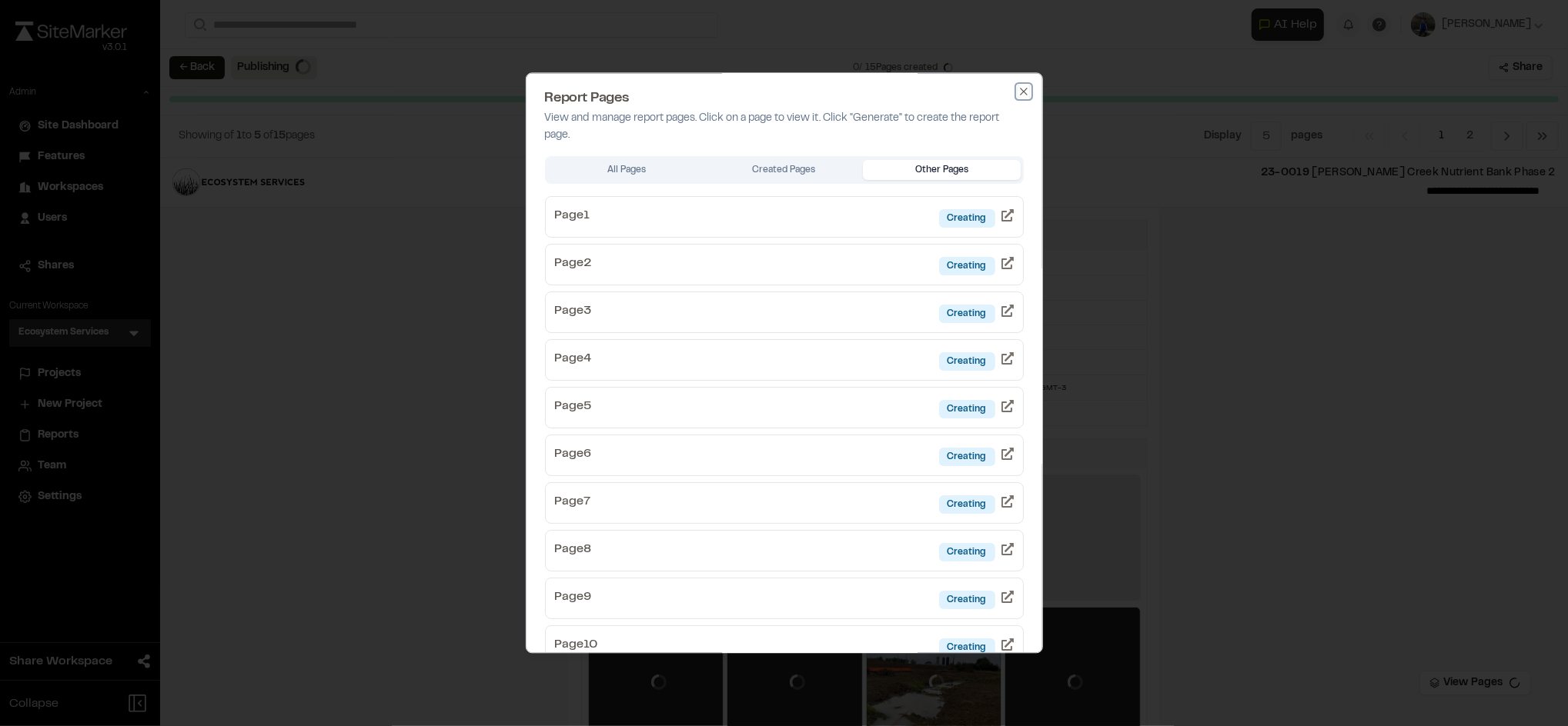
click at [1017, 91] on icon "button" at bounding box center [1024, 91] width 12 height 12
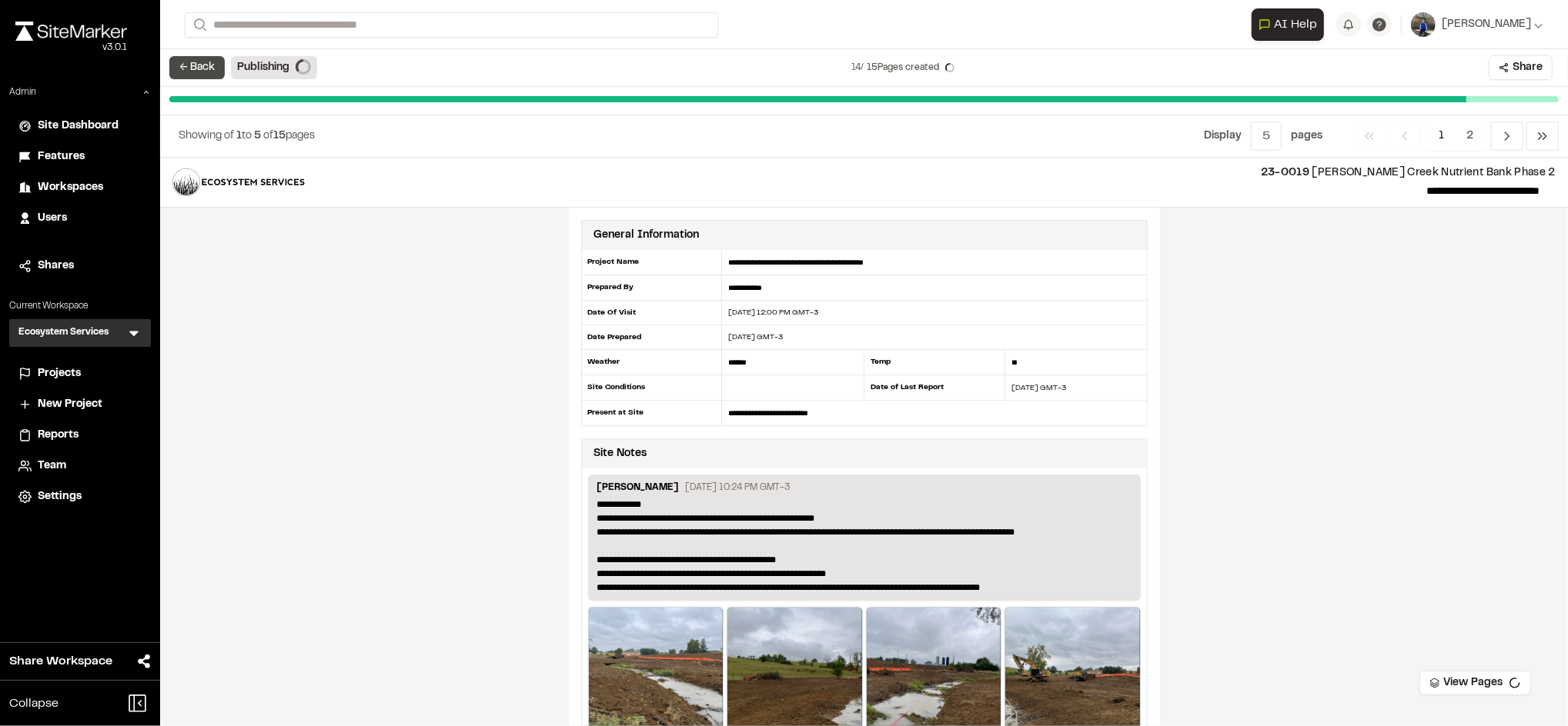
click at [193, 77] on button "← Back" at bounding box center [197, 68] width 56 height 23
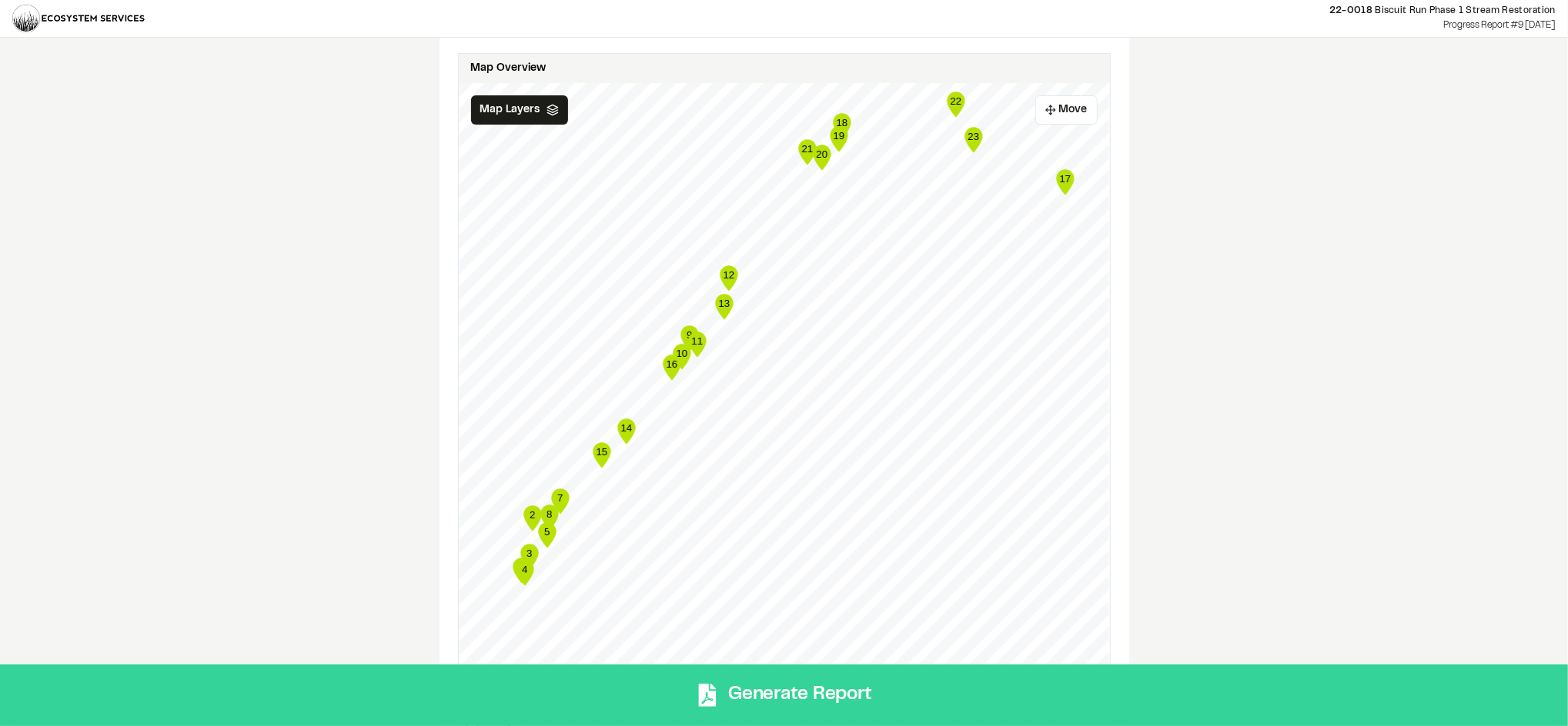
click at [824, 687] on button "Generate Report" at bounding box center [784, 696] width 1568 height 62
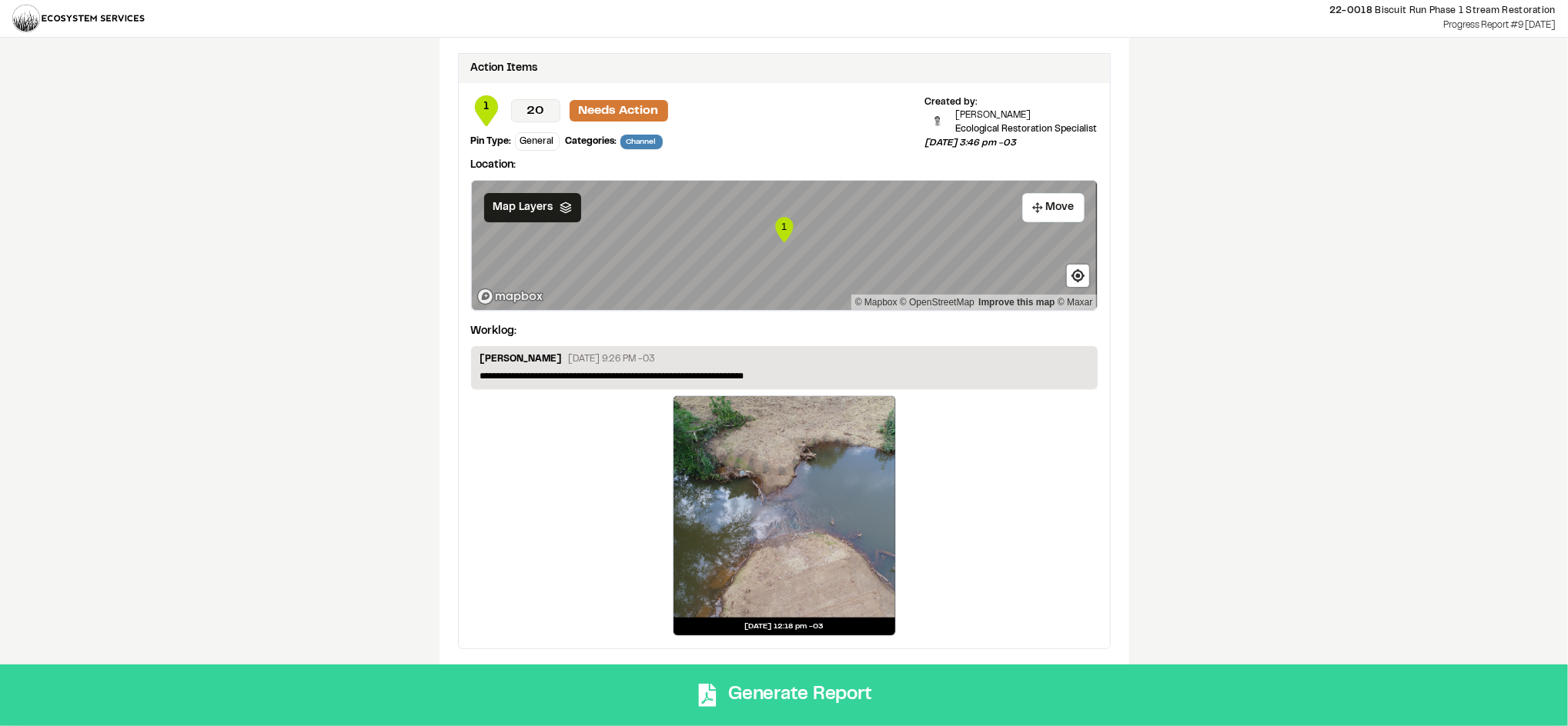
click at [732, 688] on button "Generate Report" at bounding box center [784, 696] width 1568 height 62
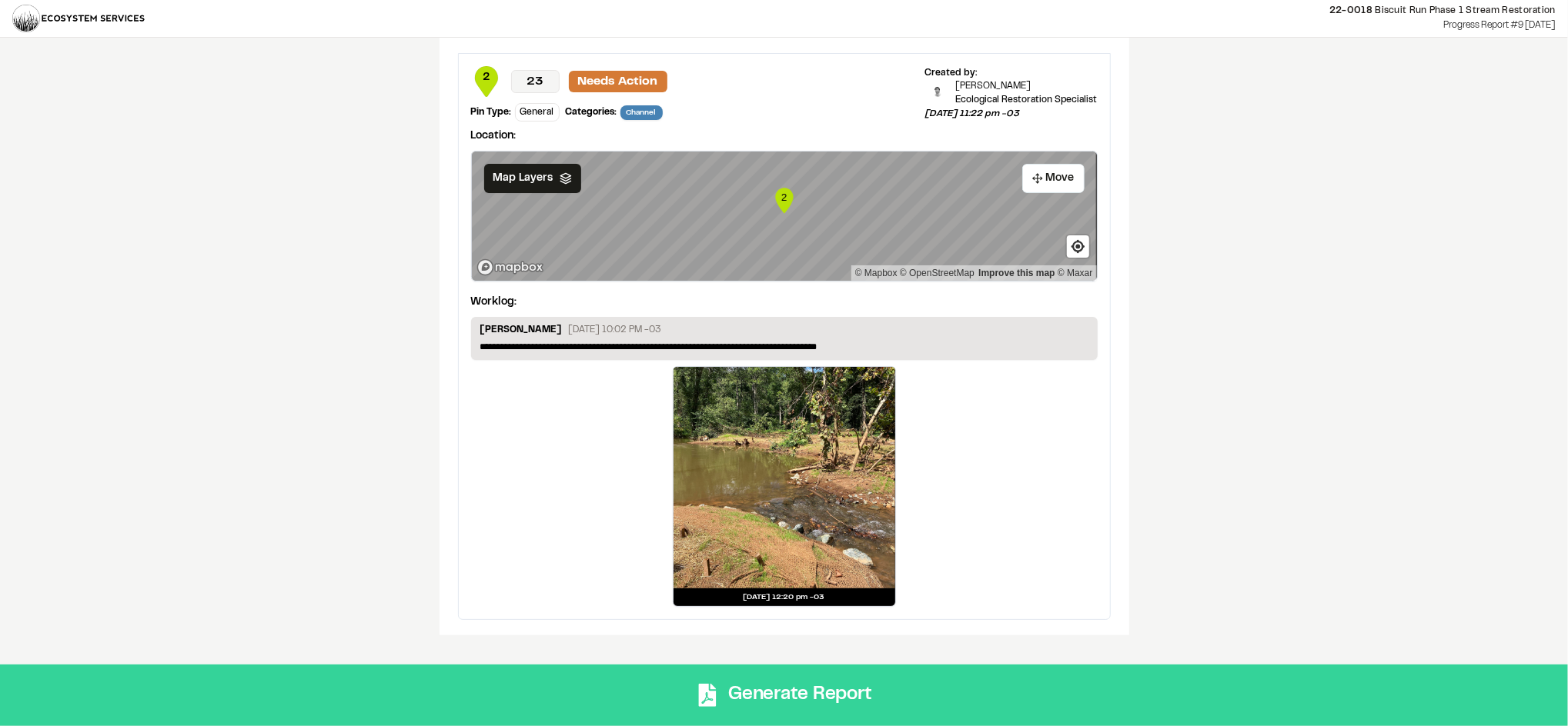
click at [942, 678] on button "Generate Report" at bounding box center [784, 696] width 1568 height 62
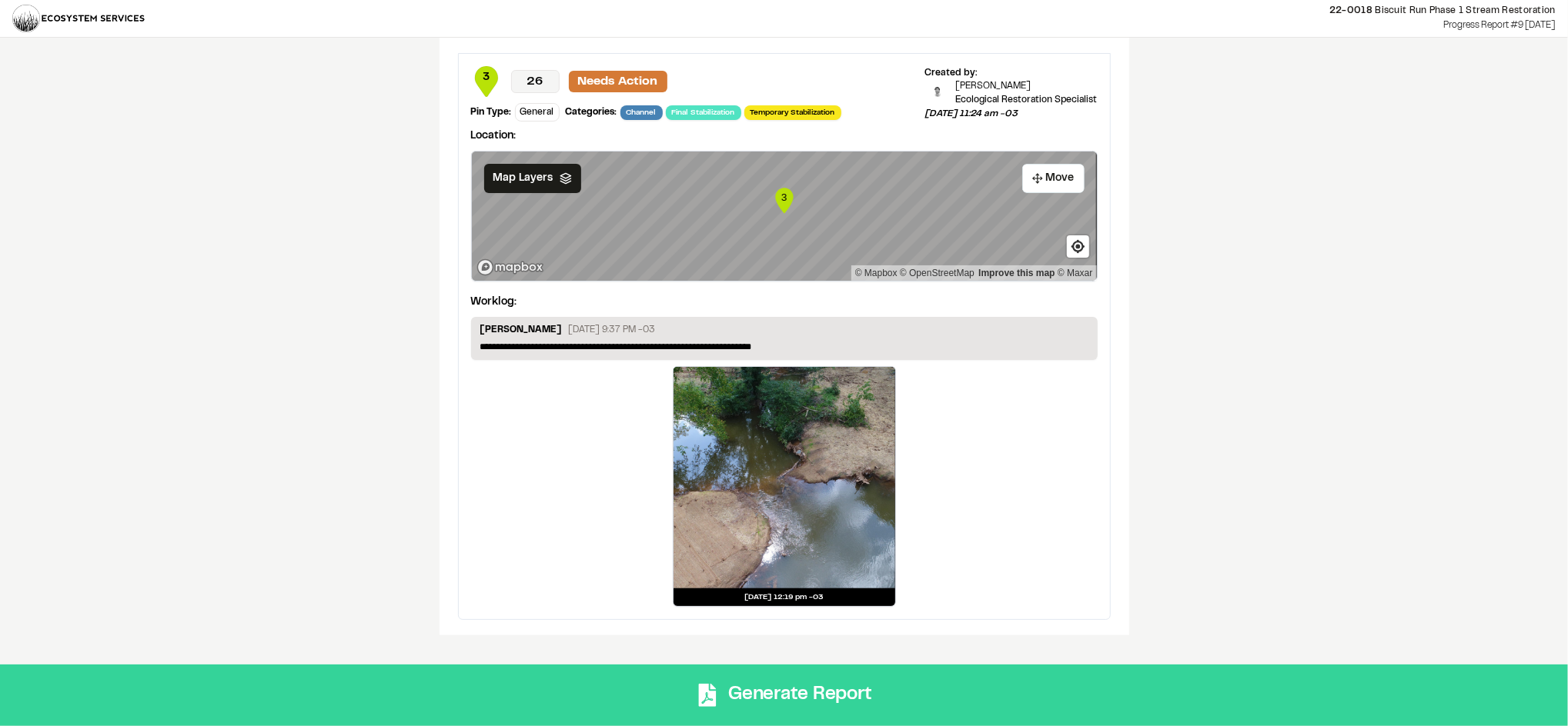
click at [838, 682] on button "Generate Report" at bounding box center [784, 696] width 1568 height 62
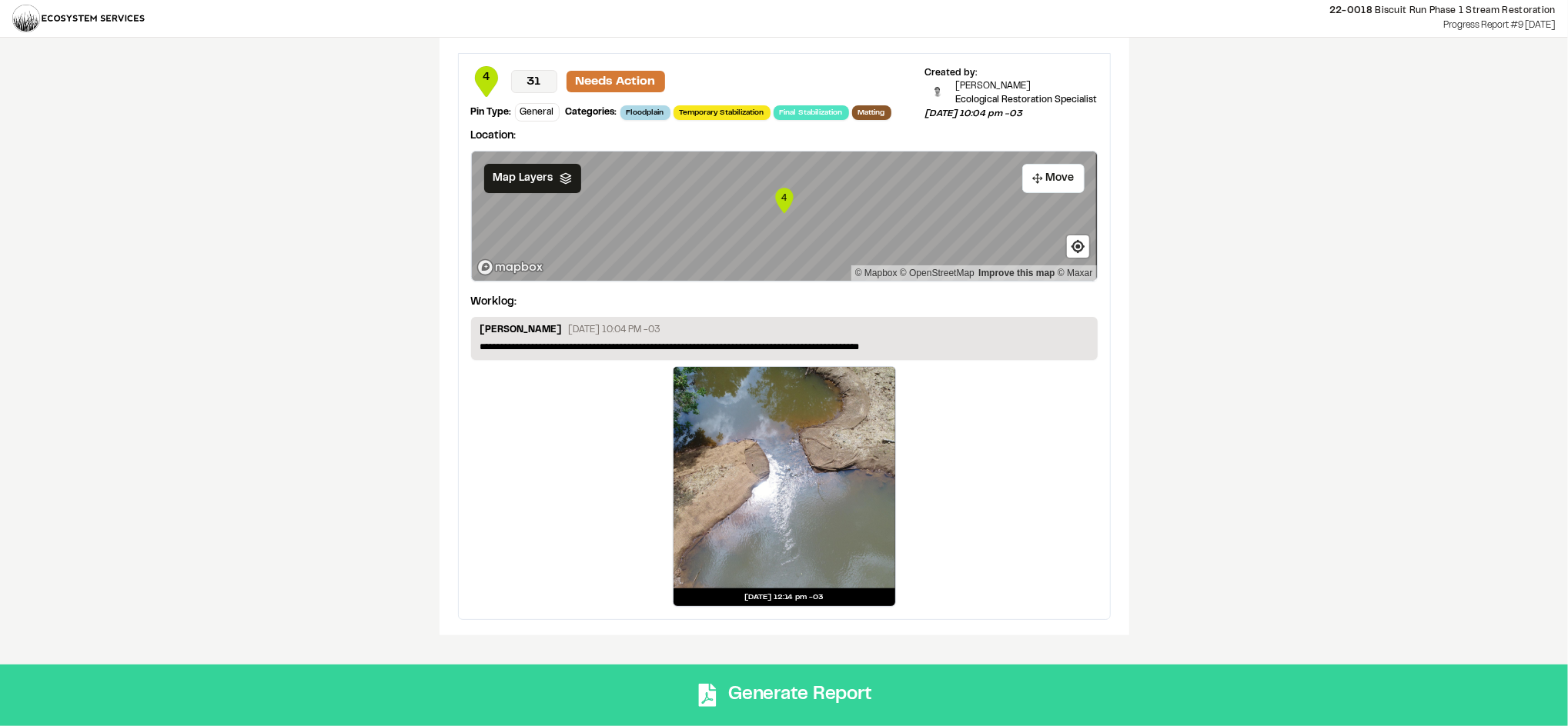
click at [835, 693] on button "Generate Report" at bounding box center [784, 696] width 1568 height 62
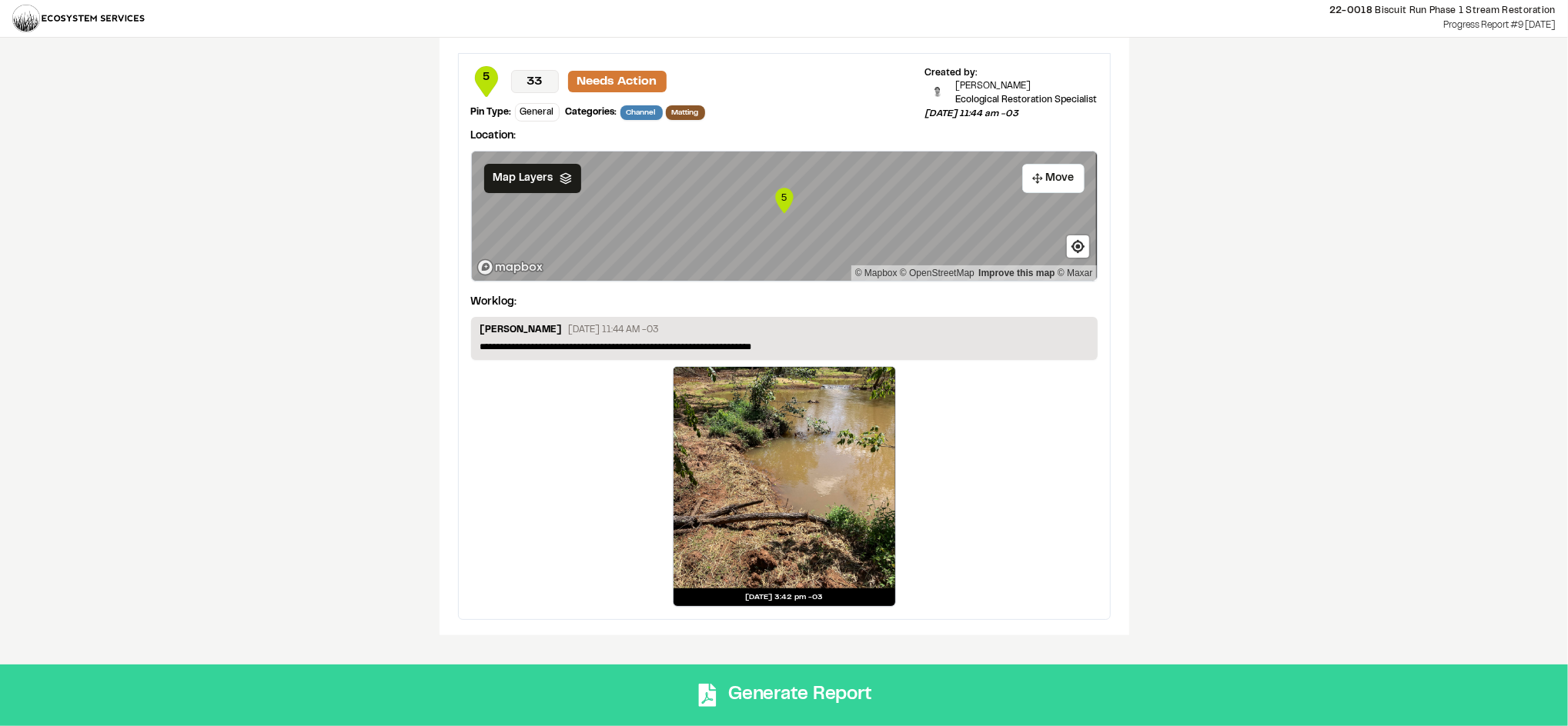
click at [808, 690] on button "Generate Report" at bounding box center [784, 696] width 1568 height 62
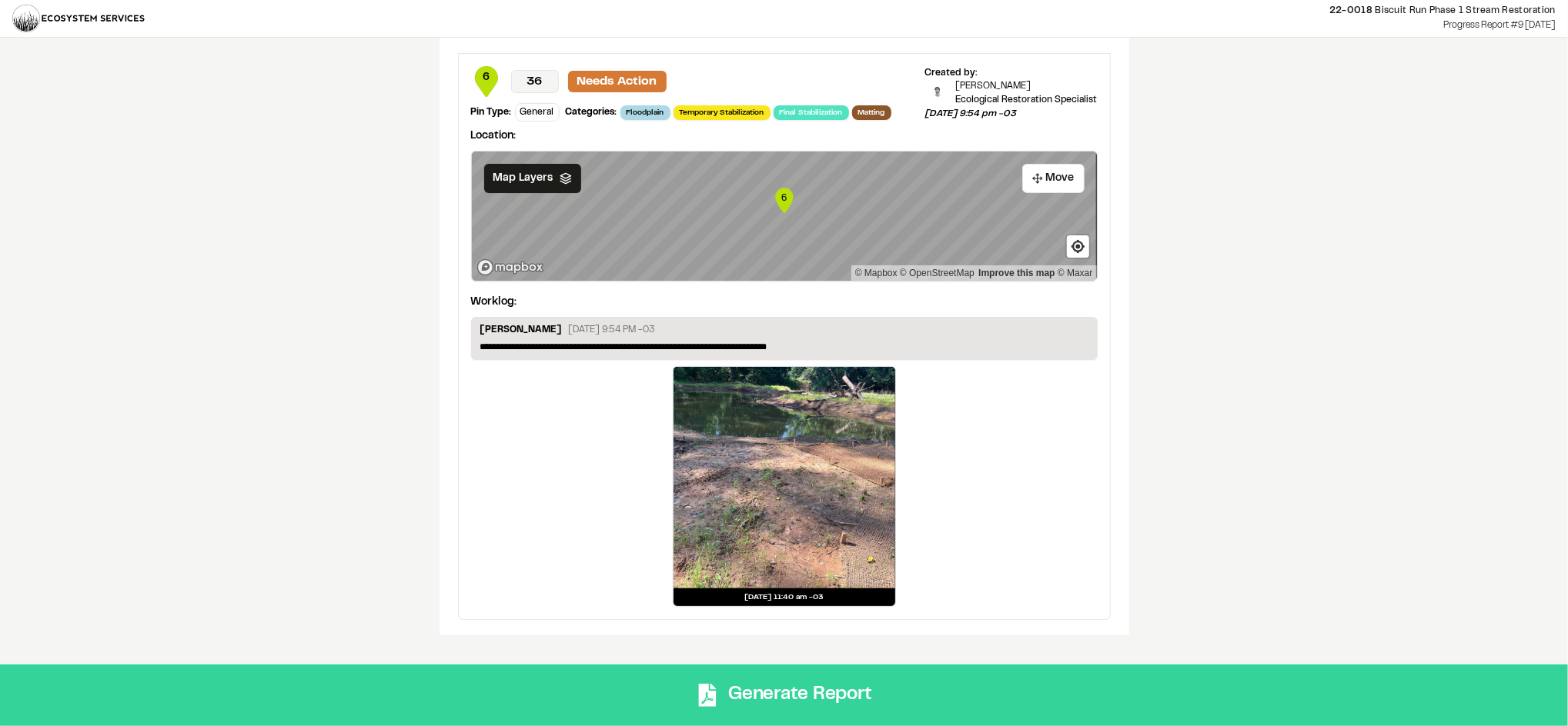
click at [907, 669] on button "Generate Report" at bounding box center [784, 696] width 1568 height 62
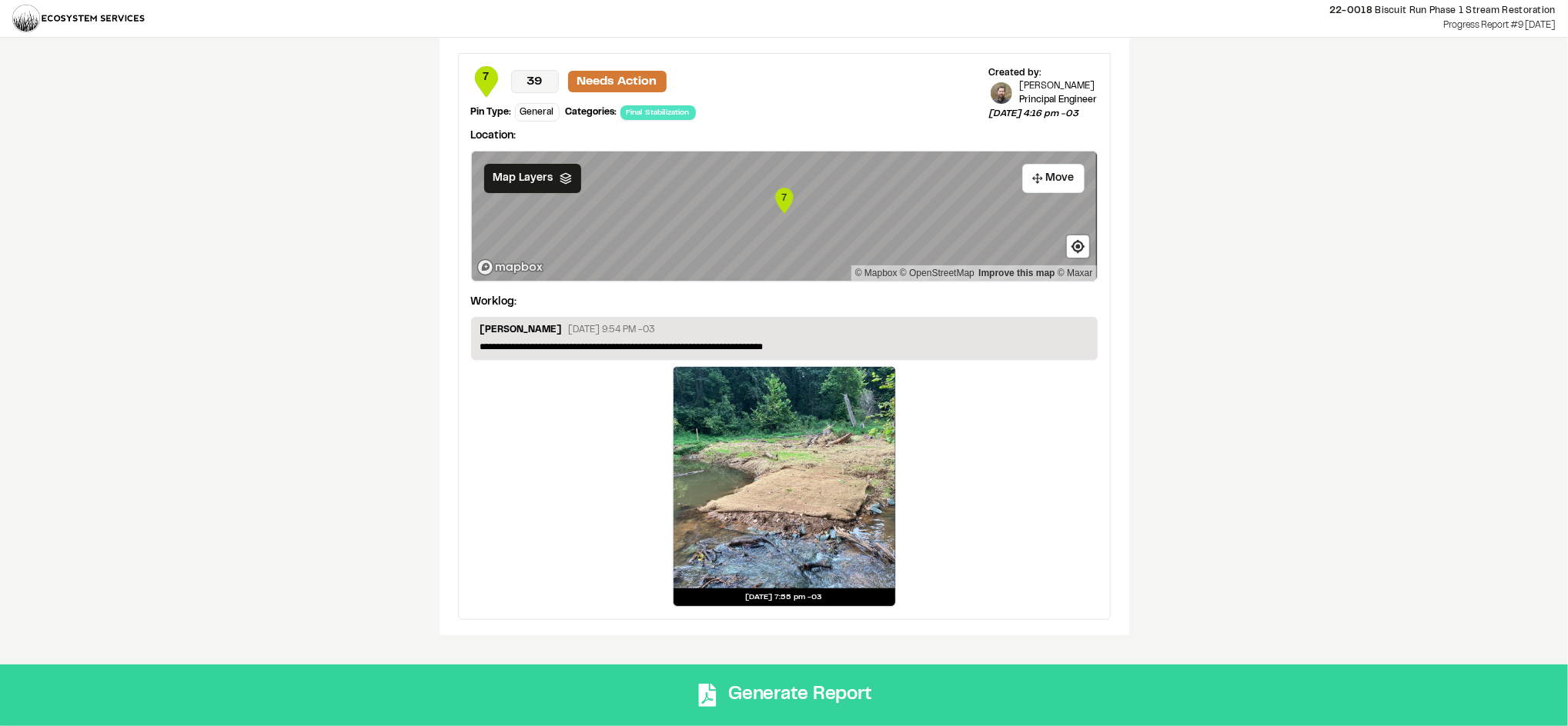
click at [928, 691] on button "Generate Report" at bounding box center [784, 696] width 1568 height 62
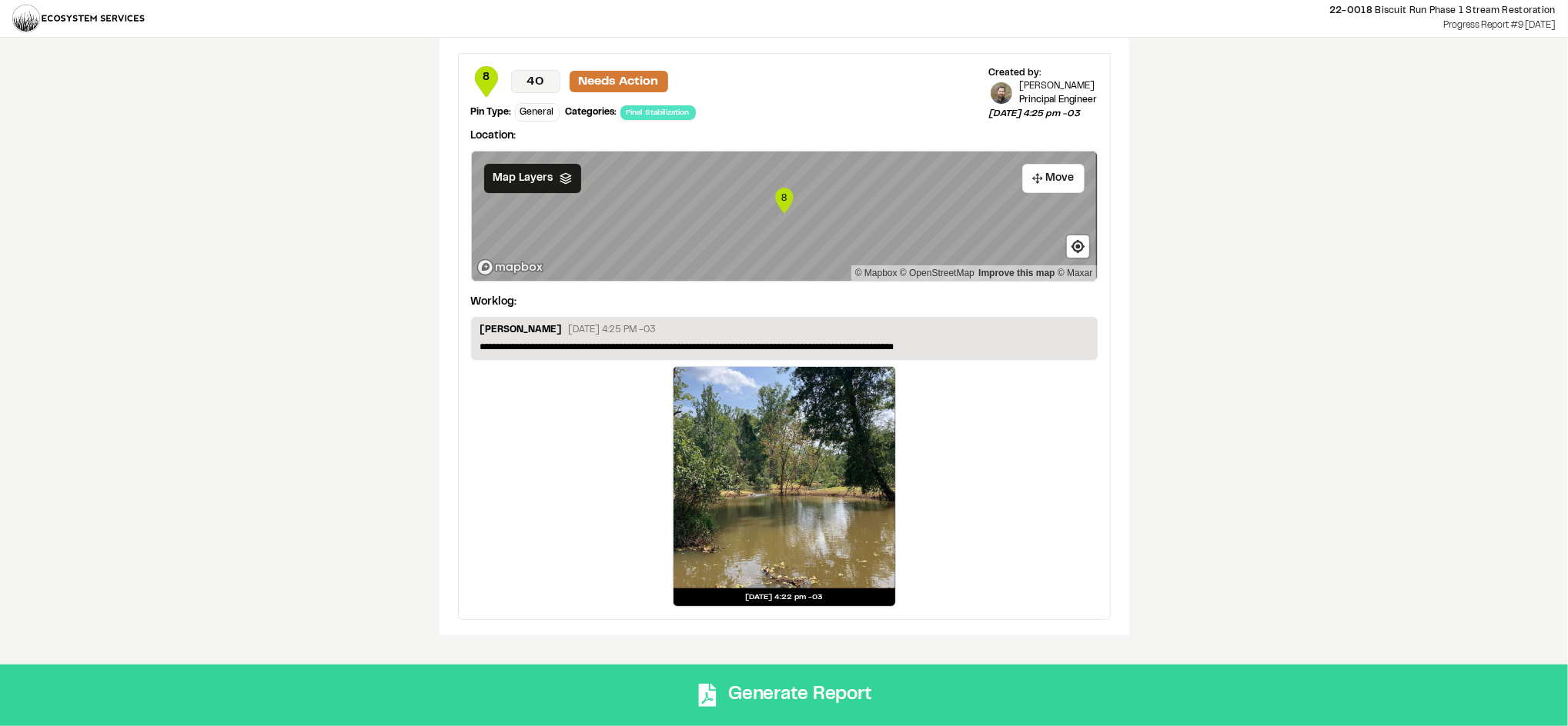
click at [843, 693] on button "Generate Report" at bounding box center [784, 696] width 1568 height 62
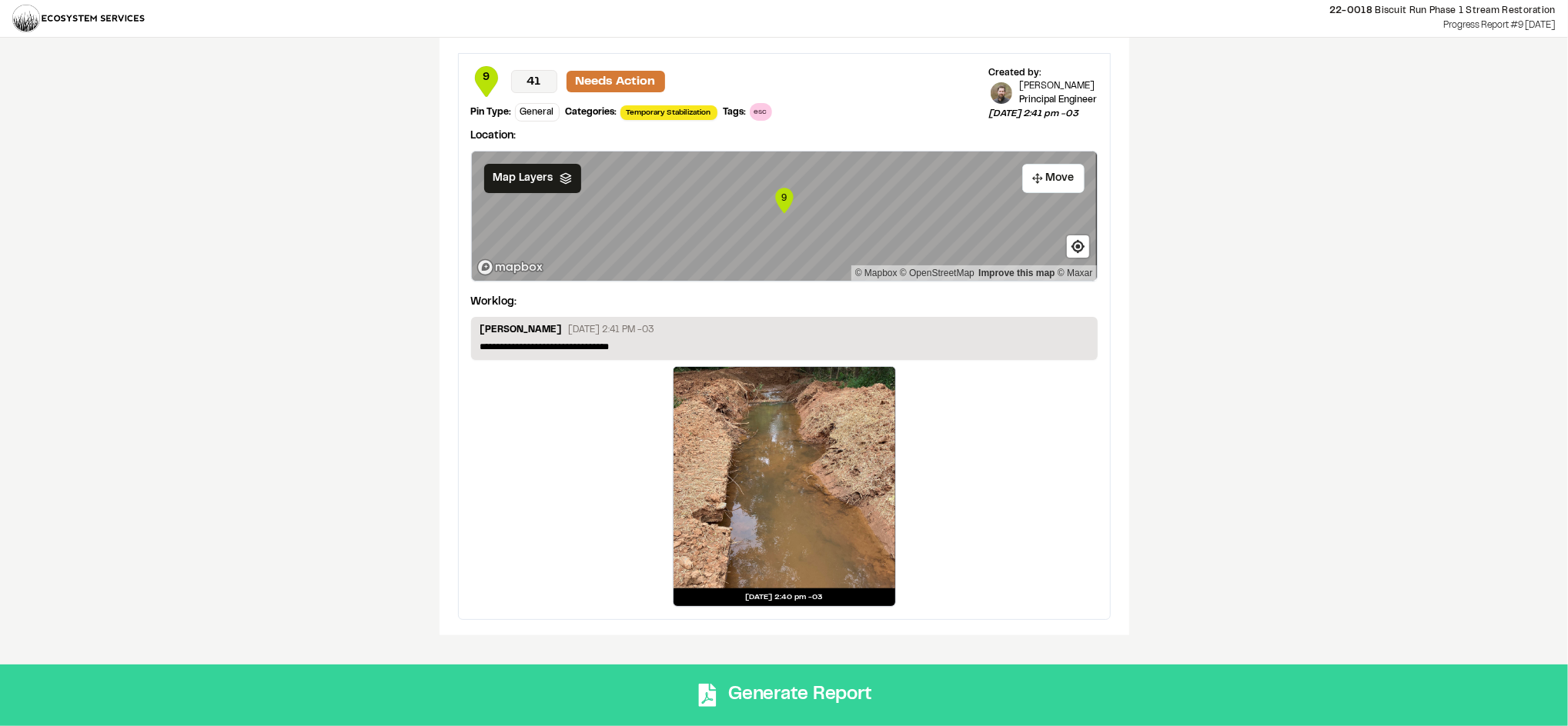
click at [852, 686] on button "Generate Report" at bounding box center [784, 696] width 1568 height 62
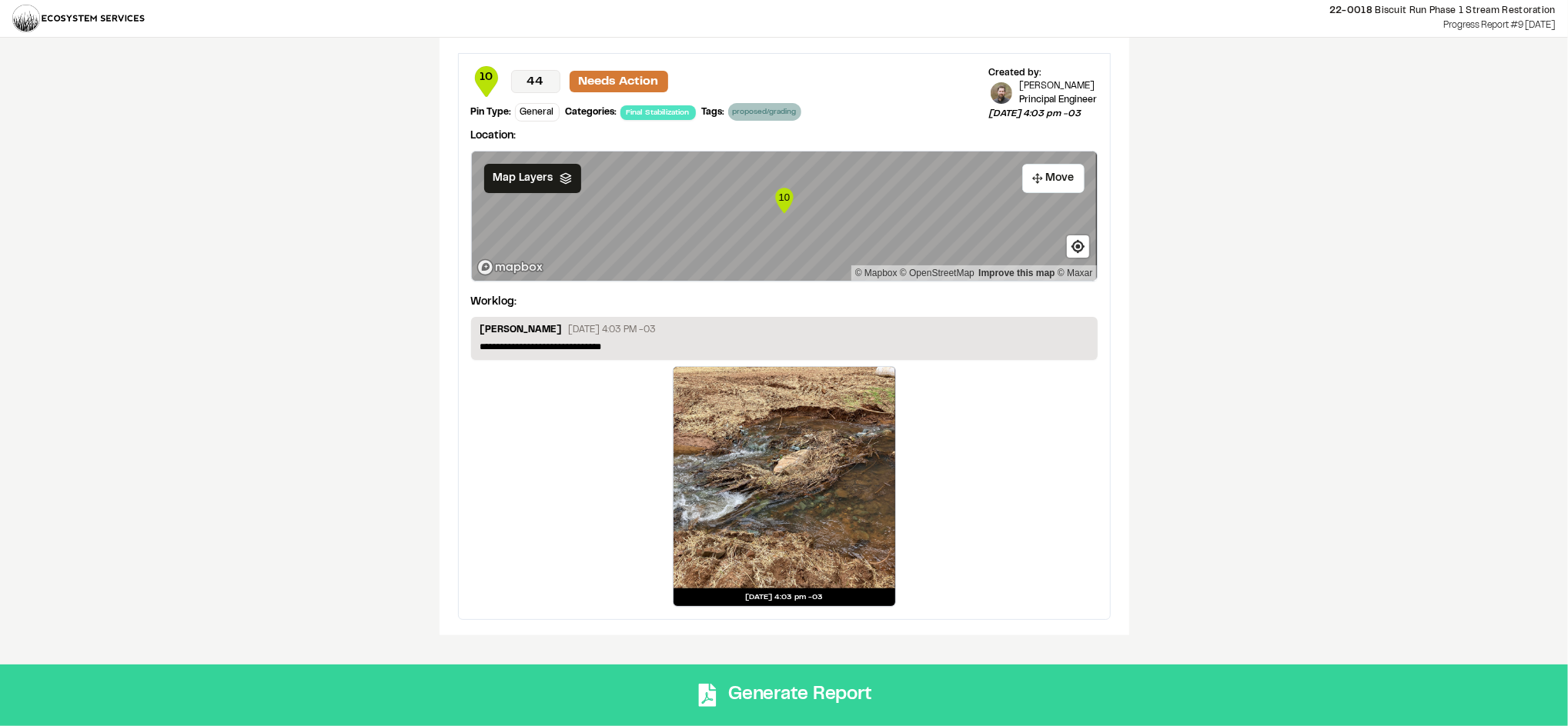
click at [868, 690] on button "Generate Report" at bounding box center [784, 696] width 1568 height 62
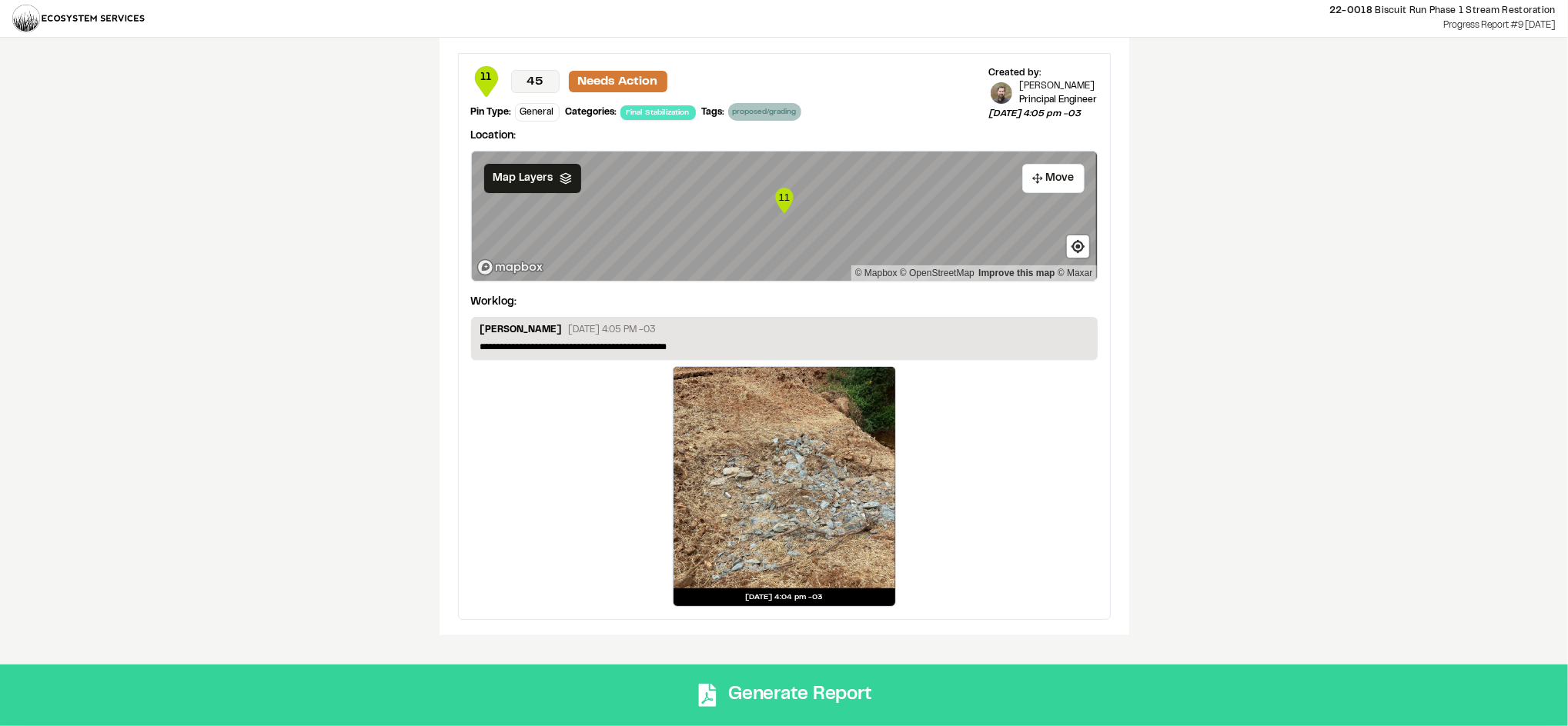
click at [889, 691] on button "Generate Report" at bounding box center [784, 696] width 1568 height 62
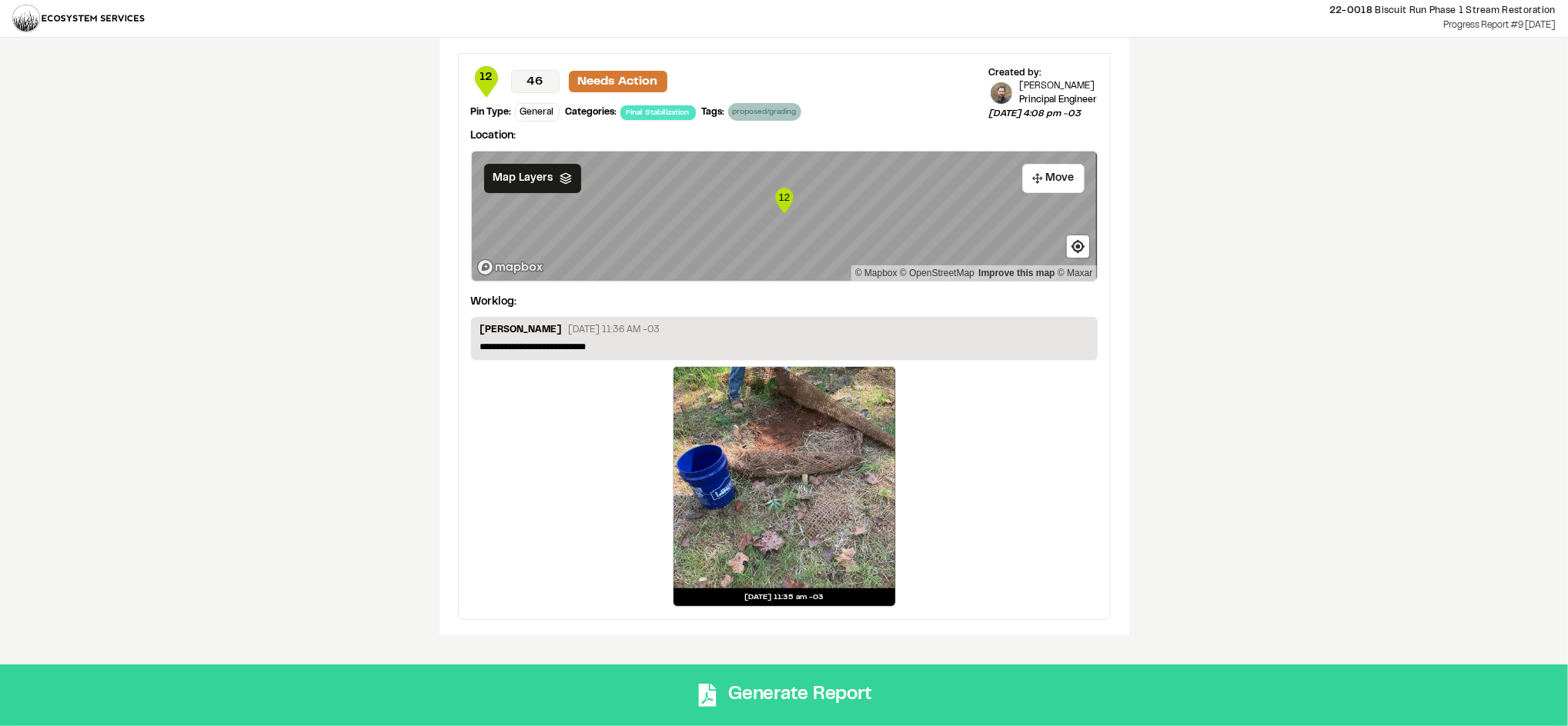
click at [1022, 675] on button "Generate Report" at bounding box center [784, 696] width 1568 height 62
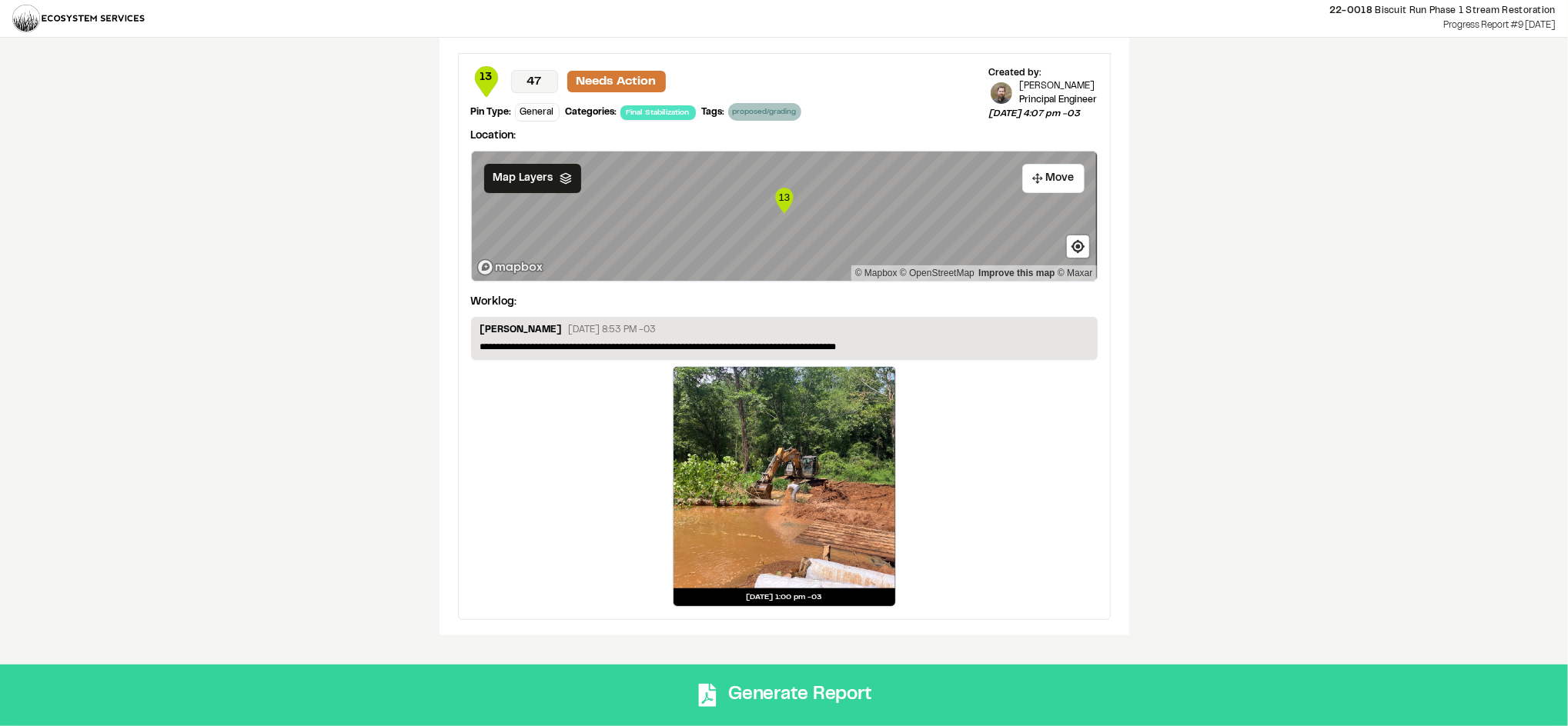
click at [1023, 690] on button "Generate Report" at bounding box center [784, 696] width 1568 height 62
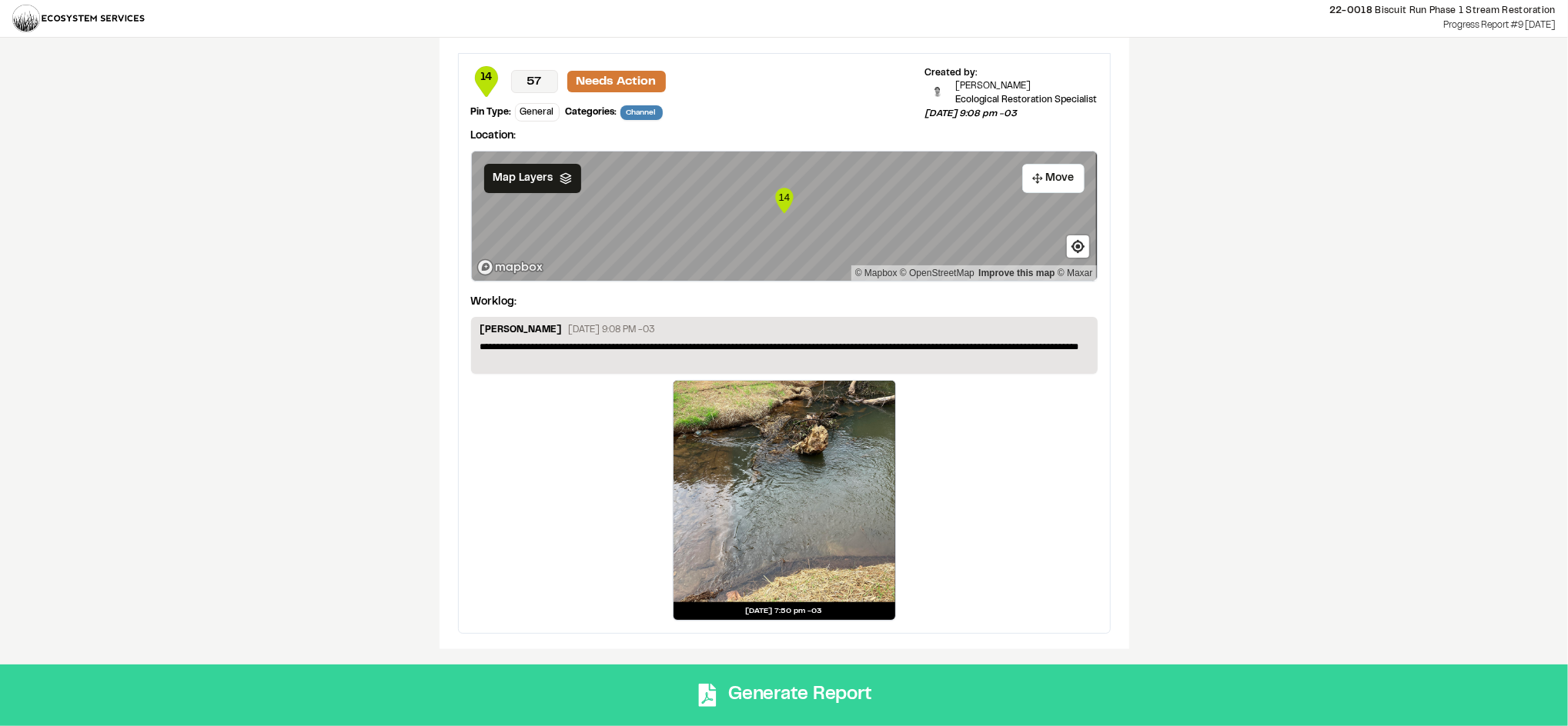
click at [672, 687] on button "Generate Report" at bounding box center [784, 696] width 1568 height 62
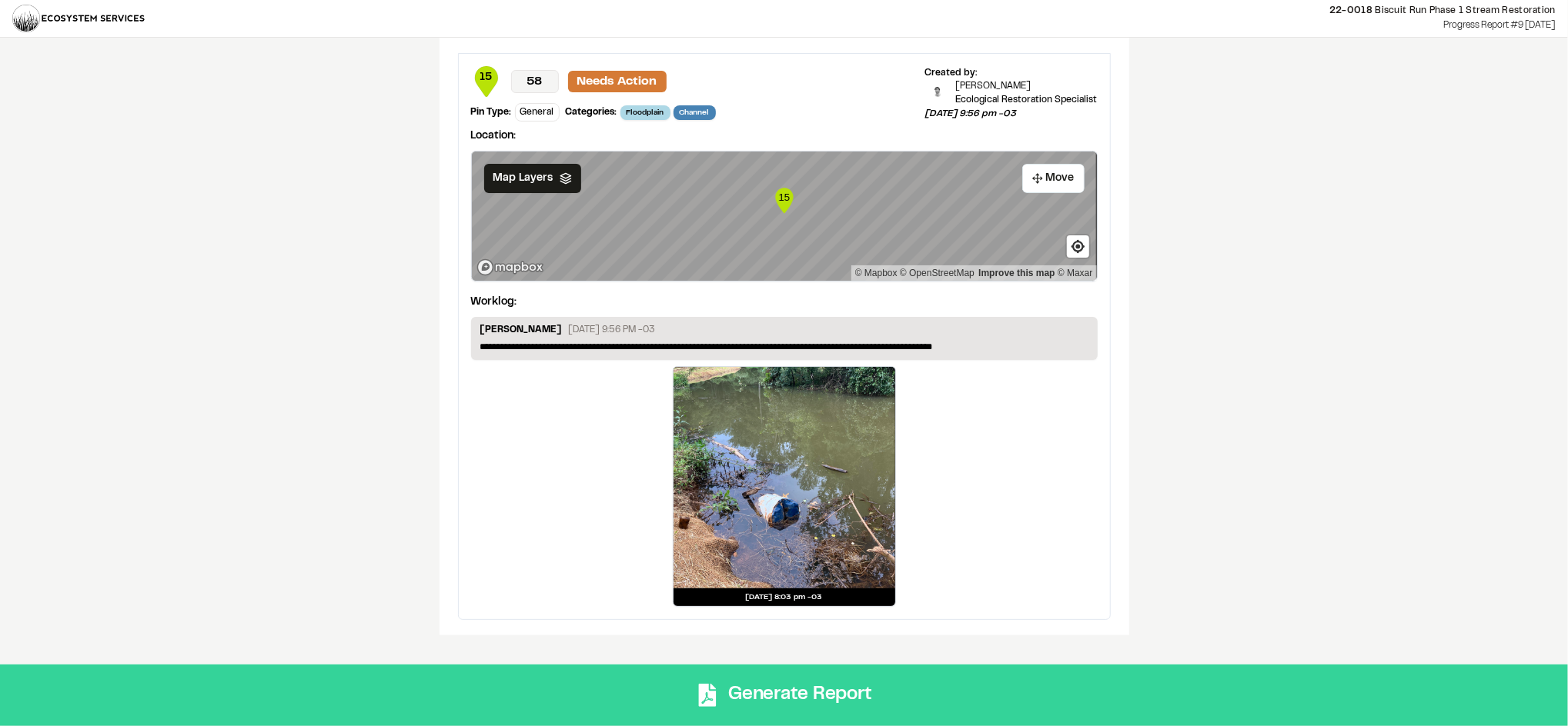
click at [840, 687] on button "Generate Report" at bounding box center [784, 696] width 1568 height 62
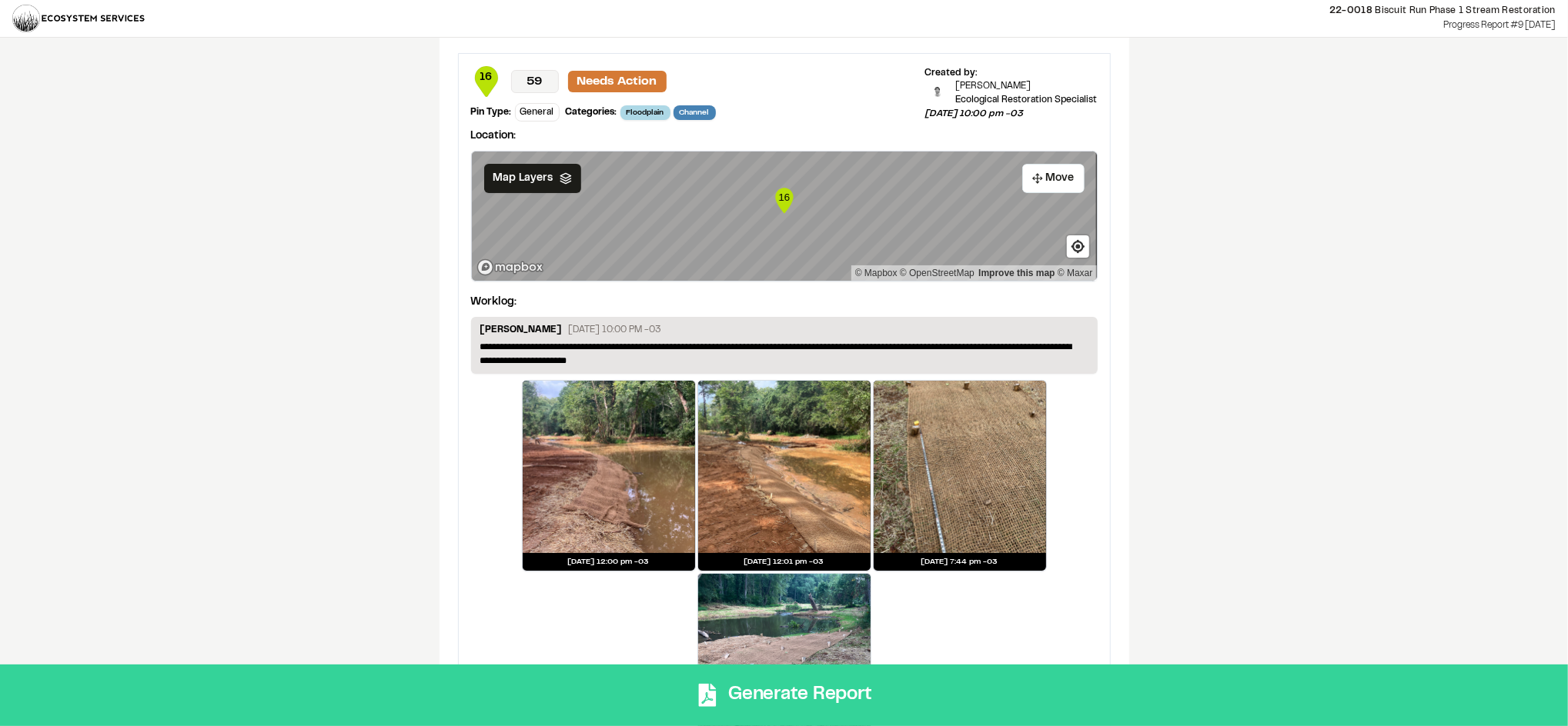
click at [941, 683] on button "Generate Report" at bounding box center [784, 696] width 1568 height 62
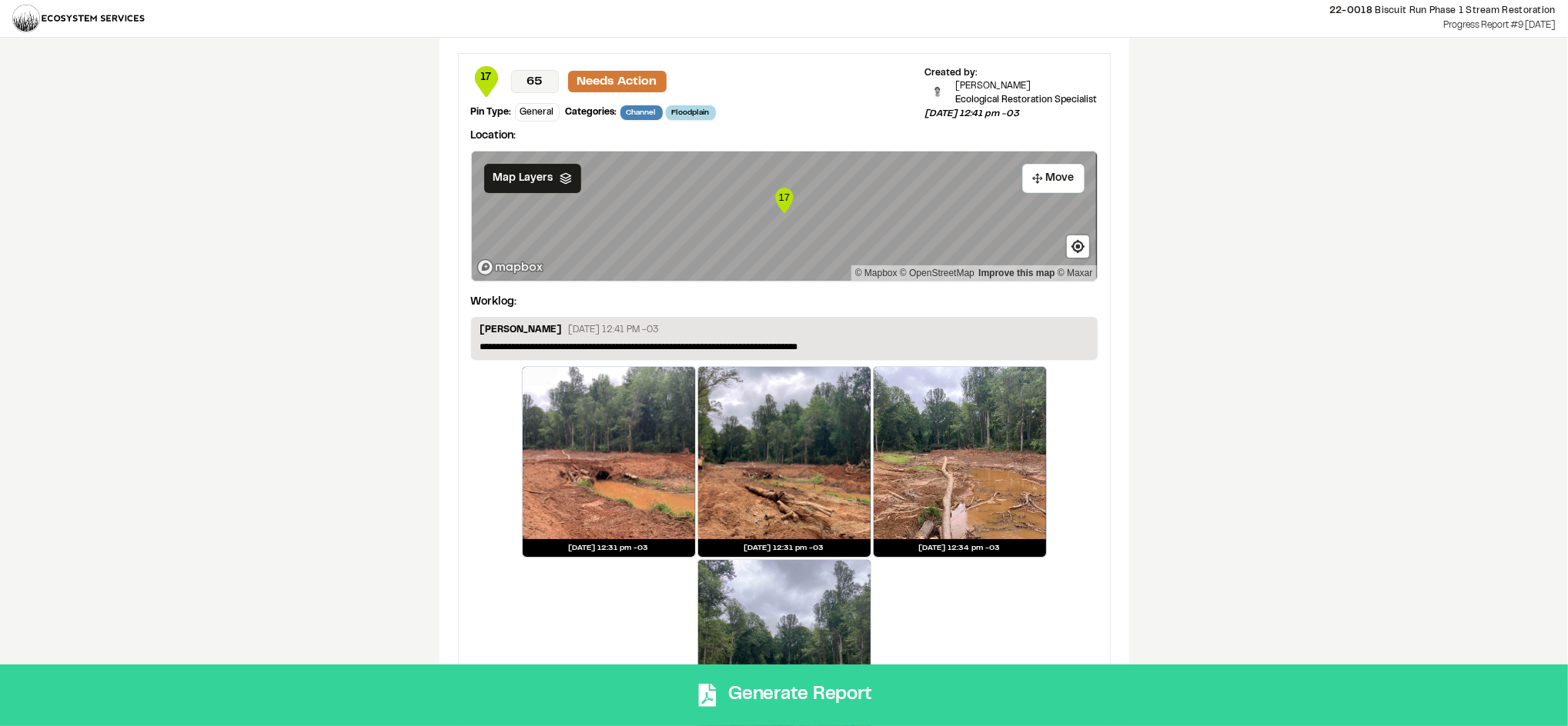
click at [950, 676] on button "Generate Report" at bounding box center [784, 696] width 1568 height 62
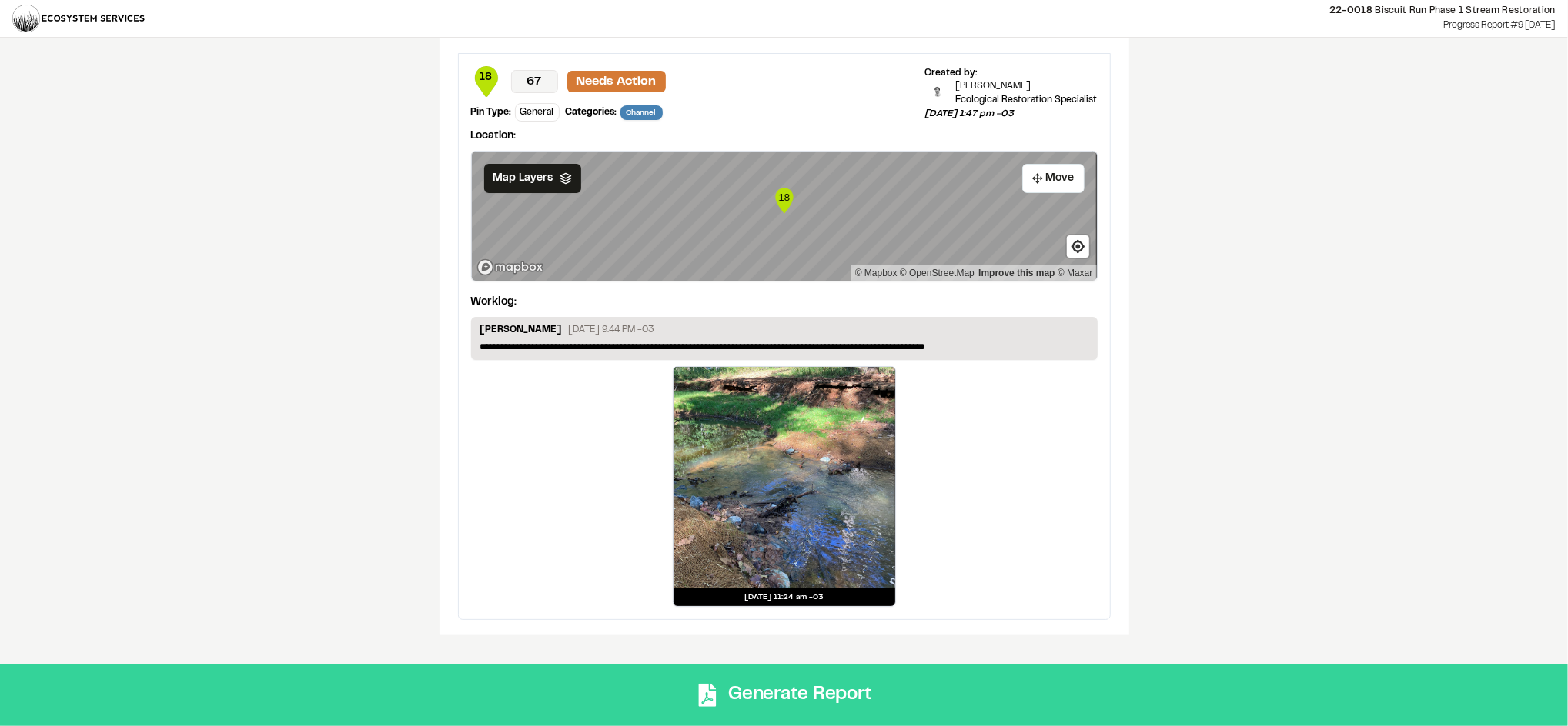
click at [842, 697] on button "Generate Report" at bounding box center [784, 696] width 1568 height 62
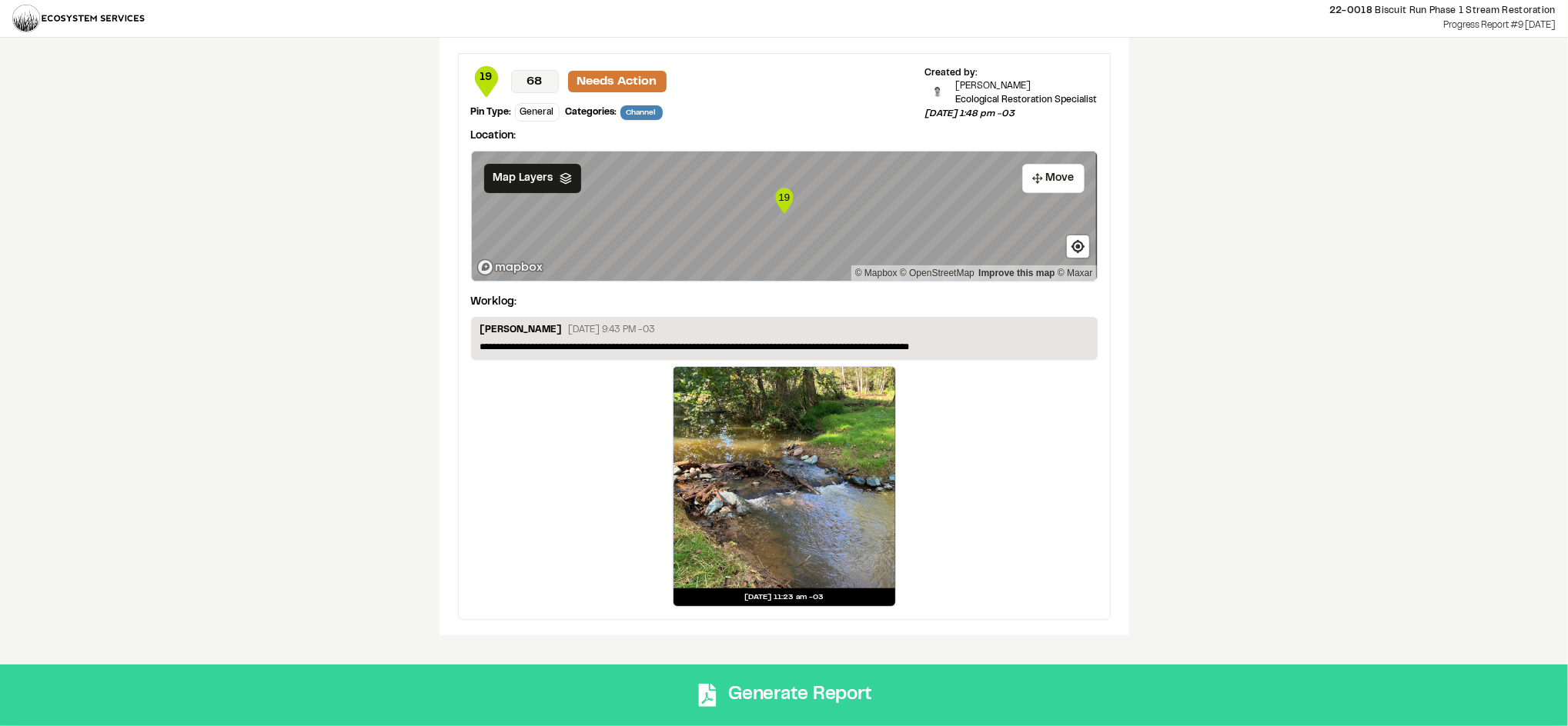
click at [788, 708] on button "Generate Report" at bounding box center [784, 696] width 1568 height 62
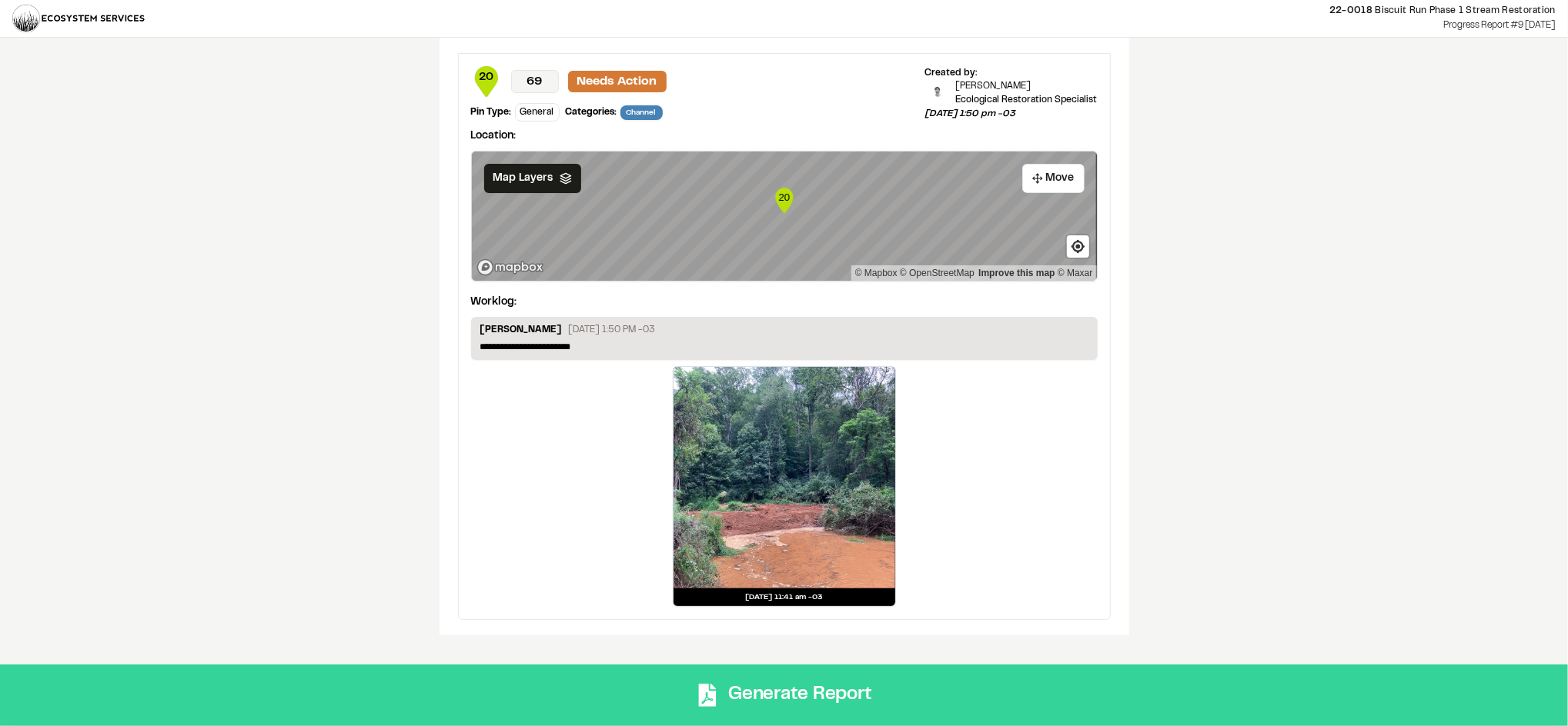
click at [897, 681] on button "Generate Report" at bounding box center [784, 696] width 1568 height 62
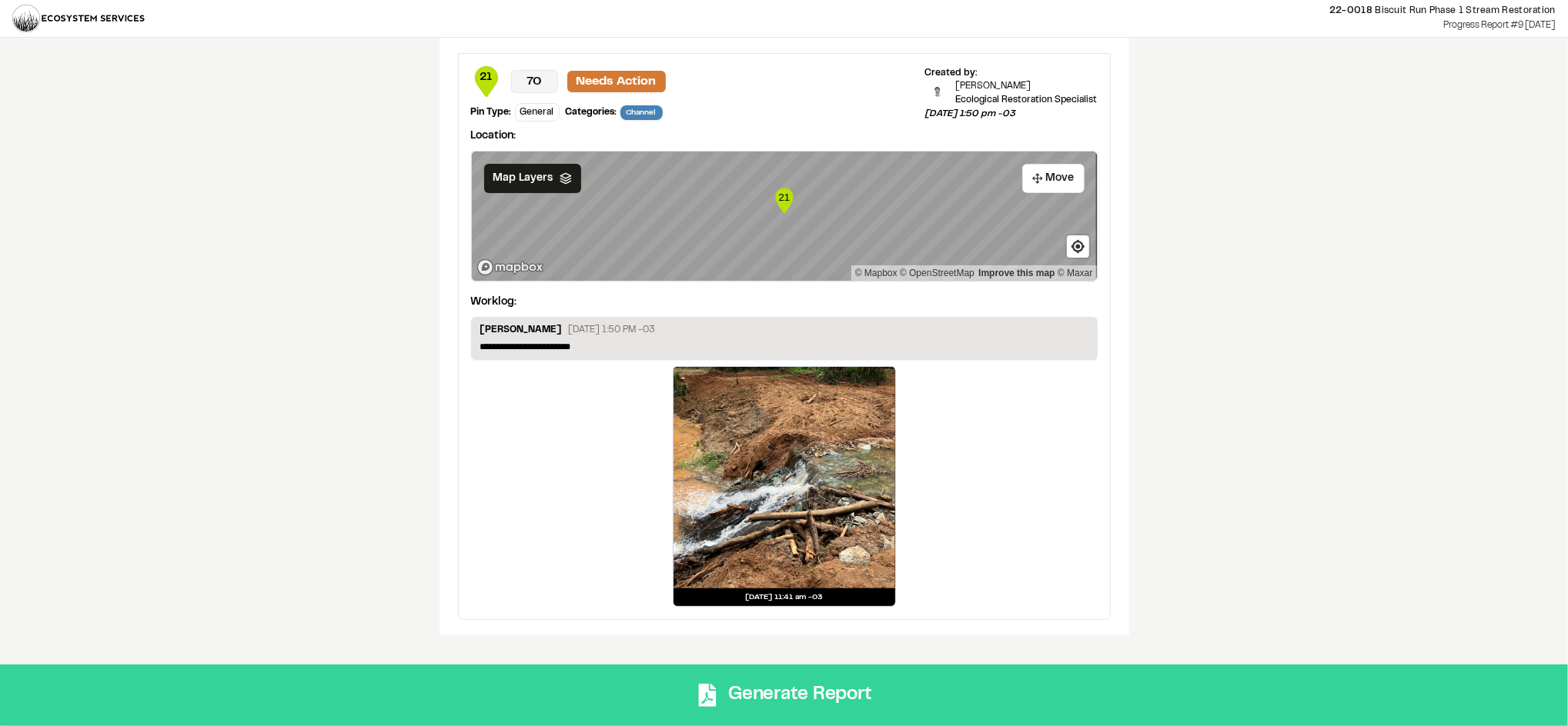
click at [863, 697] on button "Generate Report" at bounding box center [784, 696] width 1568 height 62
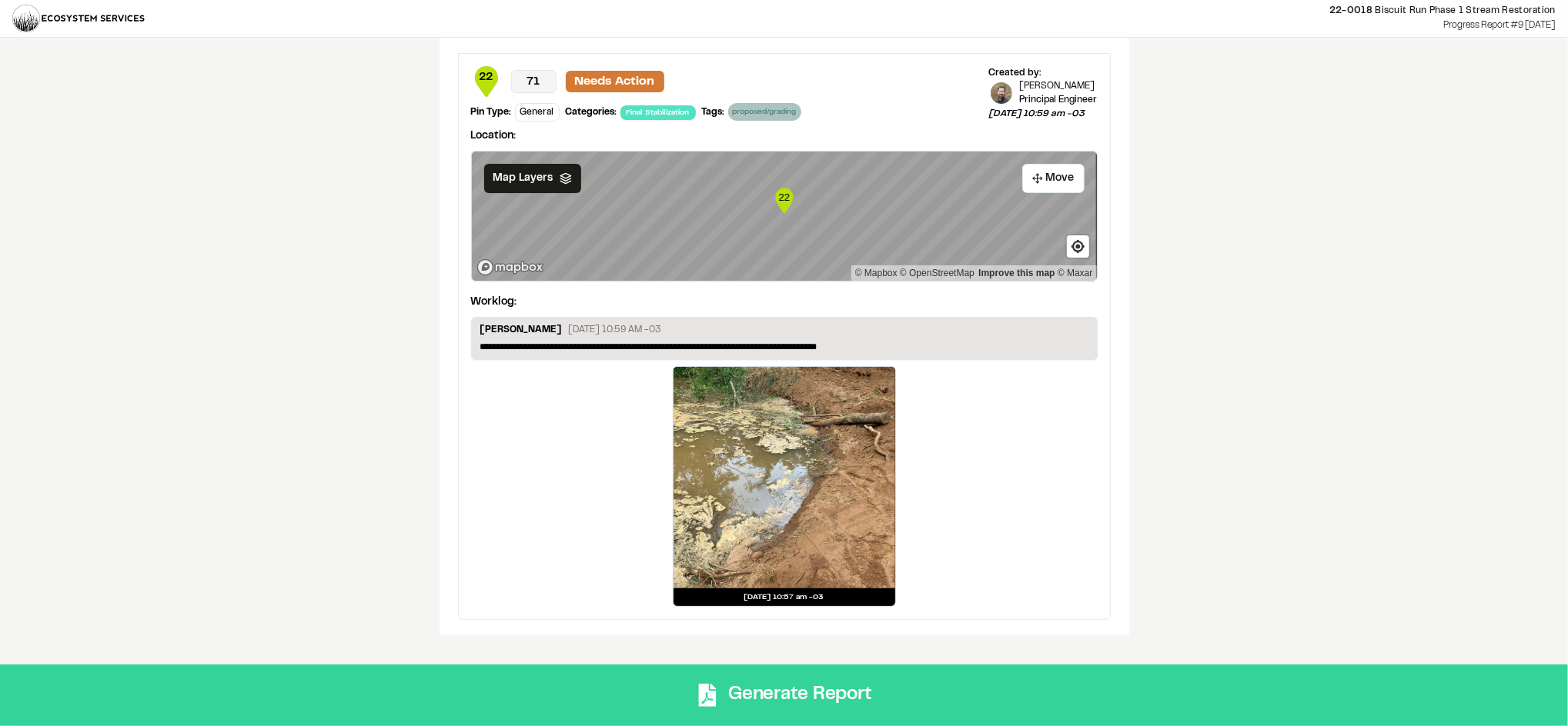
click at [851, 680] on button "Generate Report" at bounding box center [784, 696] width 1568 height 62
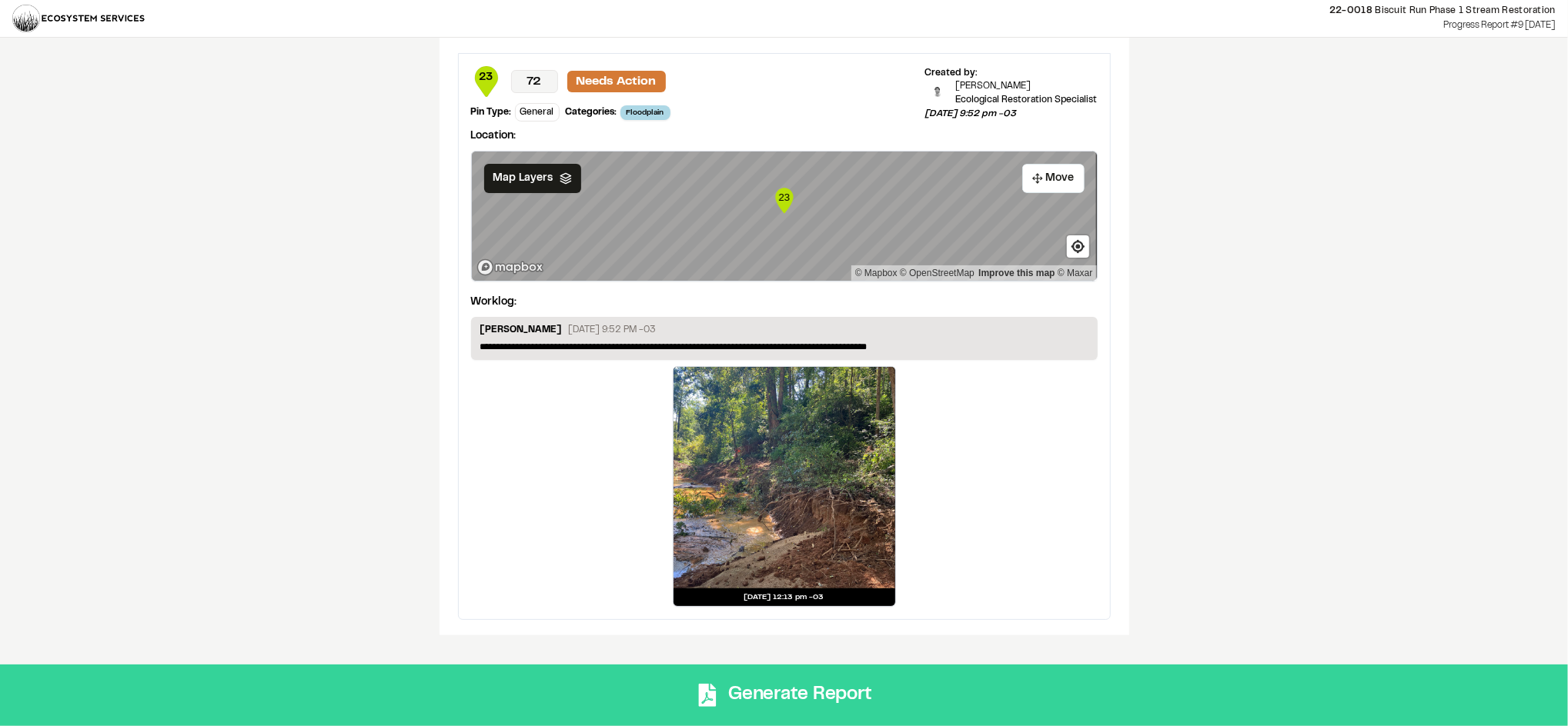
click at [864, 707] on button "Generate Report" at bounding box center [784, 696] width 1568 height 62
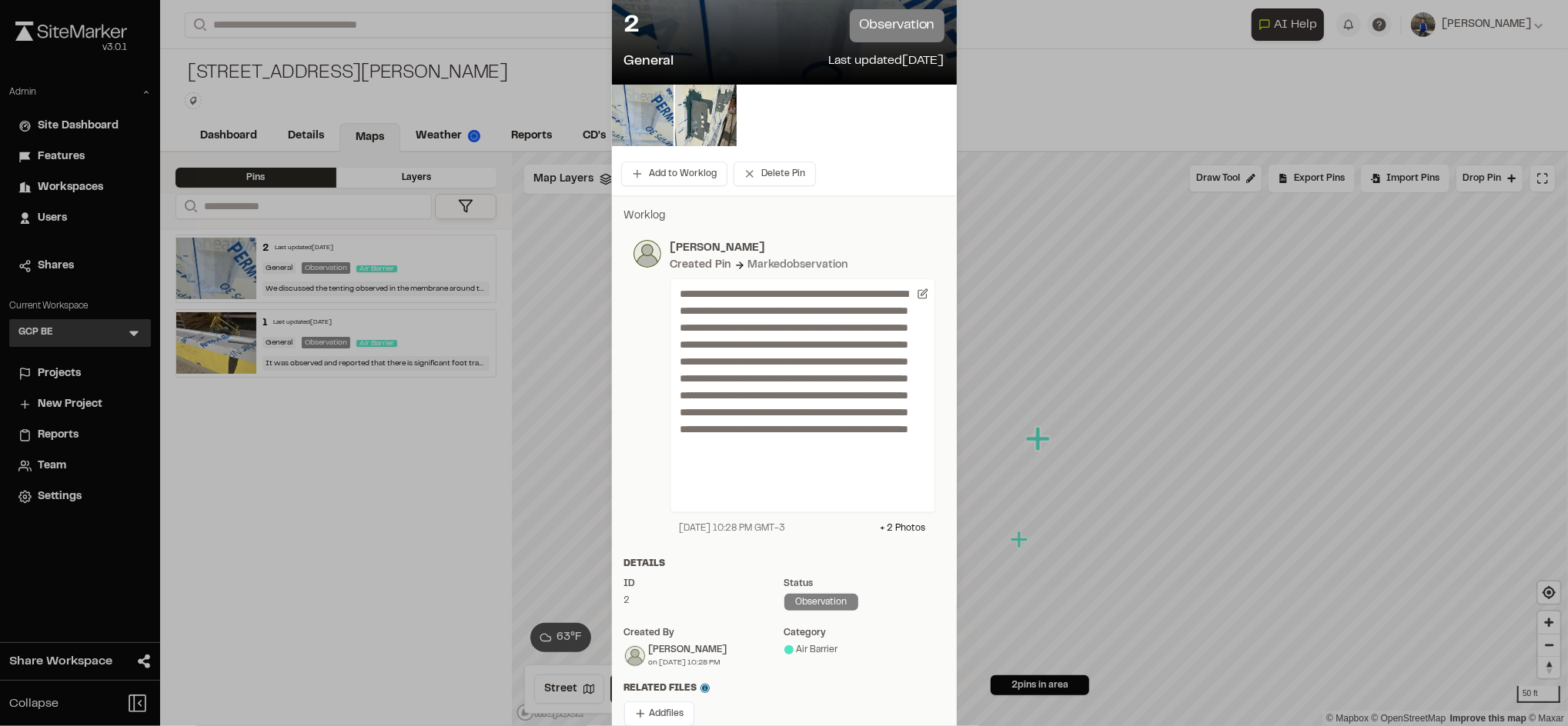
scroll to position [176, 0]
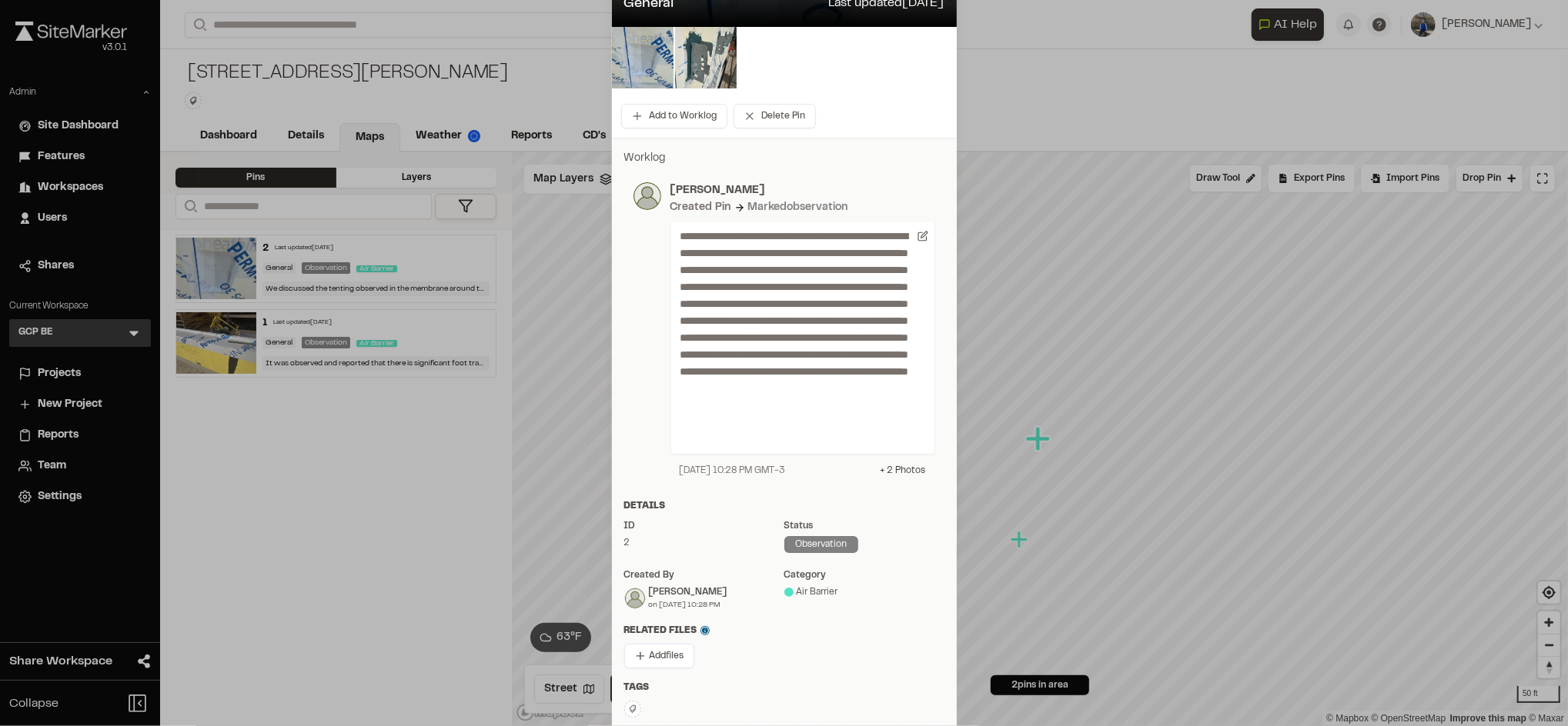
click at [891, 471] on div "+ 2 Photo s" at bounding box center [903, 471] width 46 height 14
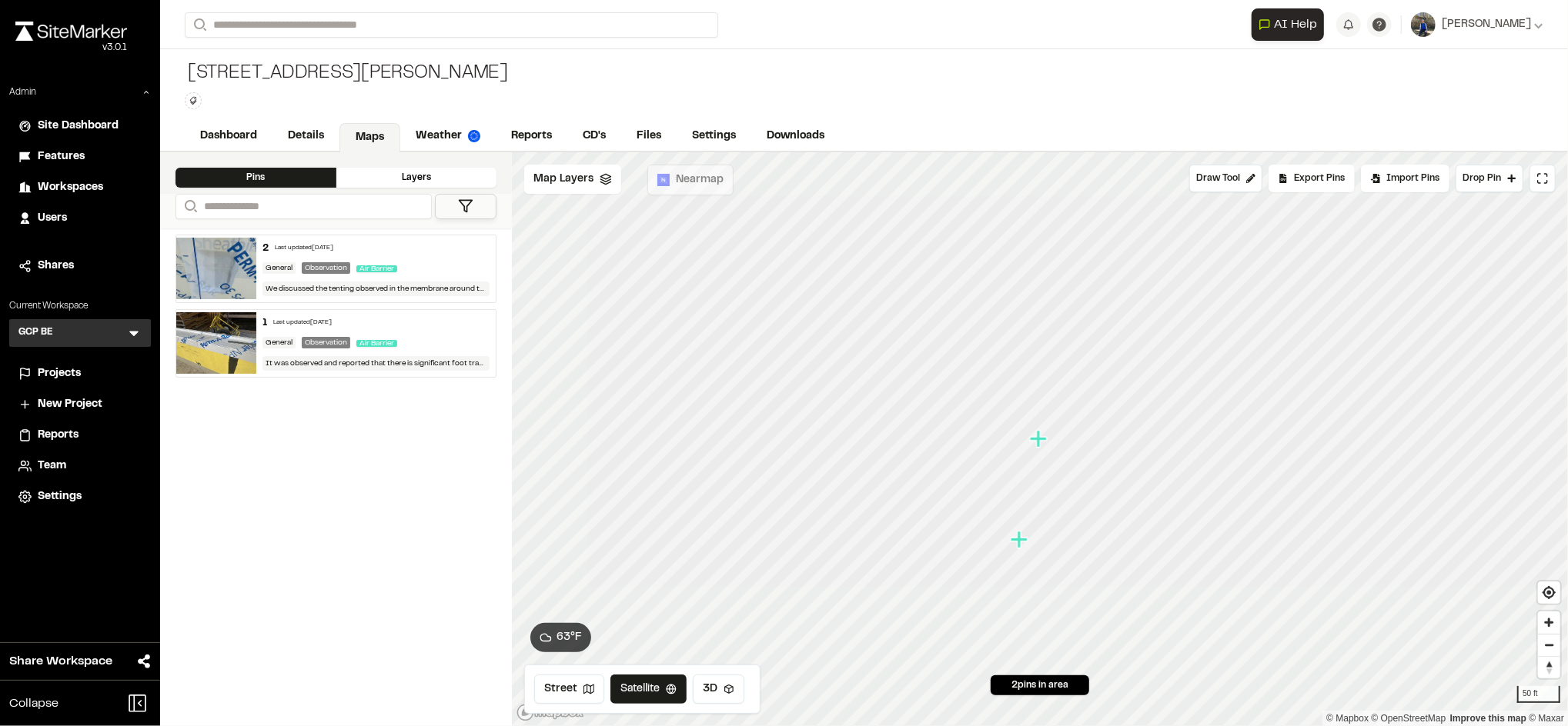
click at [231, 358] on img at bounding box center [216, 344] width 80 height 62
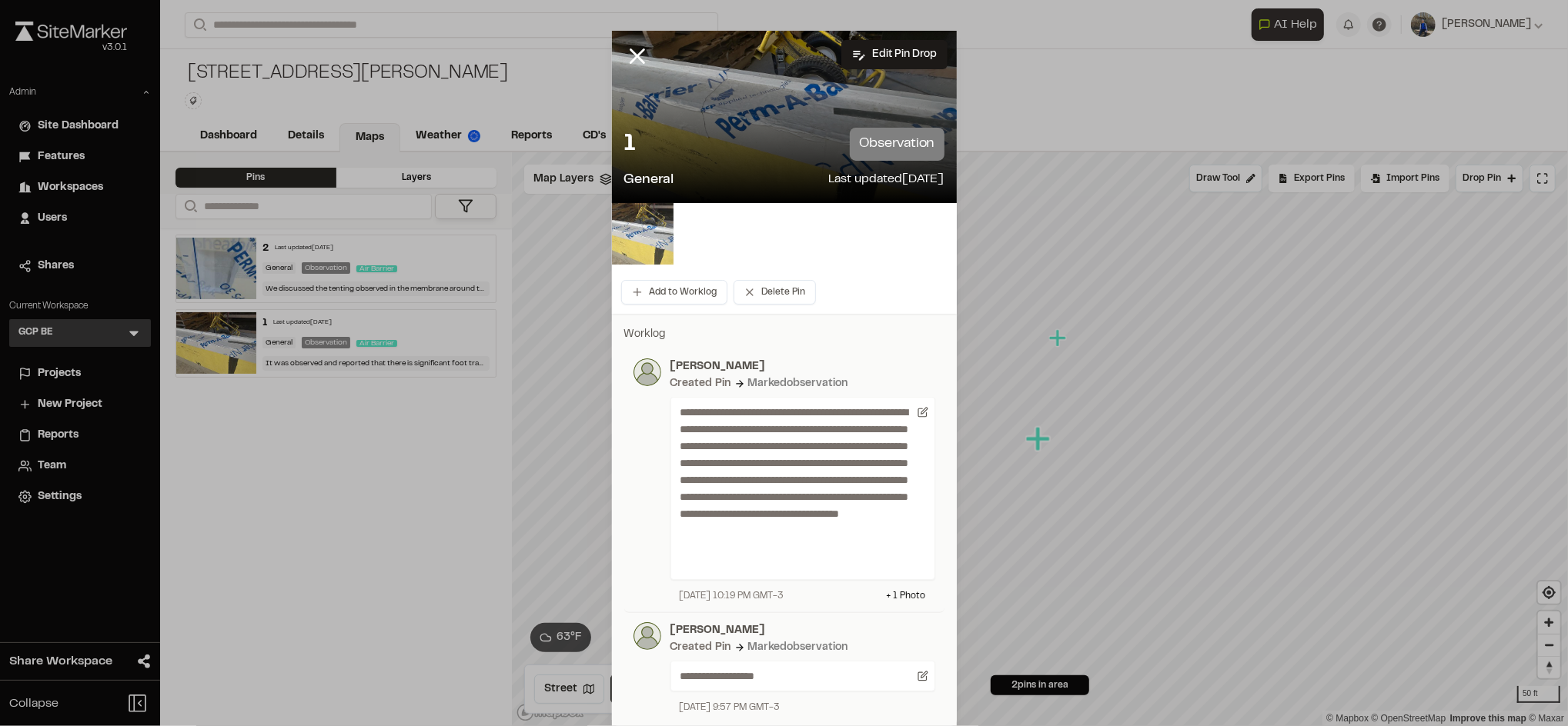
click at [664, 225] on img at bounding box center [643, 234] width 62 height 62
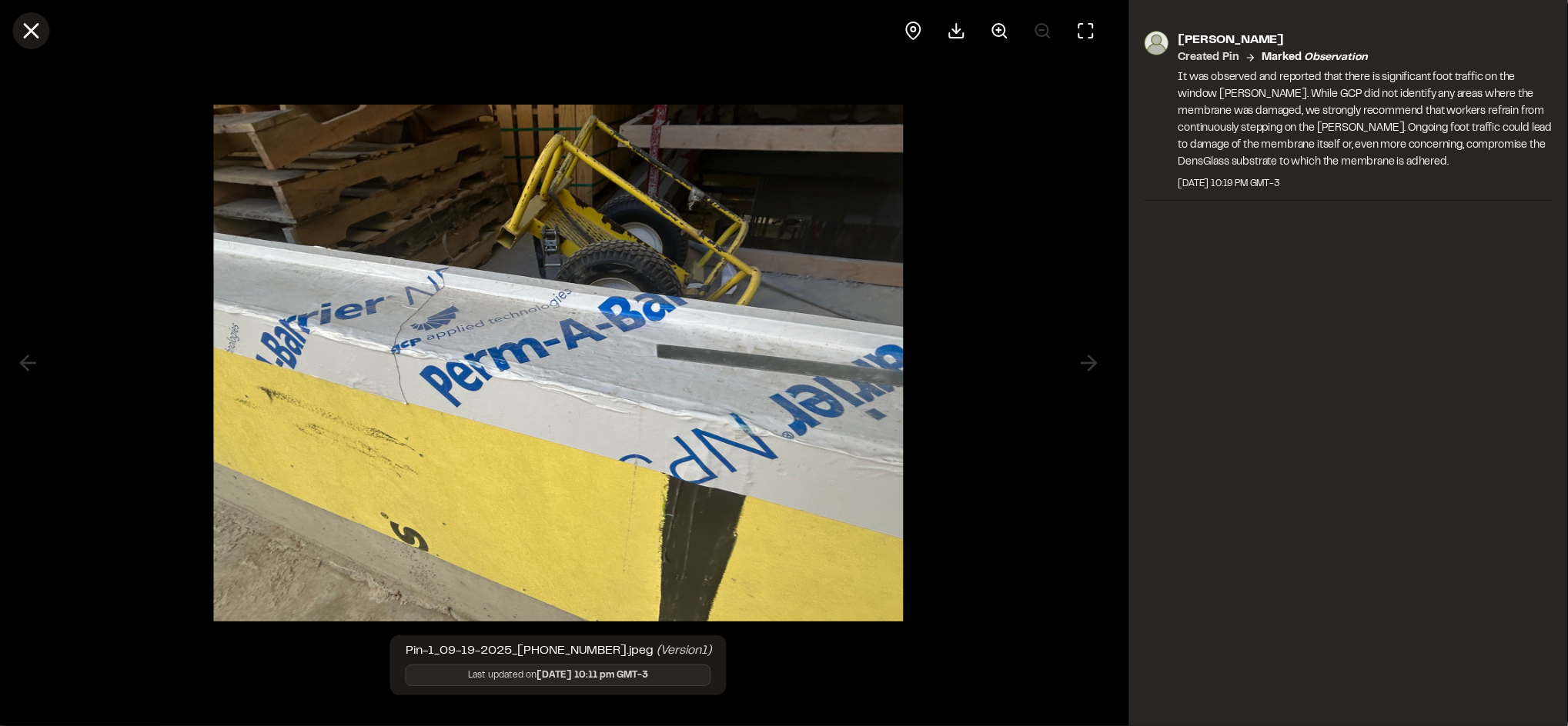
click at [23, 18] on icon at bounding box center [31, 31] width 26 height 26
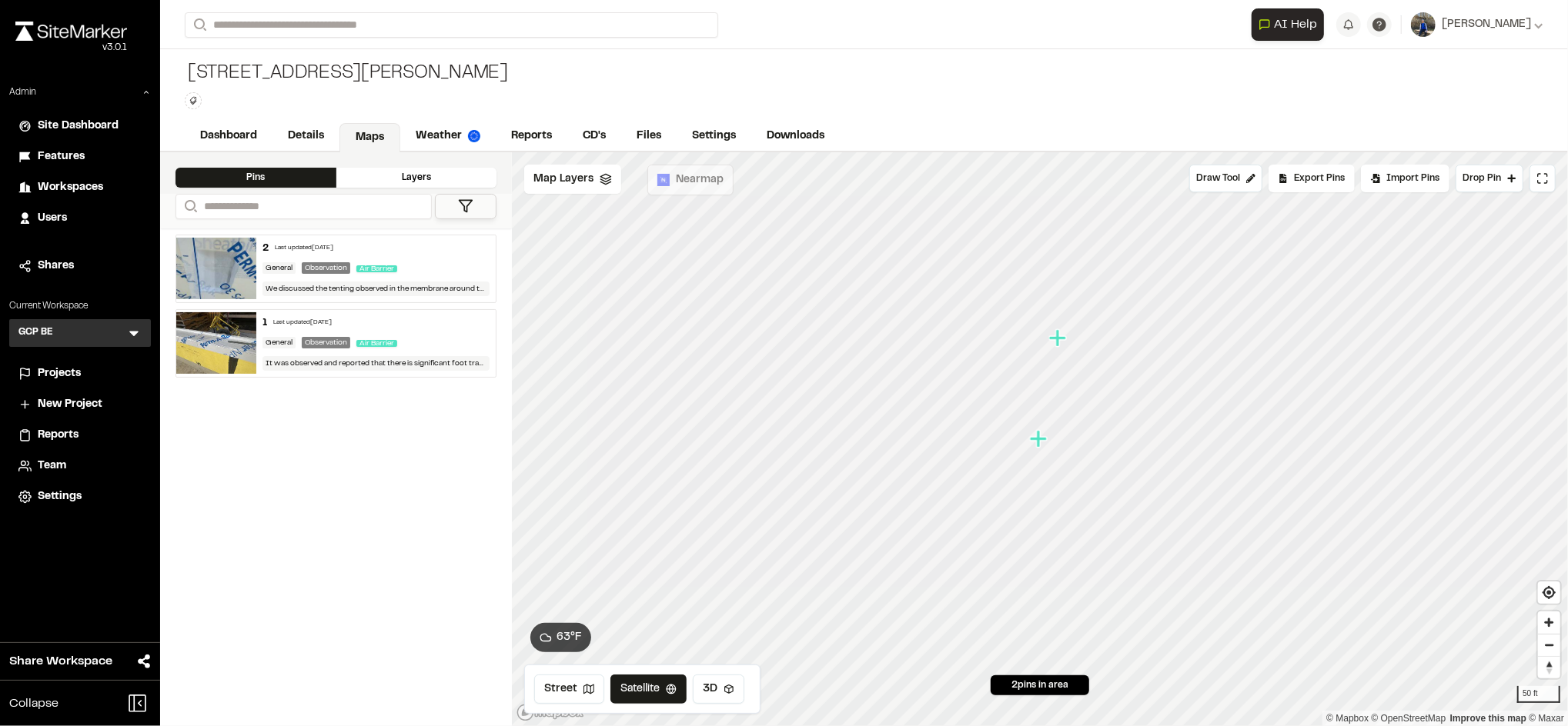
click at [426, 259] on div "2 Last updated Sep 18, 2025 General Observation Air Barrier We discussed the te…" at bounding box center [376, 269] width 239 height 67
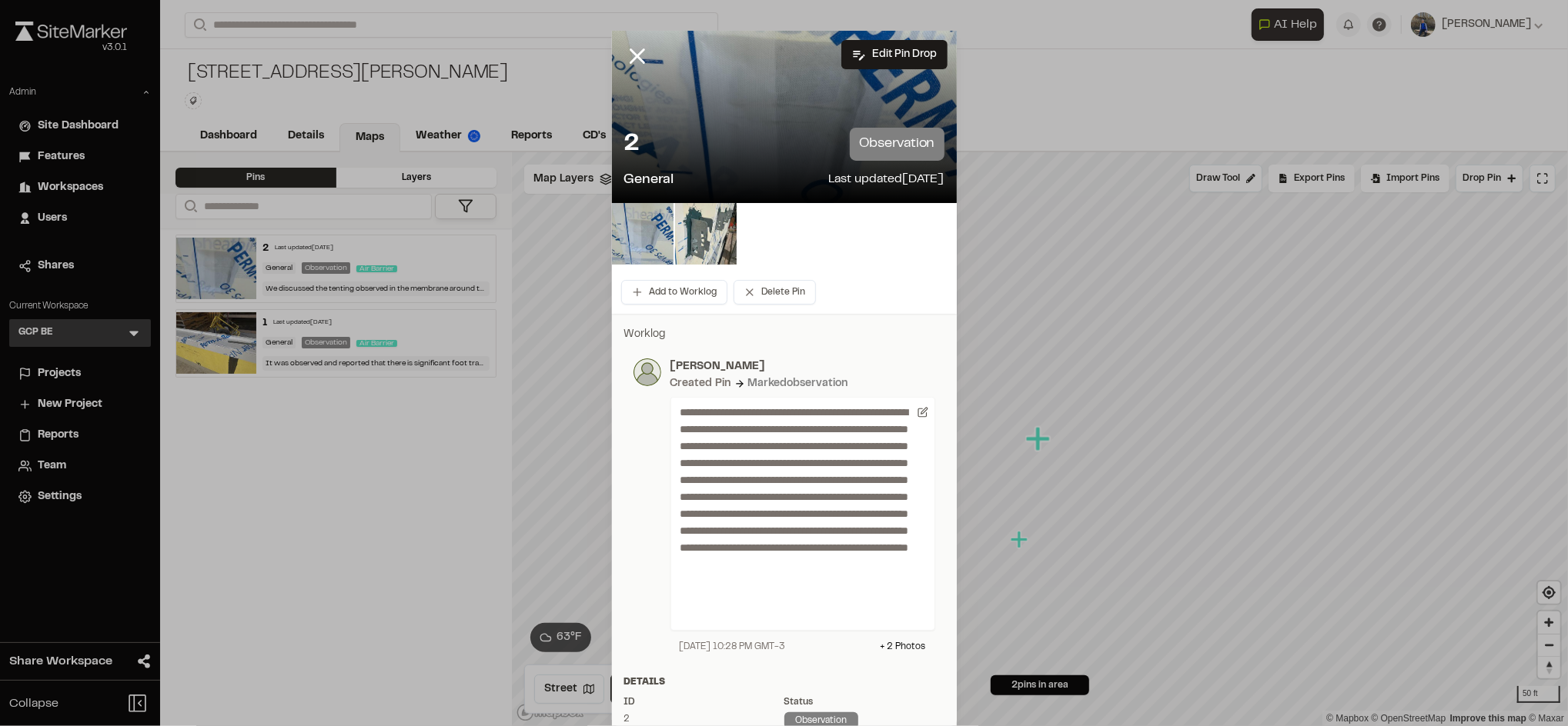
scroll to position [103, 0]
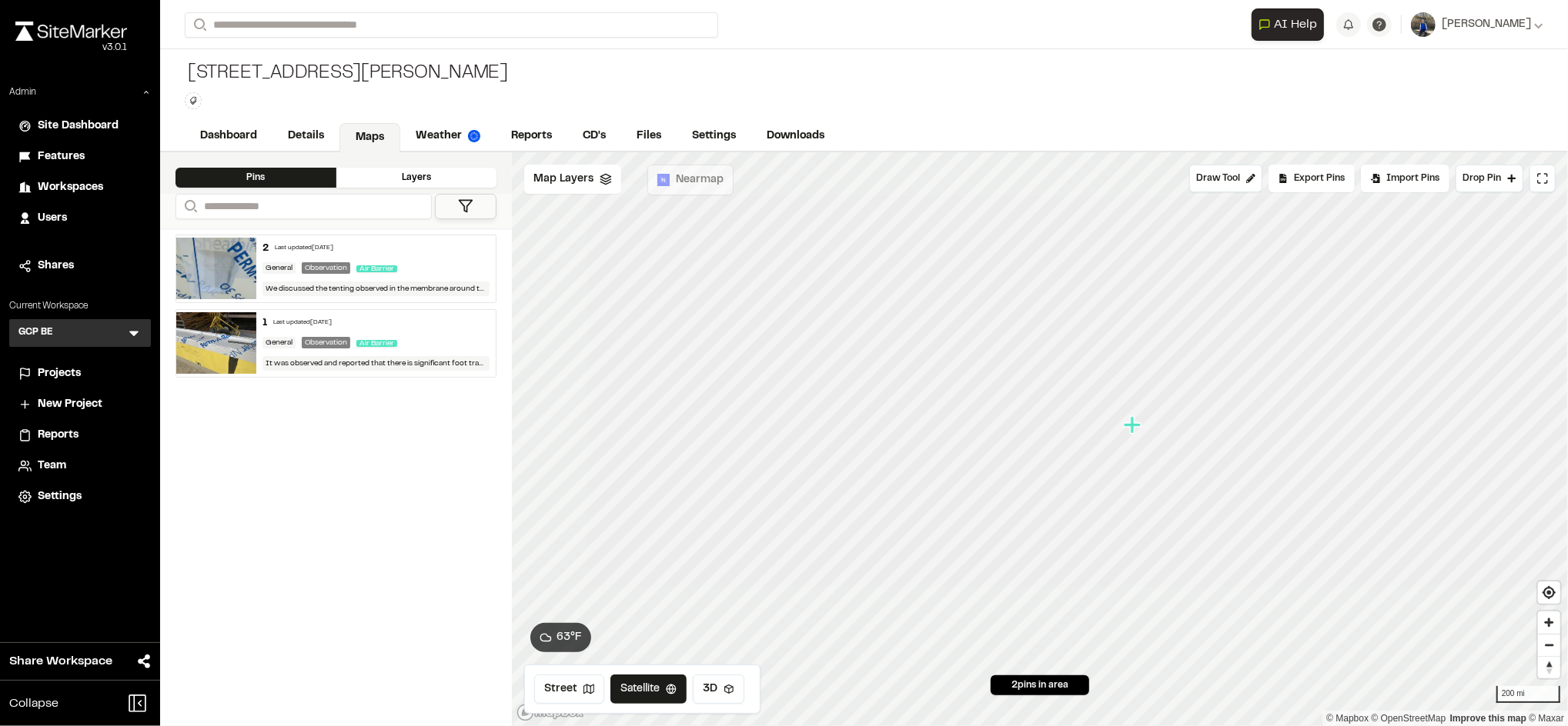
click at [87, 369] on div "Projects" at bounding box center [90, 374] width 104 height 17
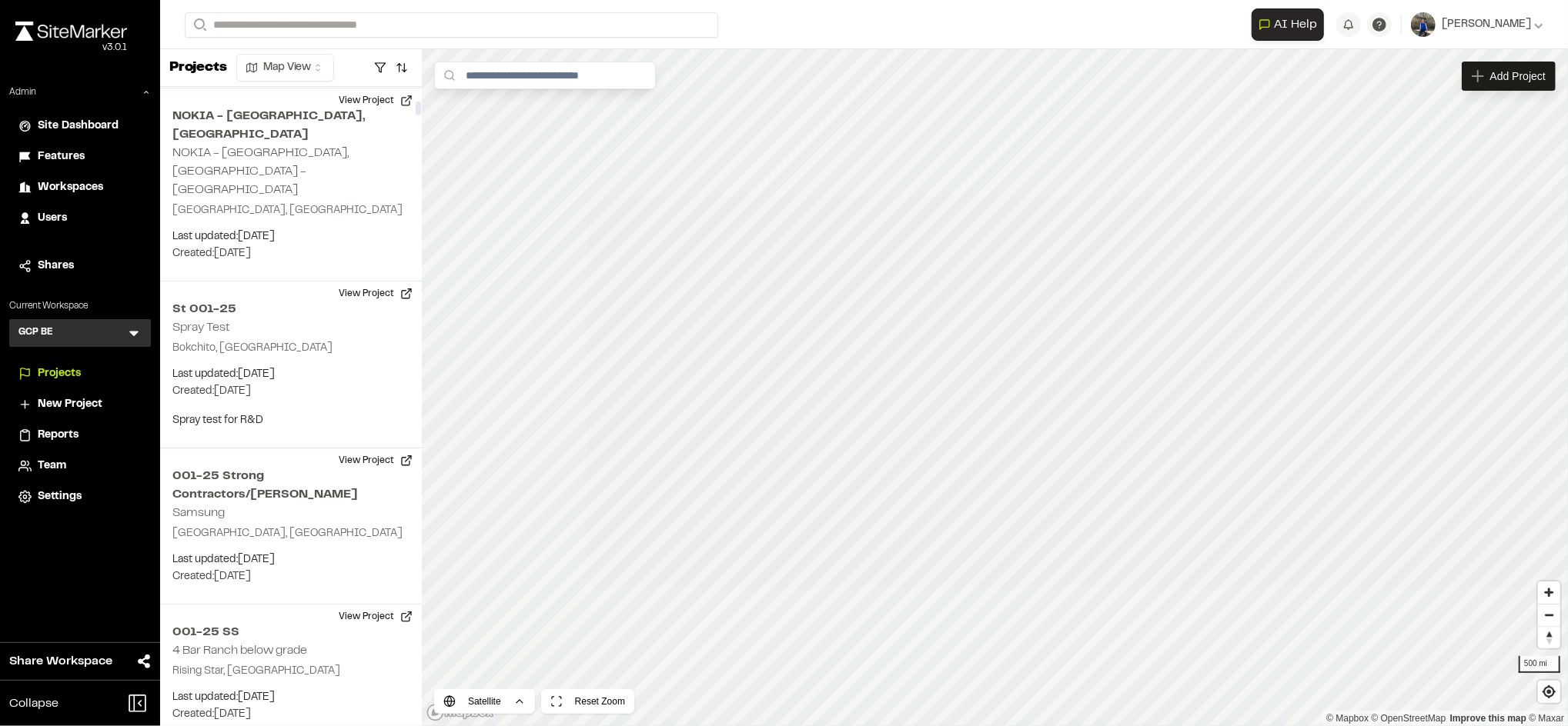
scroll to position [1151, 0]
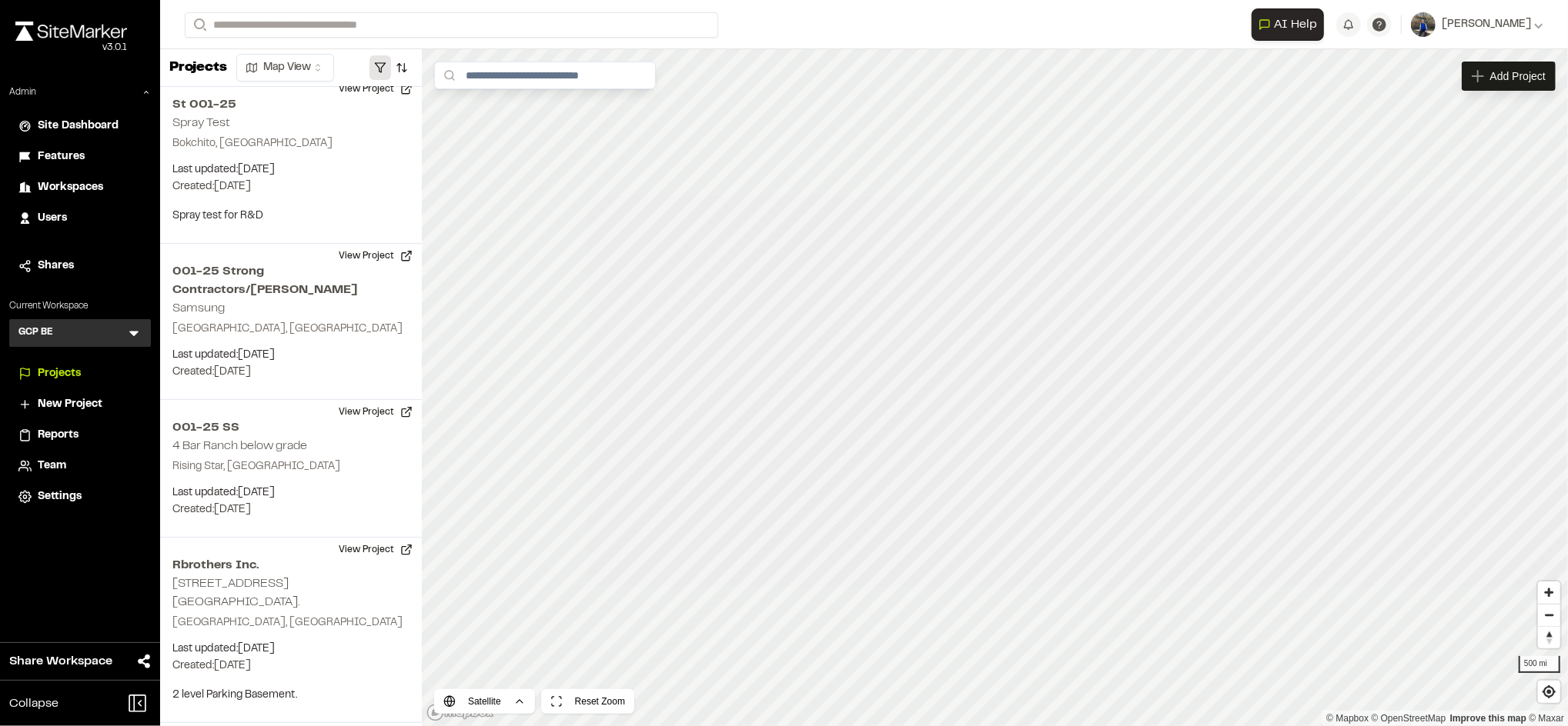
click at [380, 67] on button "button" at bounding box center [380, 68] width 22 height 25
click at [408, 77] on button "button" at bounding box center [402, 68] width 22 height 25
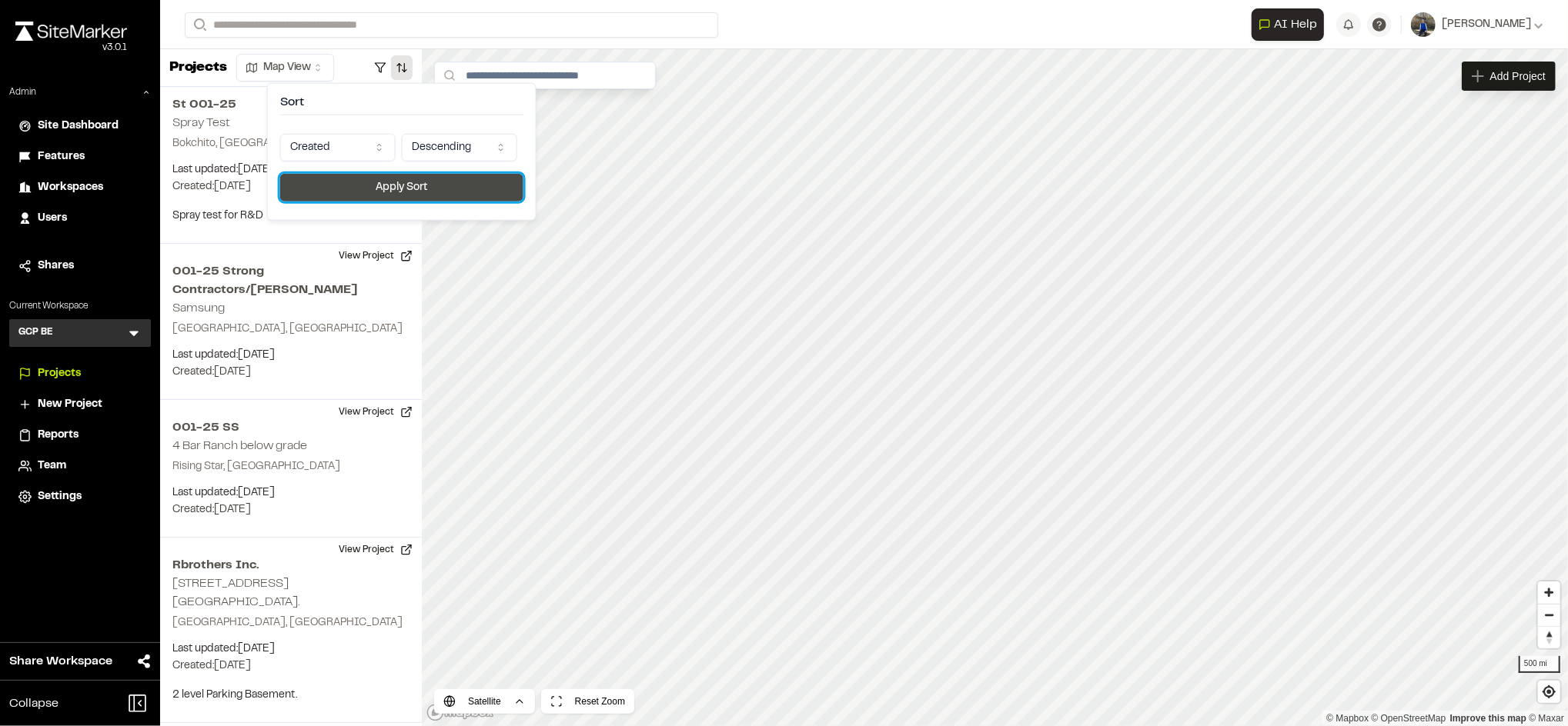
click at [420, 178] on button "Apply Sort" at bounding box center [402, 188] width 243 height 28
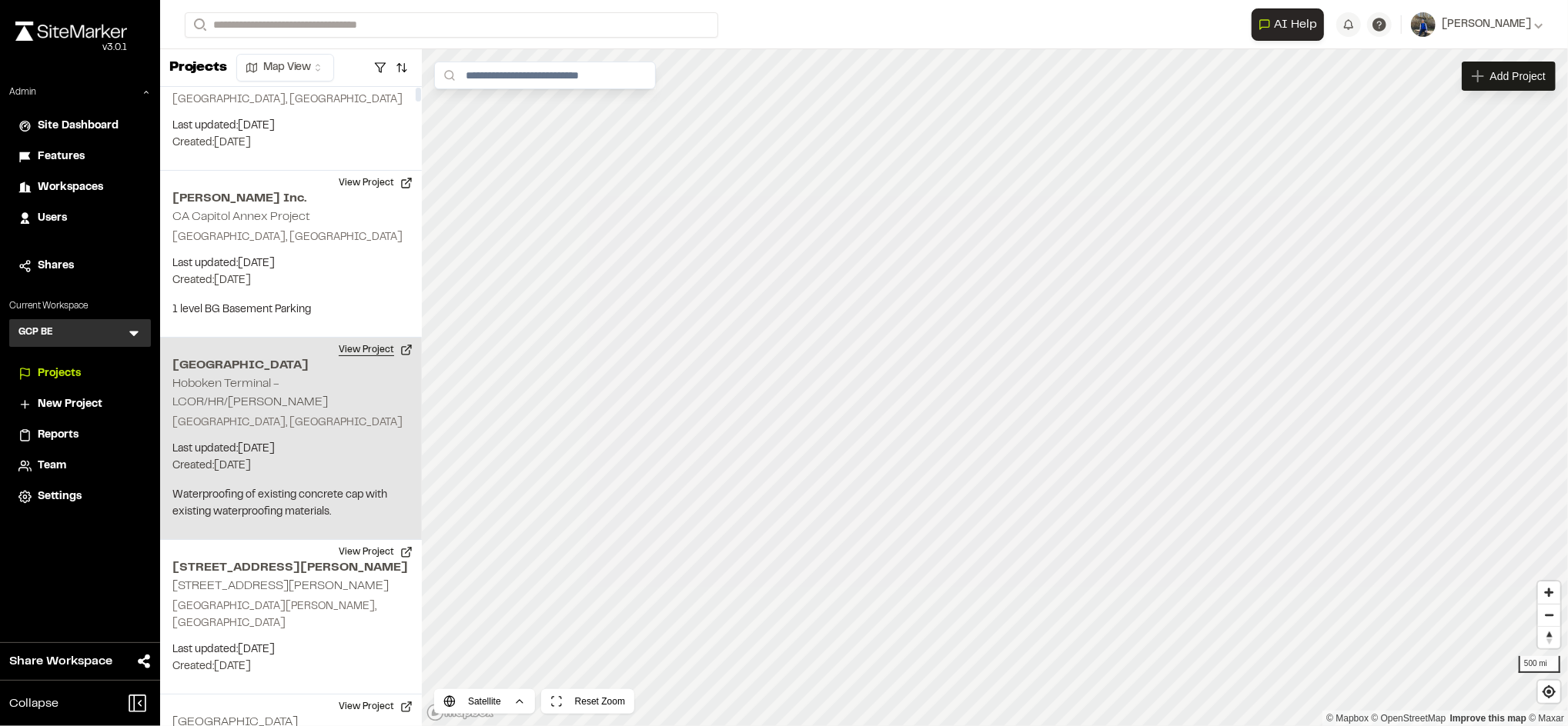
scroll to position [0, 0]
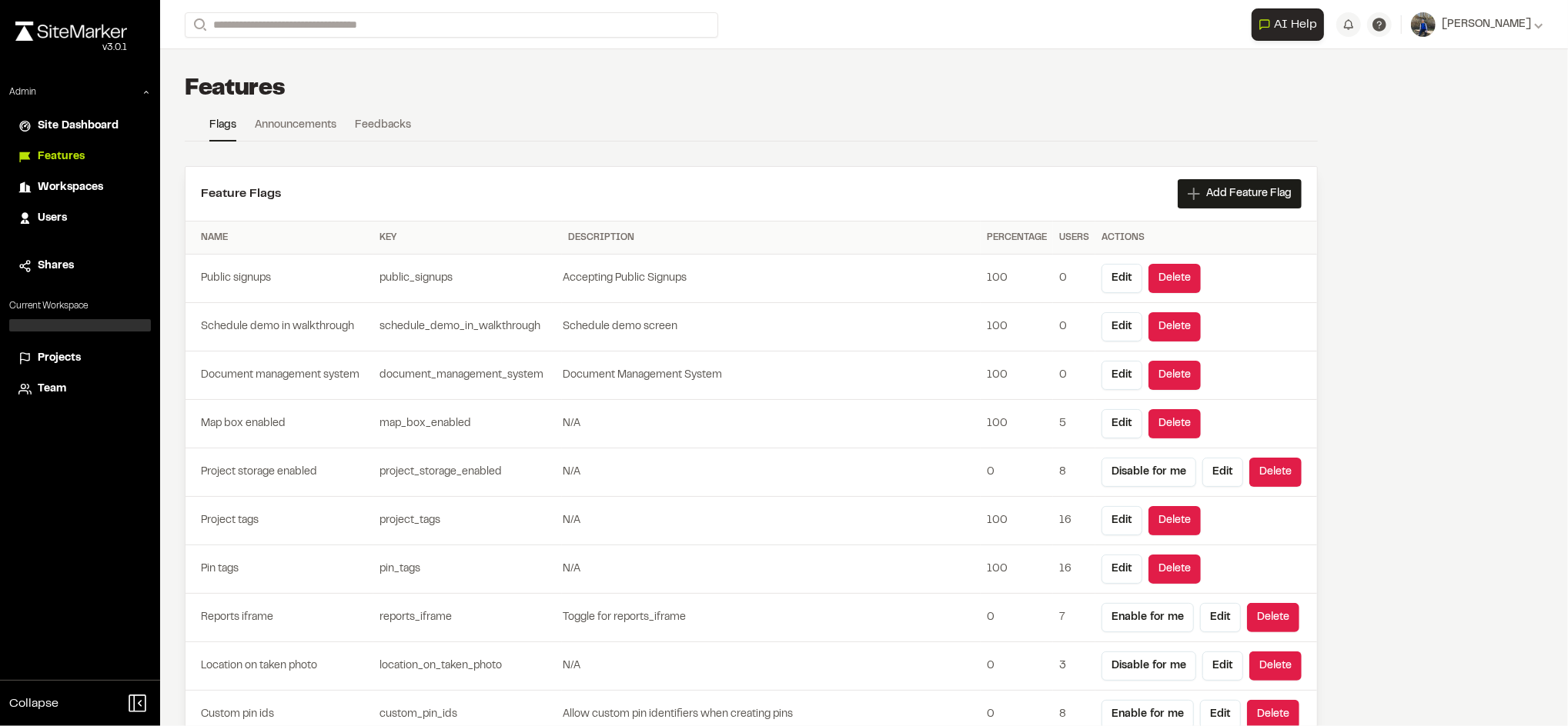
click at [31, 353] on icon at bounding box center [25, 358] width 13 height 15
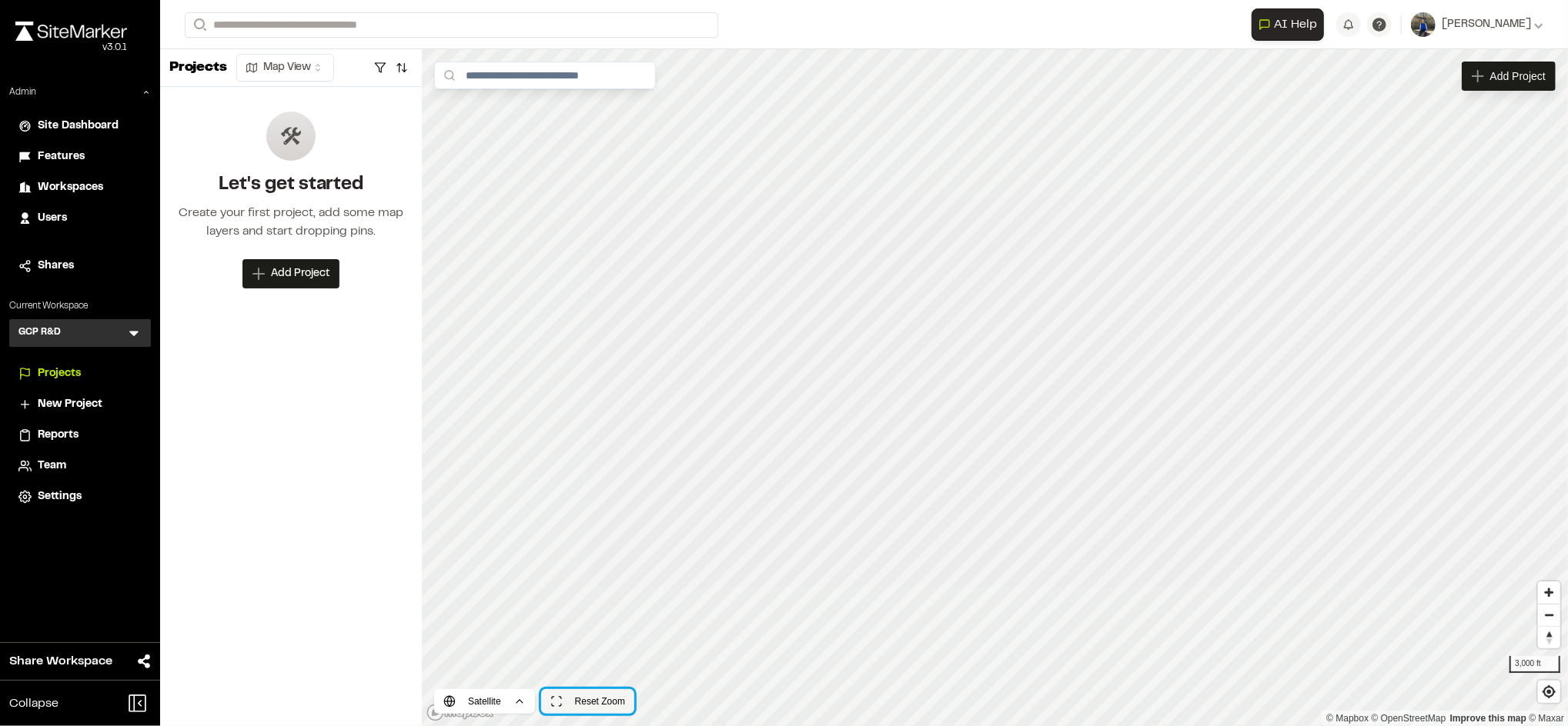
click at [587, 704] on button "Reset Zoom" at bounding box center [588, 702] width 93 height 25
